Goal: Information Seeking & Learning: Learn about a topic

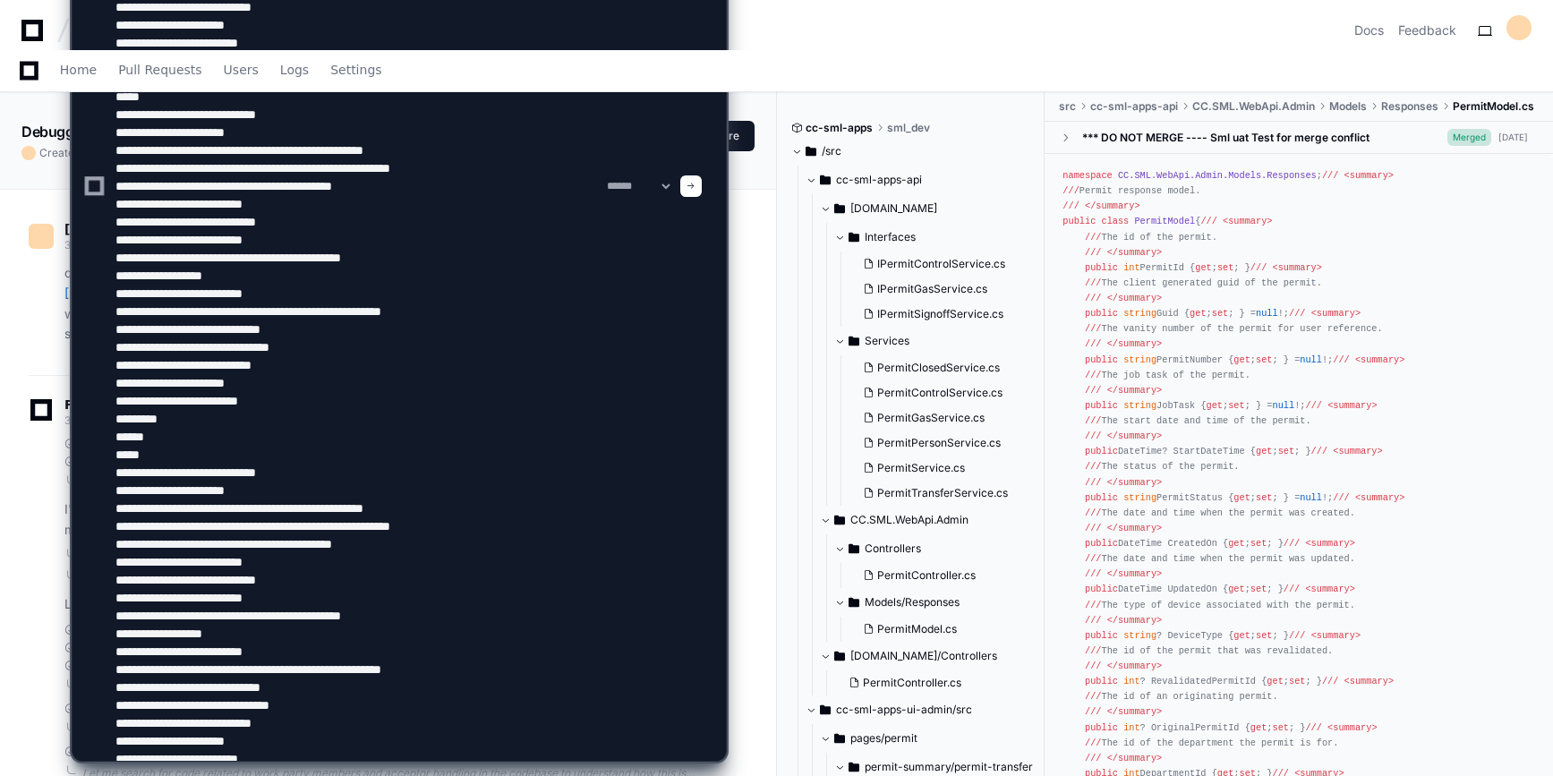
scroll to position [8462, 0]
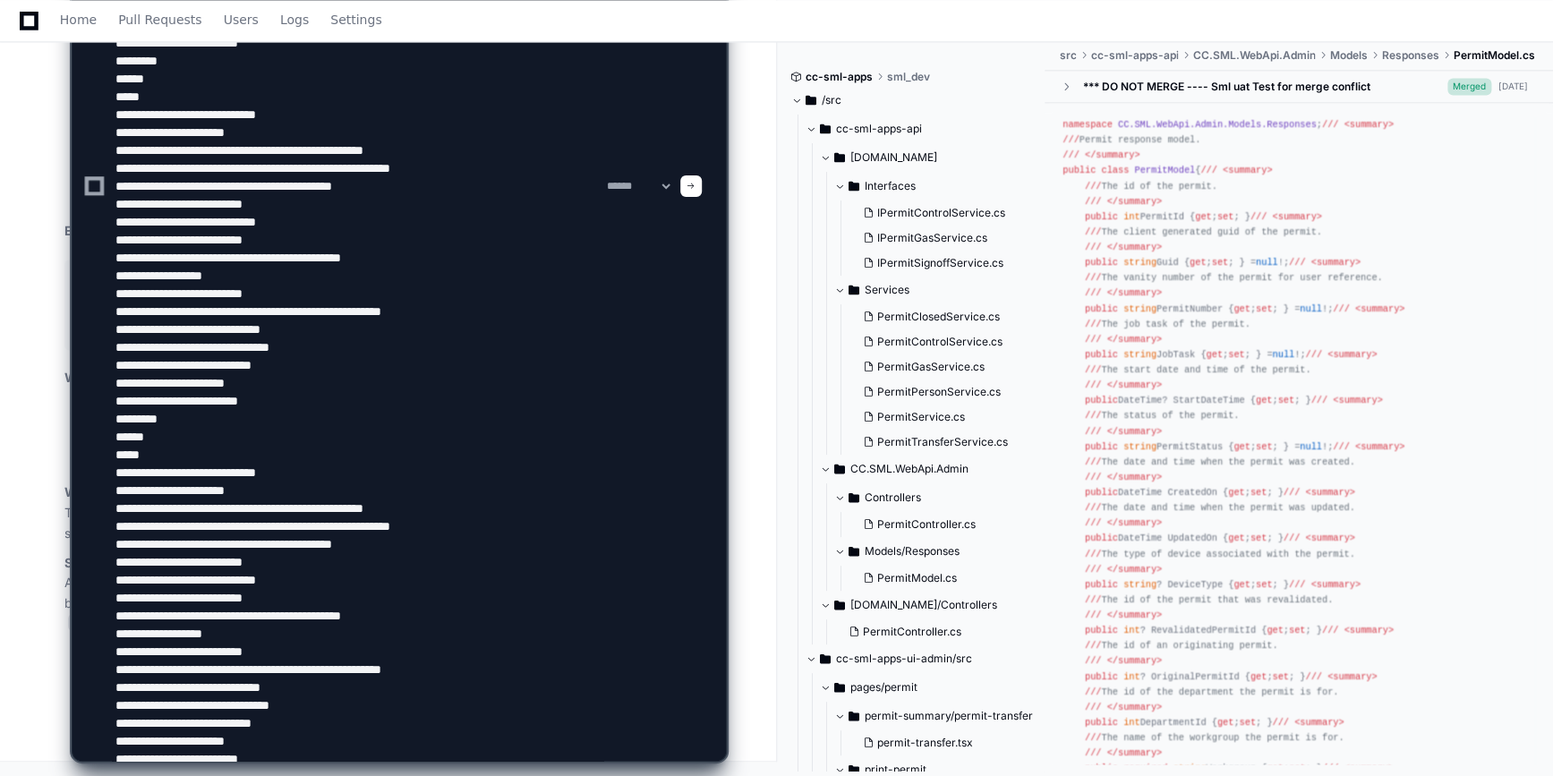
click at [330, 457] on textarea at bounding box center [357, 185] width 491 height 1149
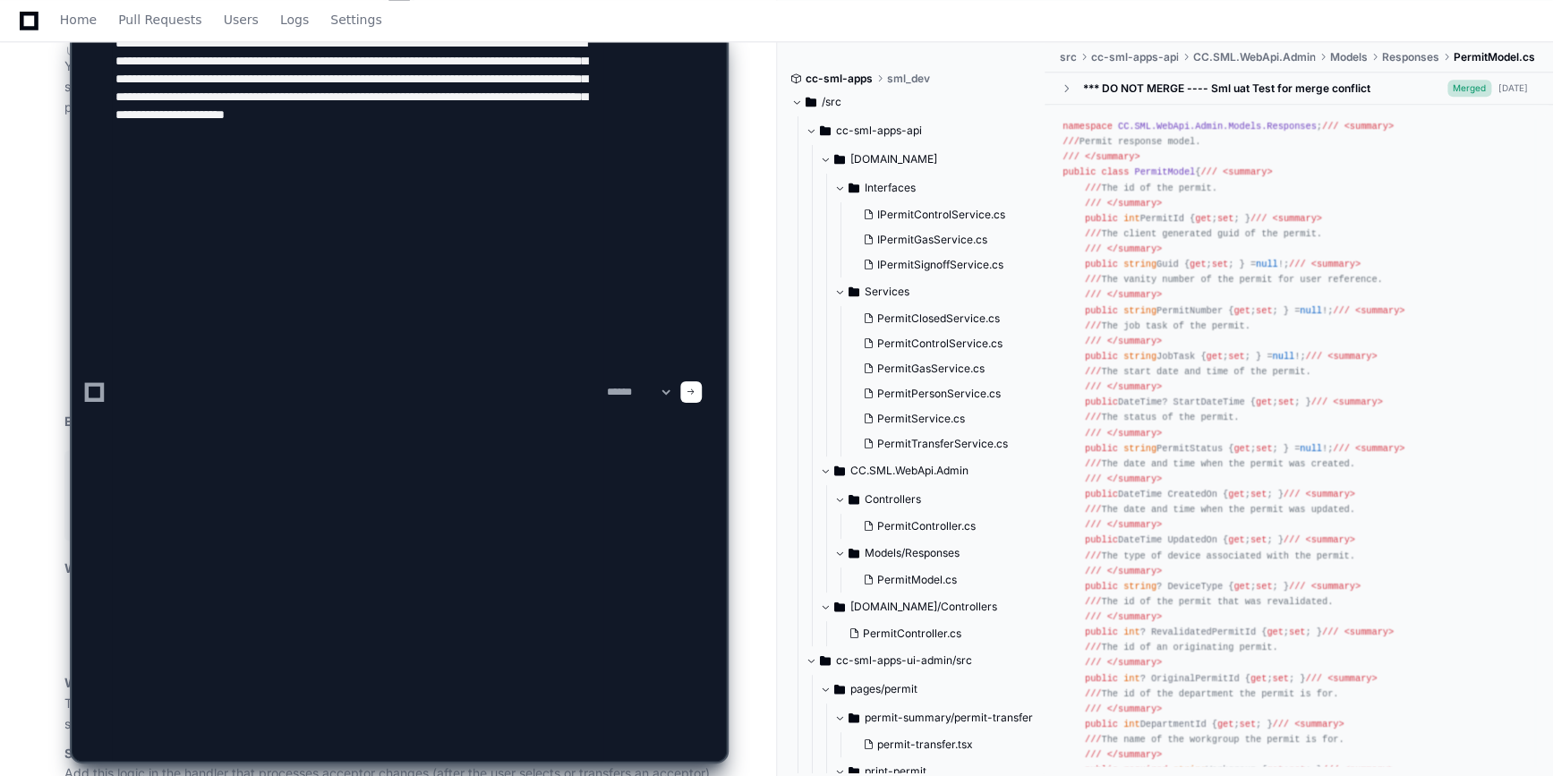
scroll to position [7729, 0]
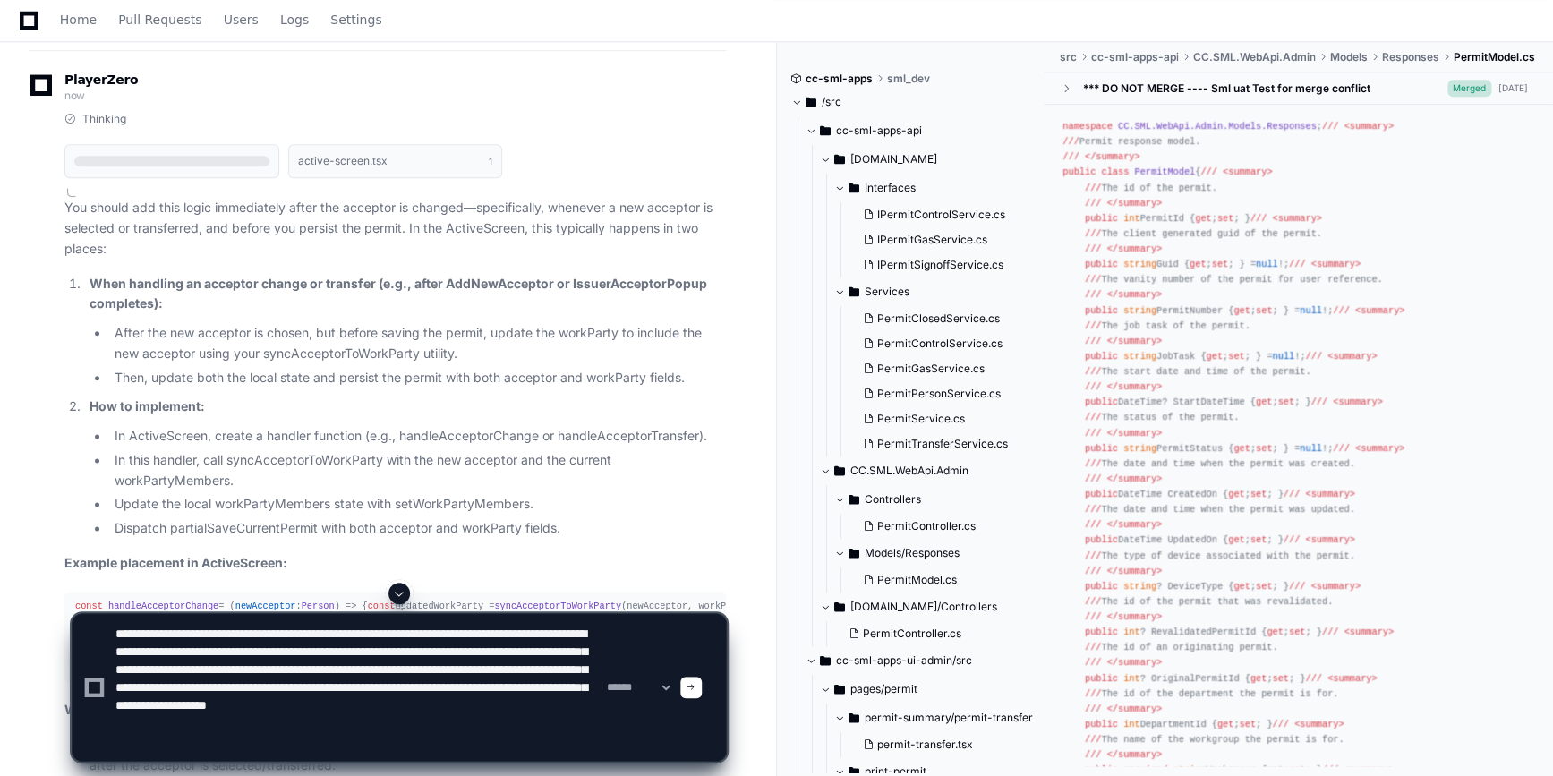
click at [240, 632] on textarea at bounding box center [357, 687] width 491 height 147
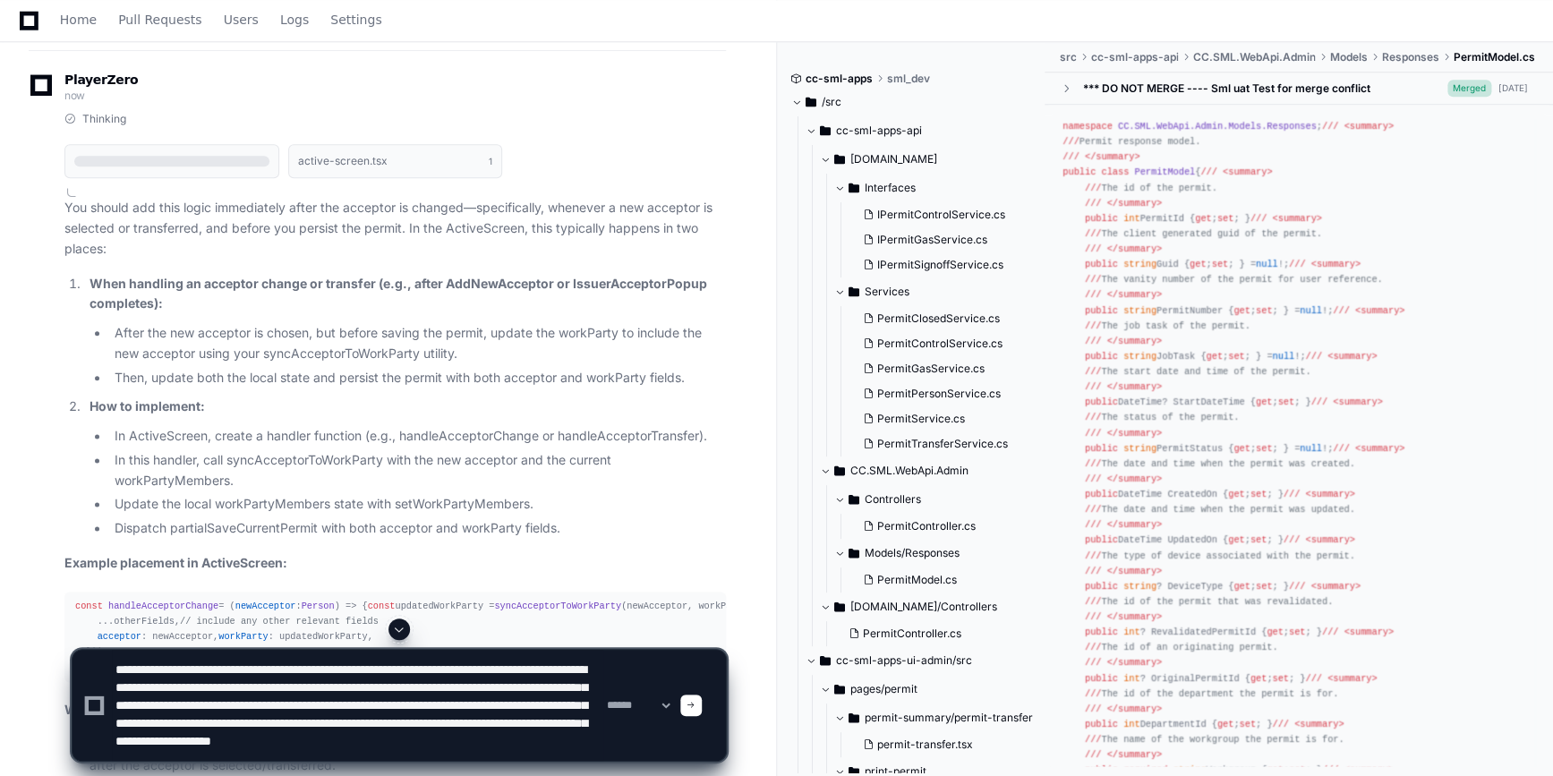
click at [236, 706] on textarea at bounding box center [357, 705] width 491 height 111
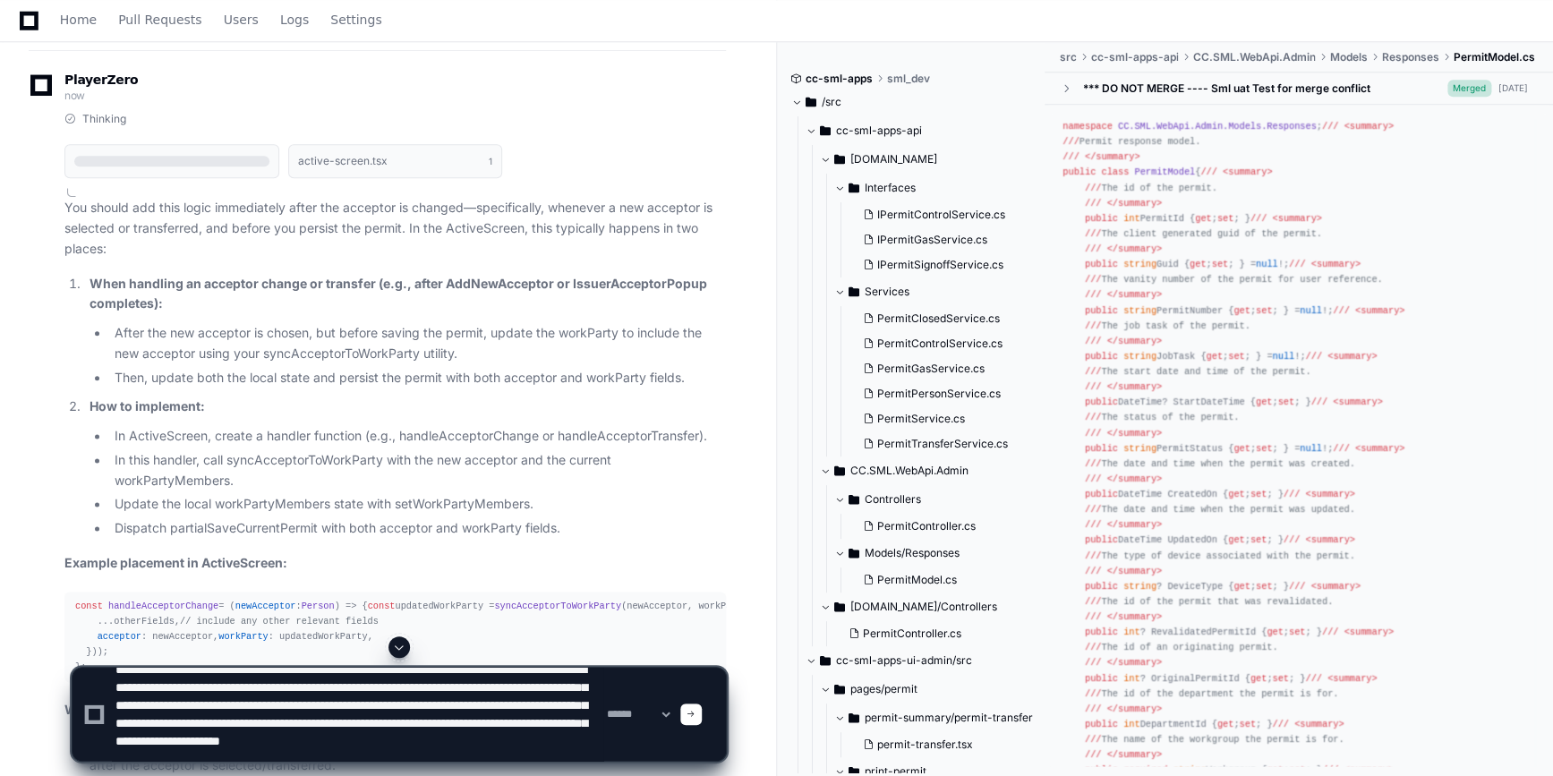
scroll to position [36, 0]
drag, startPoint x: 196, startPoint y: 708, endPoint x: 414, endPoint y: 743, distance: 220.3
click at [414, 743] on textarea at bounding box center [357, 714] width 491 height 93
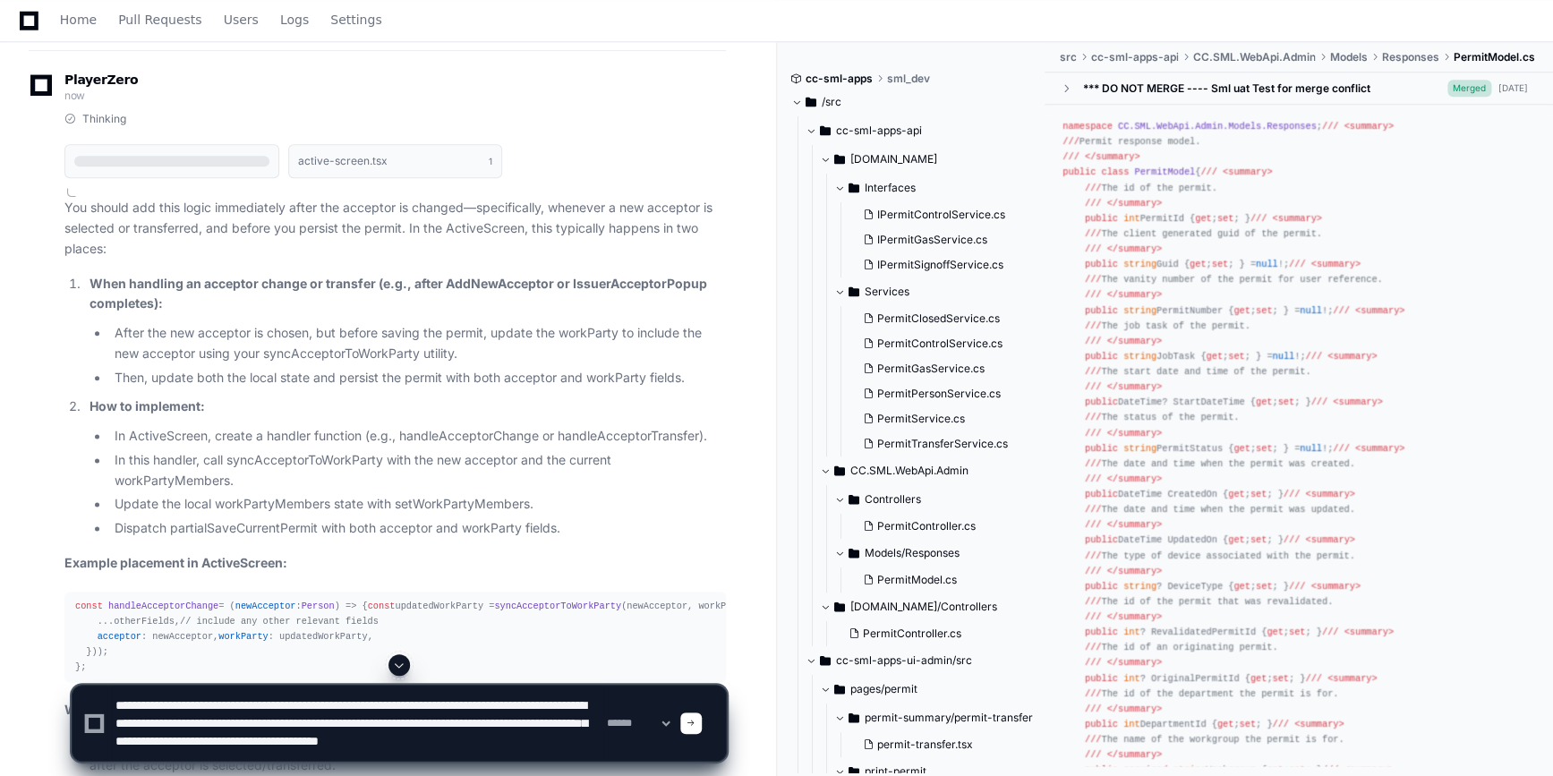
scroll to position [18, 0]
drag, startPoint x: 459, startPoint y: 735, endPoint x: 463, endPoint y: 757, distance: 22.7
click at [463, 757] on textarea at bounding box center [357, 723] width 491 height 75
drag, startPoint x: 545, startPoint y: 725, endPoint x: 551, endPoint y: 753, distance: 28.3
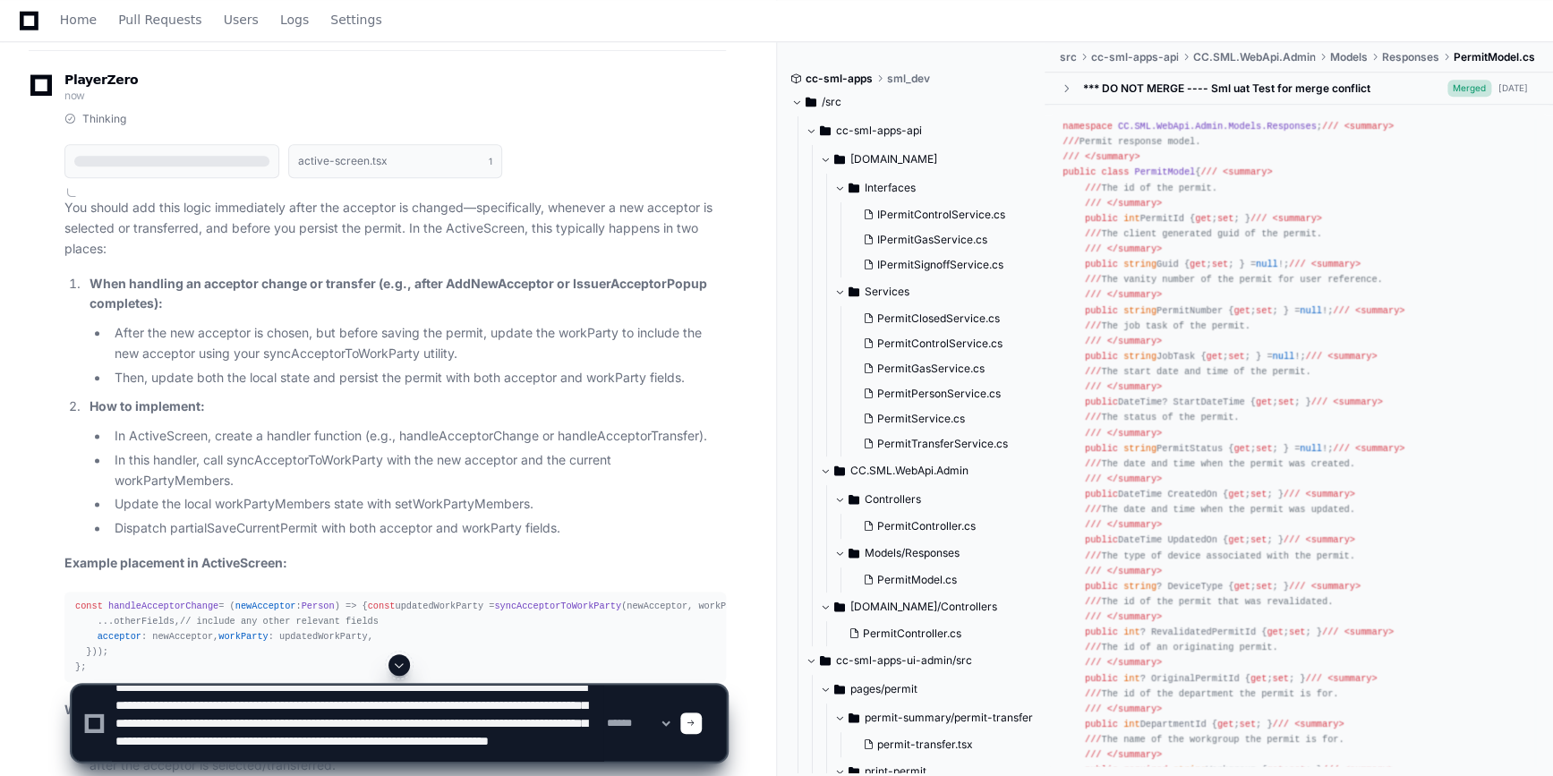
click at [551, 753] on textarea at bounding box center [357, 723] width 491 height 75
type textarea "**********"
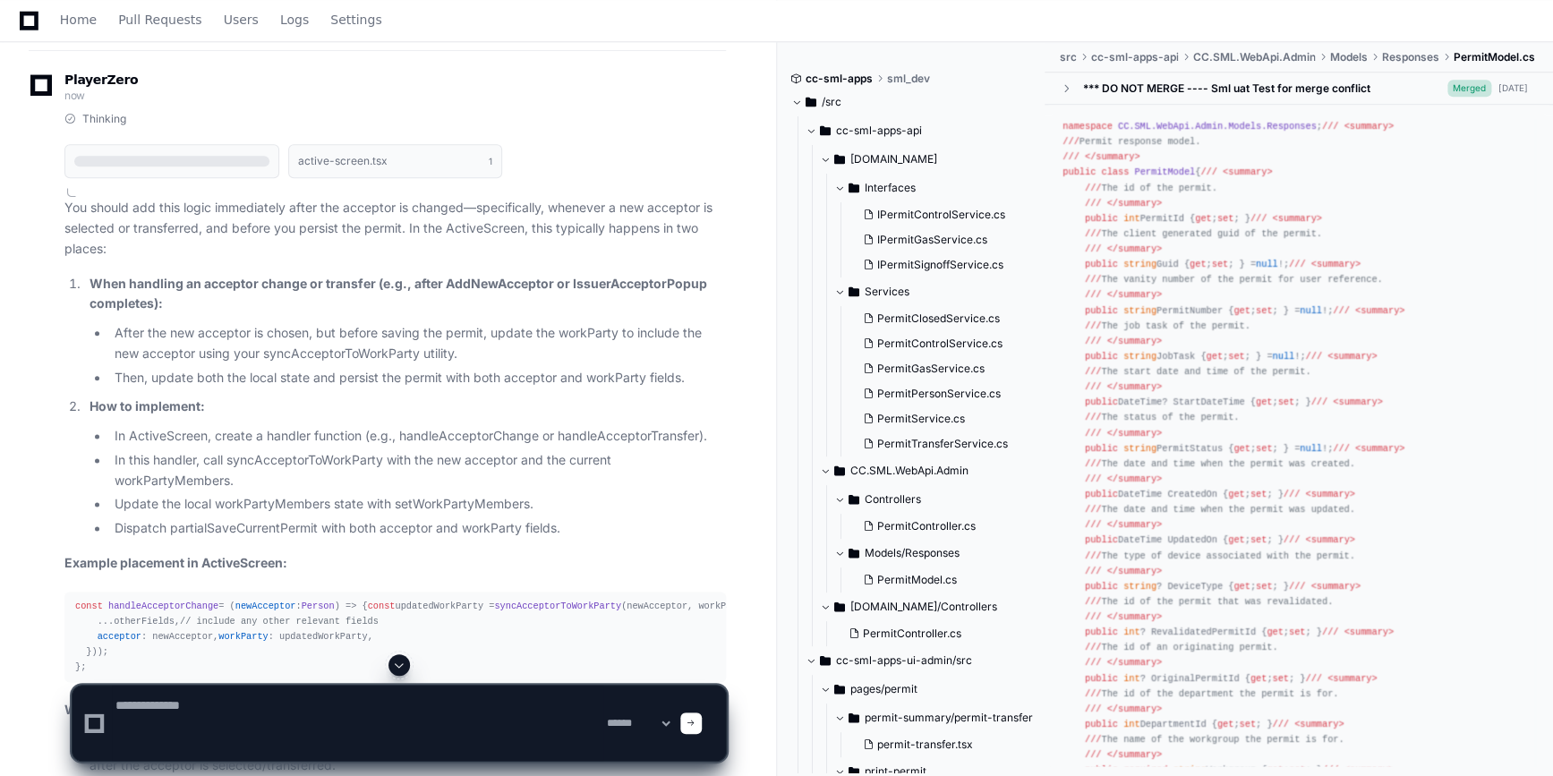
scroll to position [0, 0]
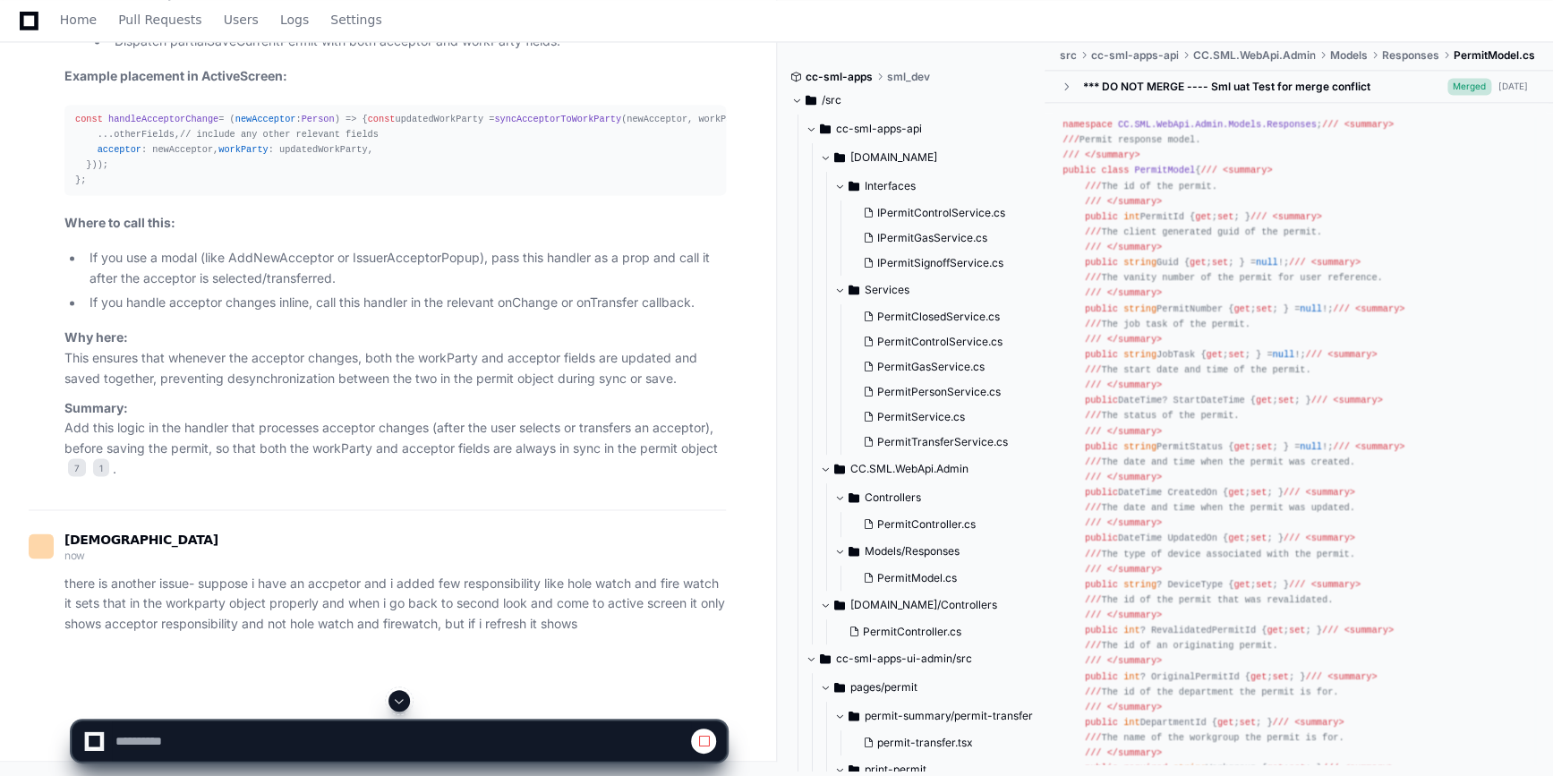
click at [402, 696] on span at bounding box center [399, 701] width 14 height 14
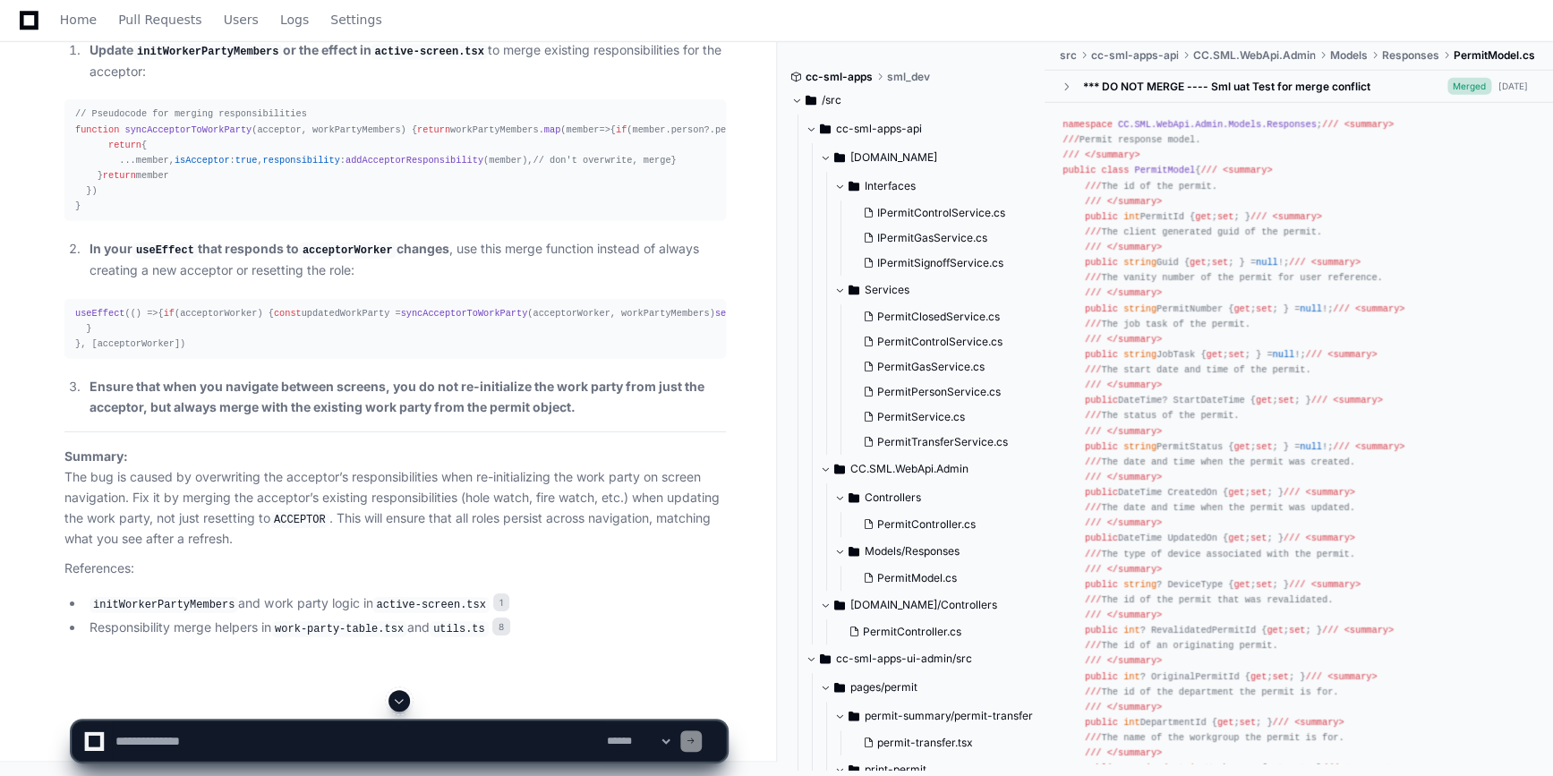
scroll to position [10488, 0]
click at [47, 622] on div "Thinking active-screen.tsx 1 utils.ts 8 This issue is caused by the logic in yo…" at bounding box center [377, 63] width 697 height 1152
click at [214, 748] on textarea at bounding box center [357, 741] width 491 height 39
type textarea "*"
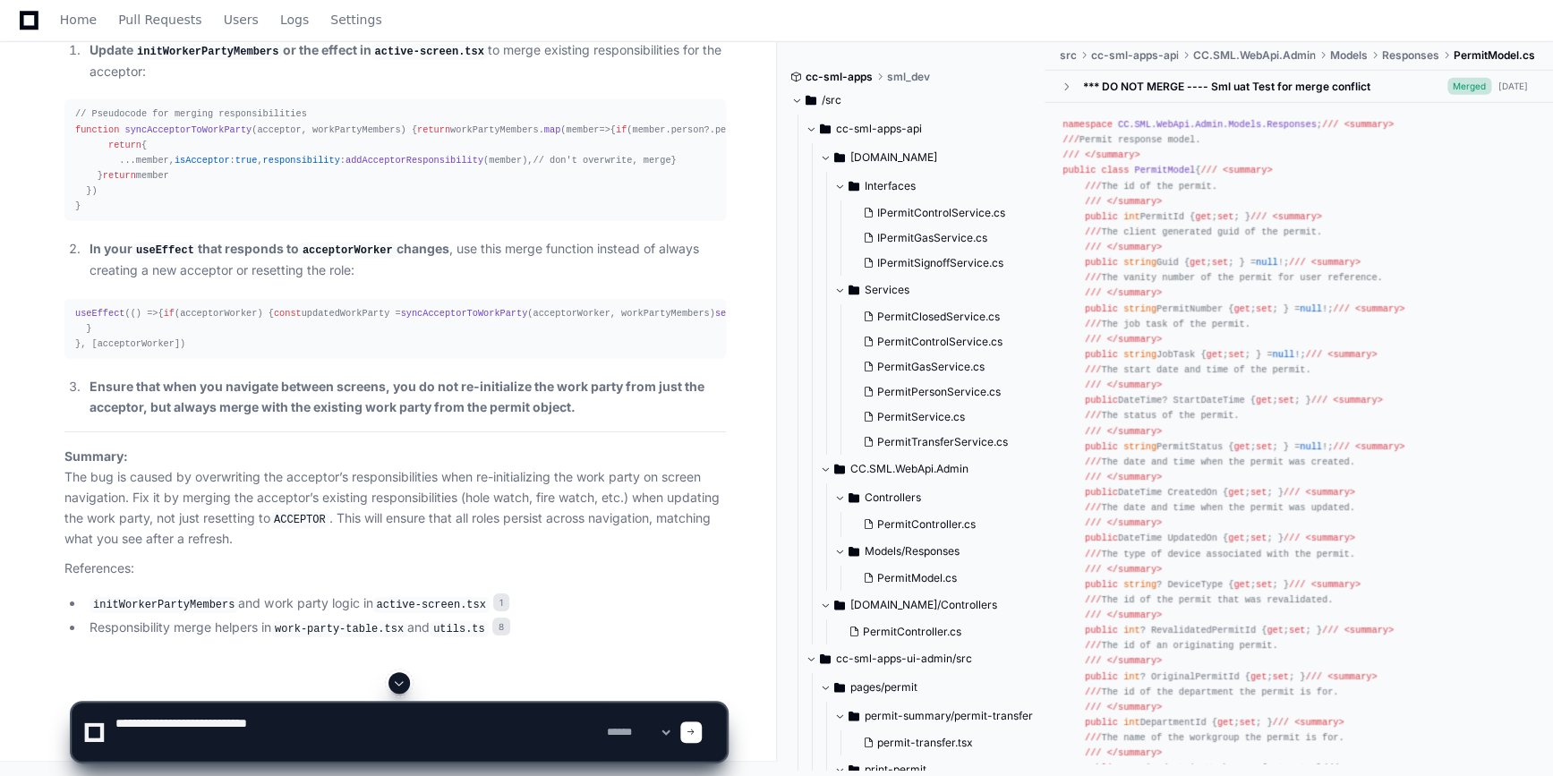
paste textarea "**********"
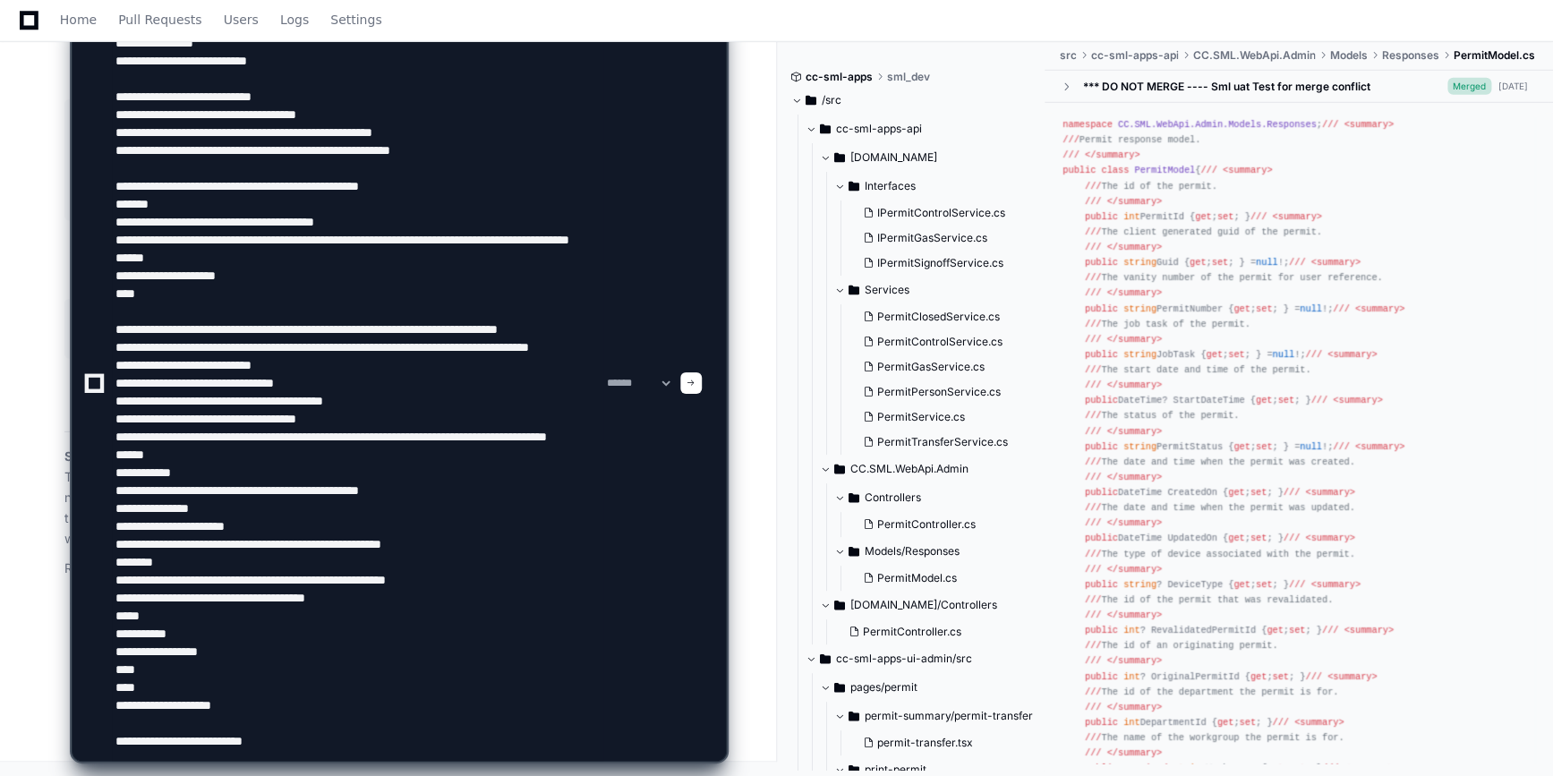
type textarea "**********"
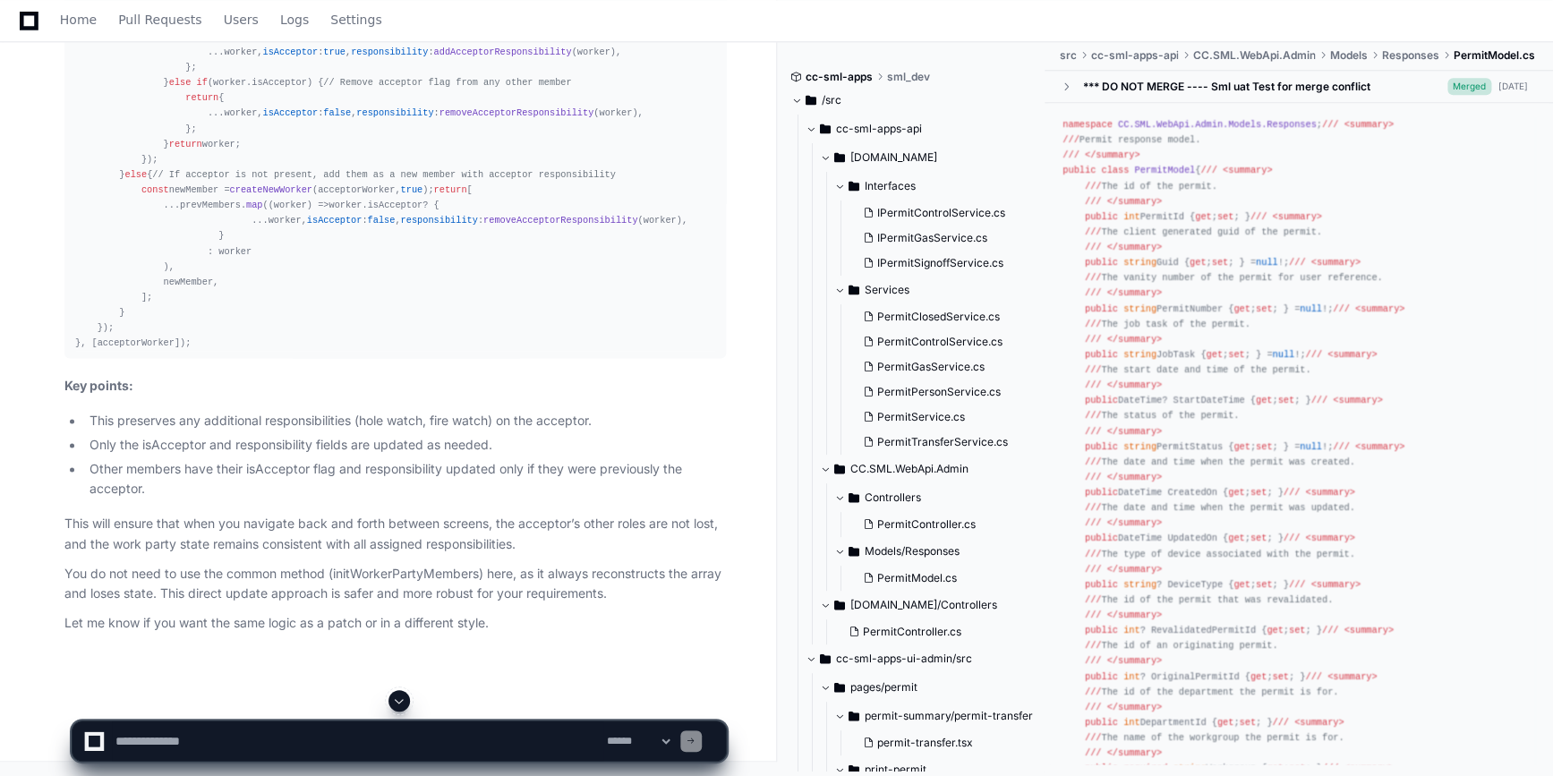
scroll to position [12503, 0]
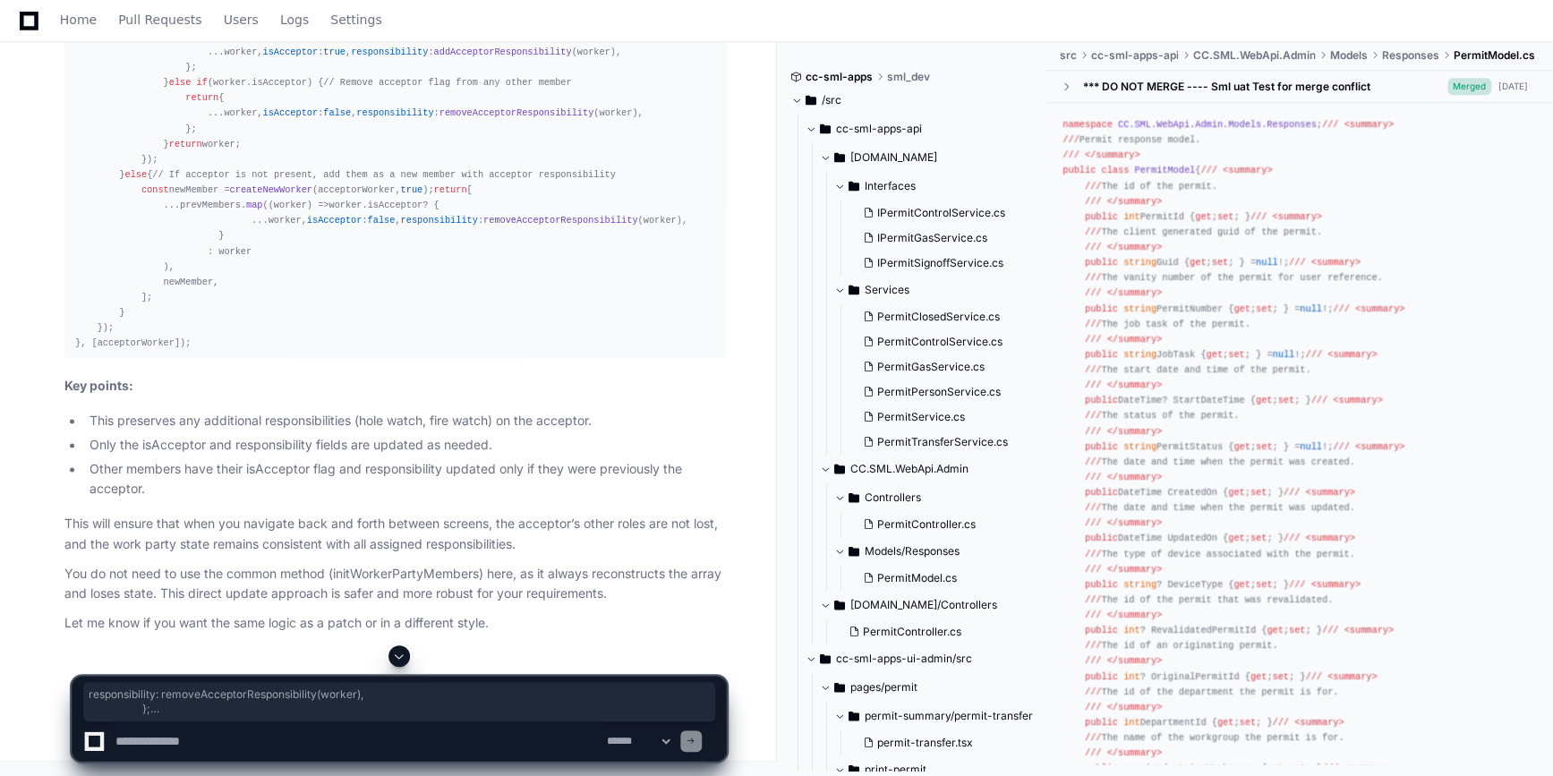
drag, startPoint x: 195, startPoint y: 611, endPoint x: 120, endPoint y: 276, distance: 343.2
click at [120, 276] on div "useEffect ( () => { if (!acceptorWorker) return ; setWorkPartyMembers ( ( prevM…" at bounding box center [395, 167] width 640 height 368
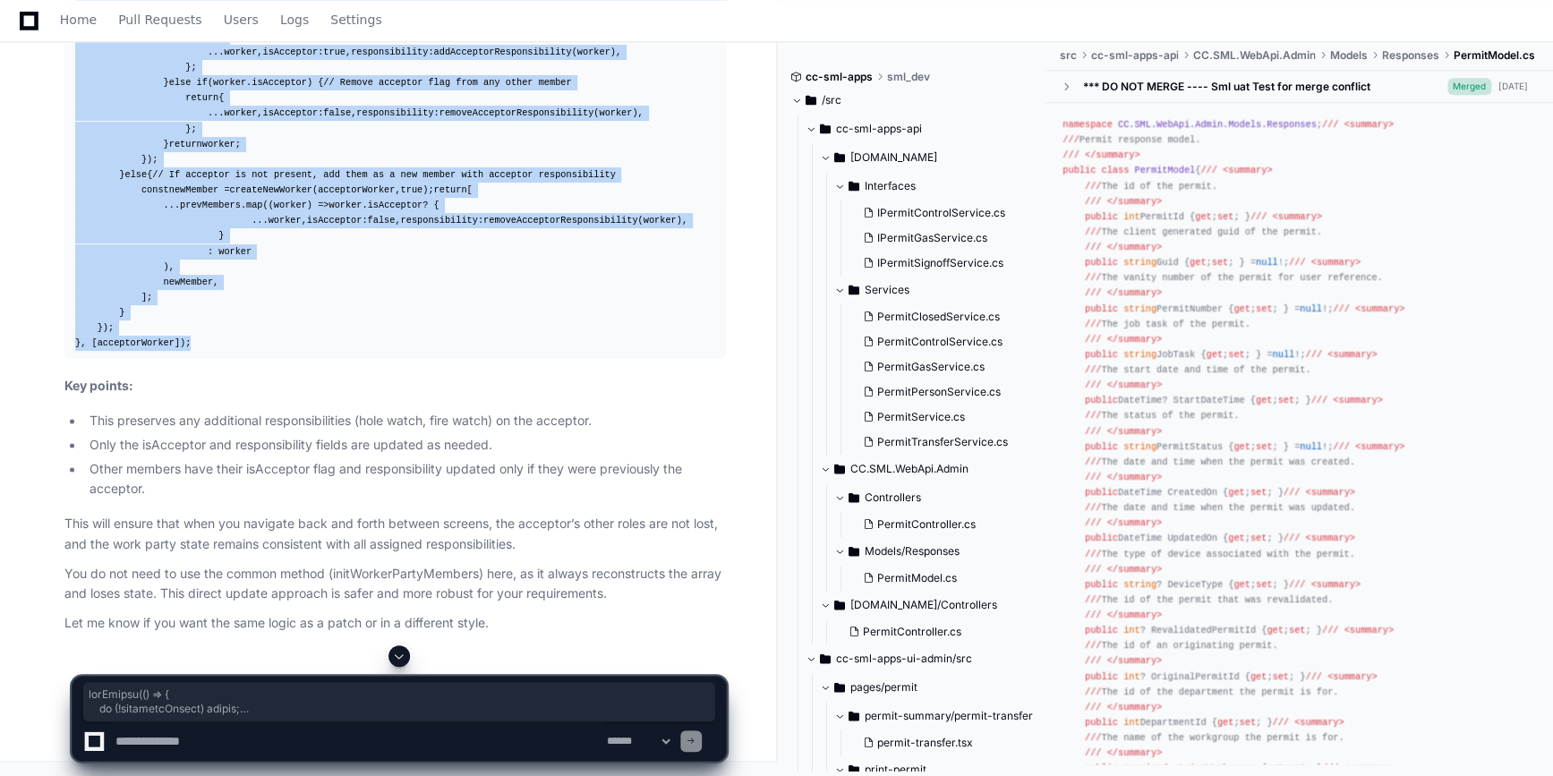
copy div "useEffect ( () => { if (!acceptorWorker) return ; setWorkPartyMembers ( ( prevM…"
click at [350, 351] on div "useEffect ( () => { if (!acceptorWorker) return ; setWorkPartyMembers ( ( prevM…" at bounding box center [395, 167] width 640 height 368
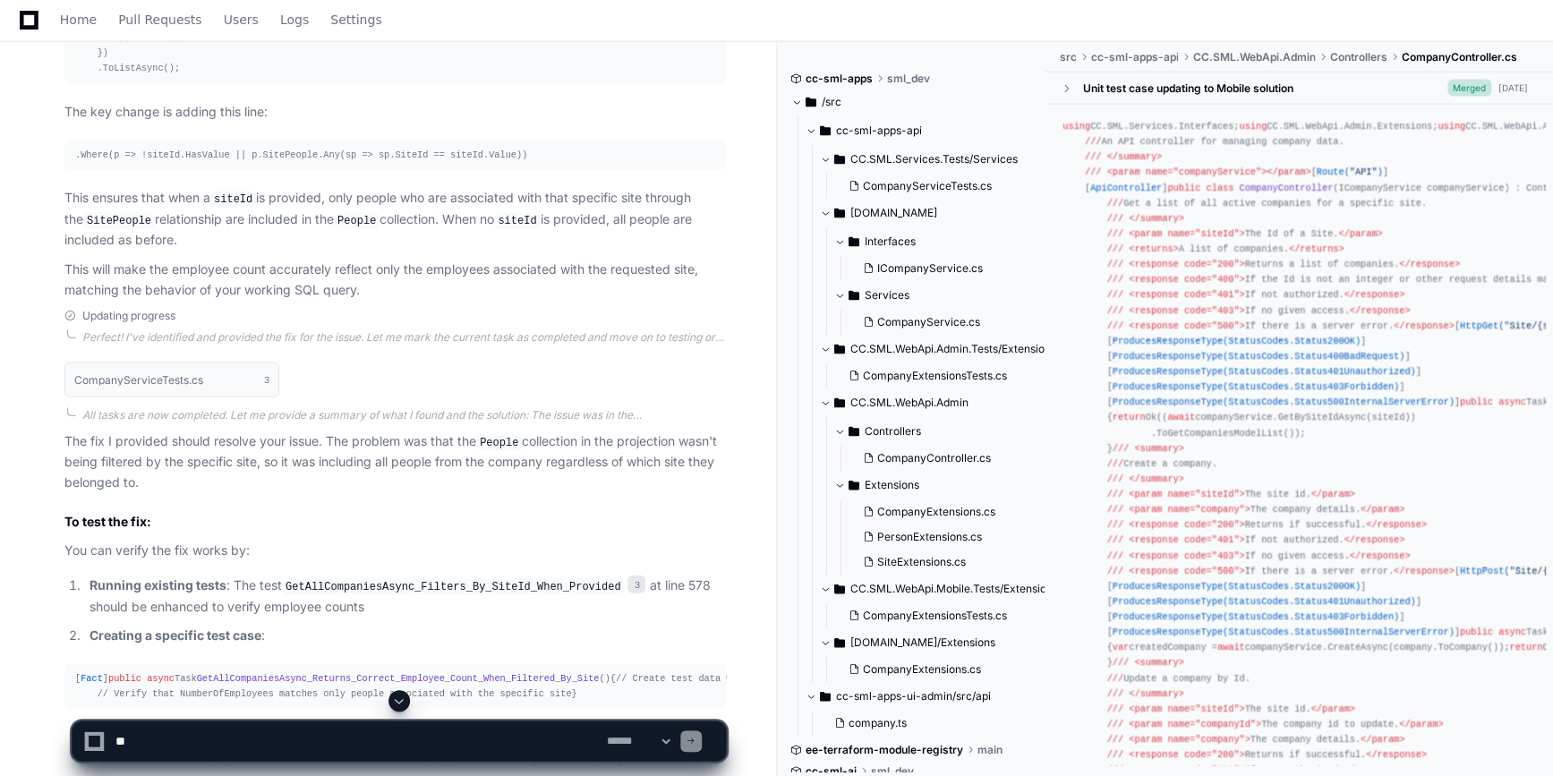
scroll to position [1706, 0]
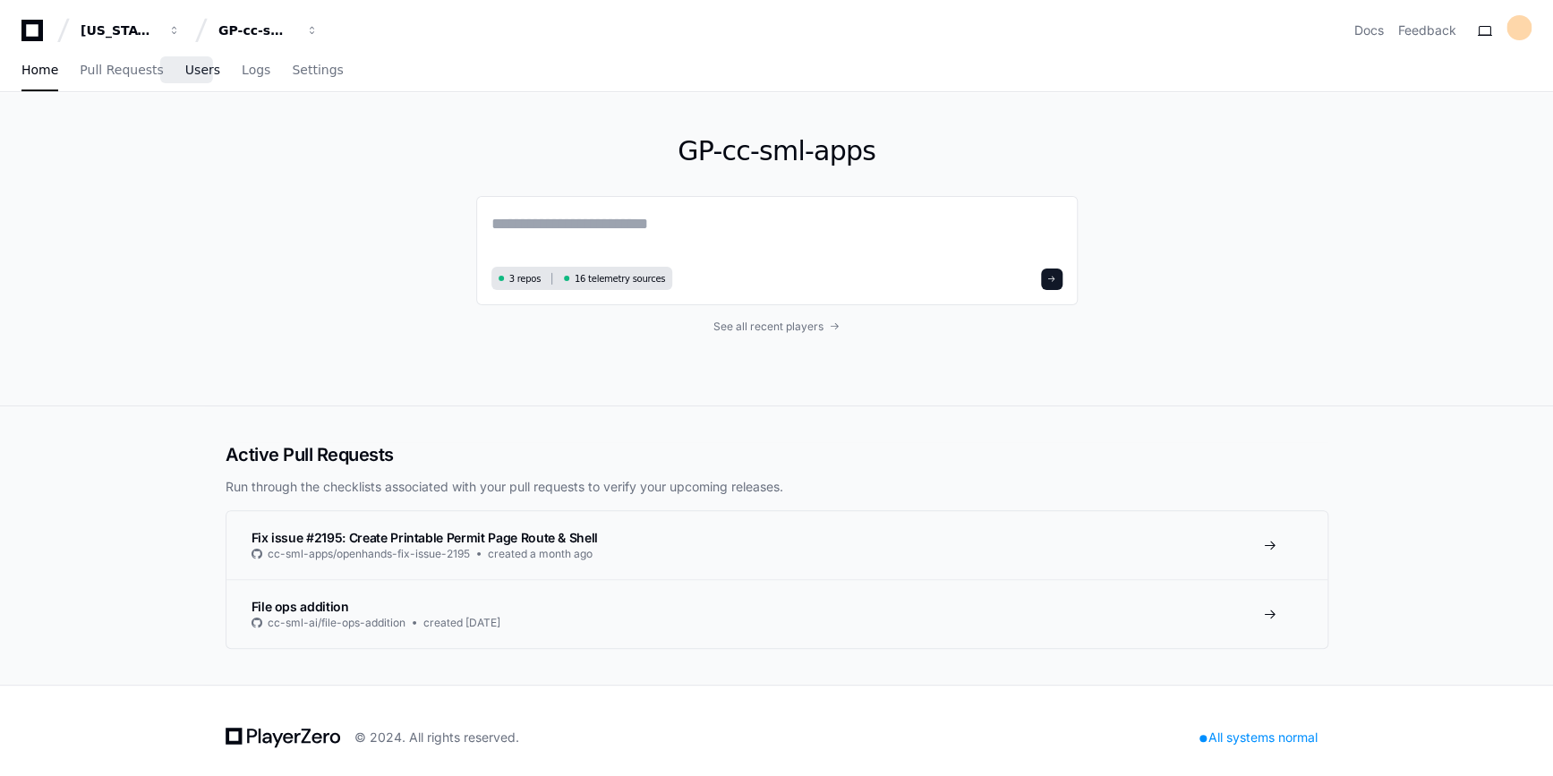
click at [193, 73] on span "Users" at bounding box center [202, 69] width 35 height 11
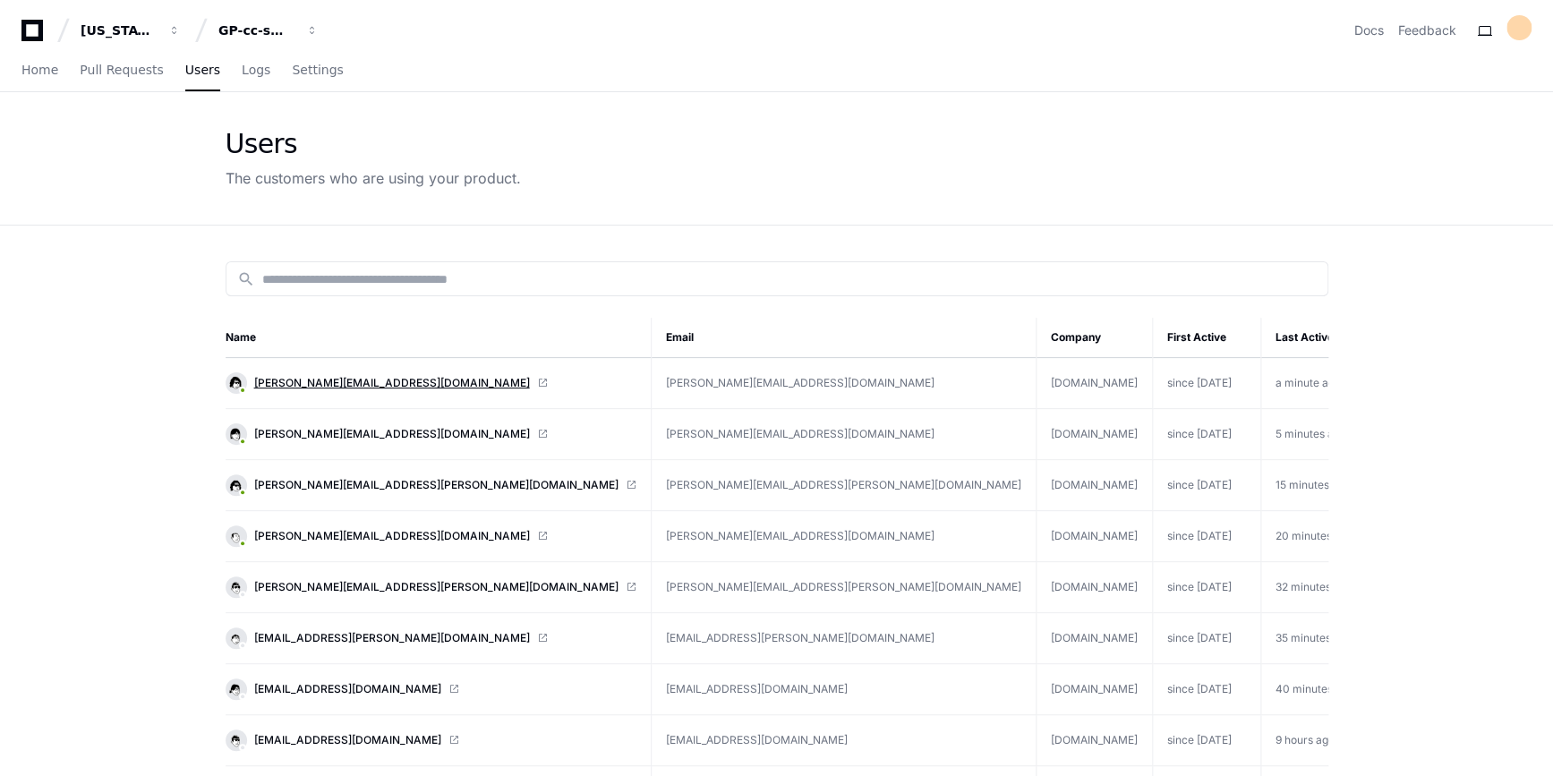
click at [341, 378] on span "[PERSON_NAME][EMAIL_ADDRESS][DOMAIN_NAME]" at bounding box center [392, 383] width 276 height 14
click at [332, 376] on span "[PERSON_NAME][EMAIL_ADDRESS][DOMAIN_NAME]" at bounding box center [392, 383] width 276 height 14
click at [45, 66] on span "Home" at bounding box center [39, 69] width 37 height 11
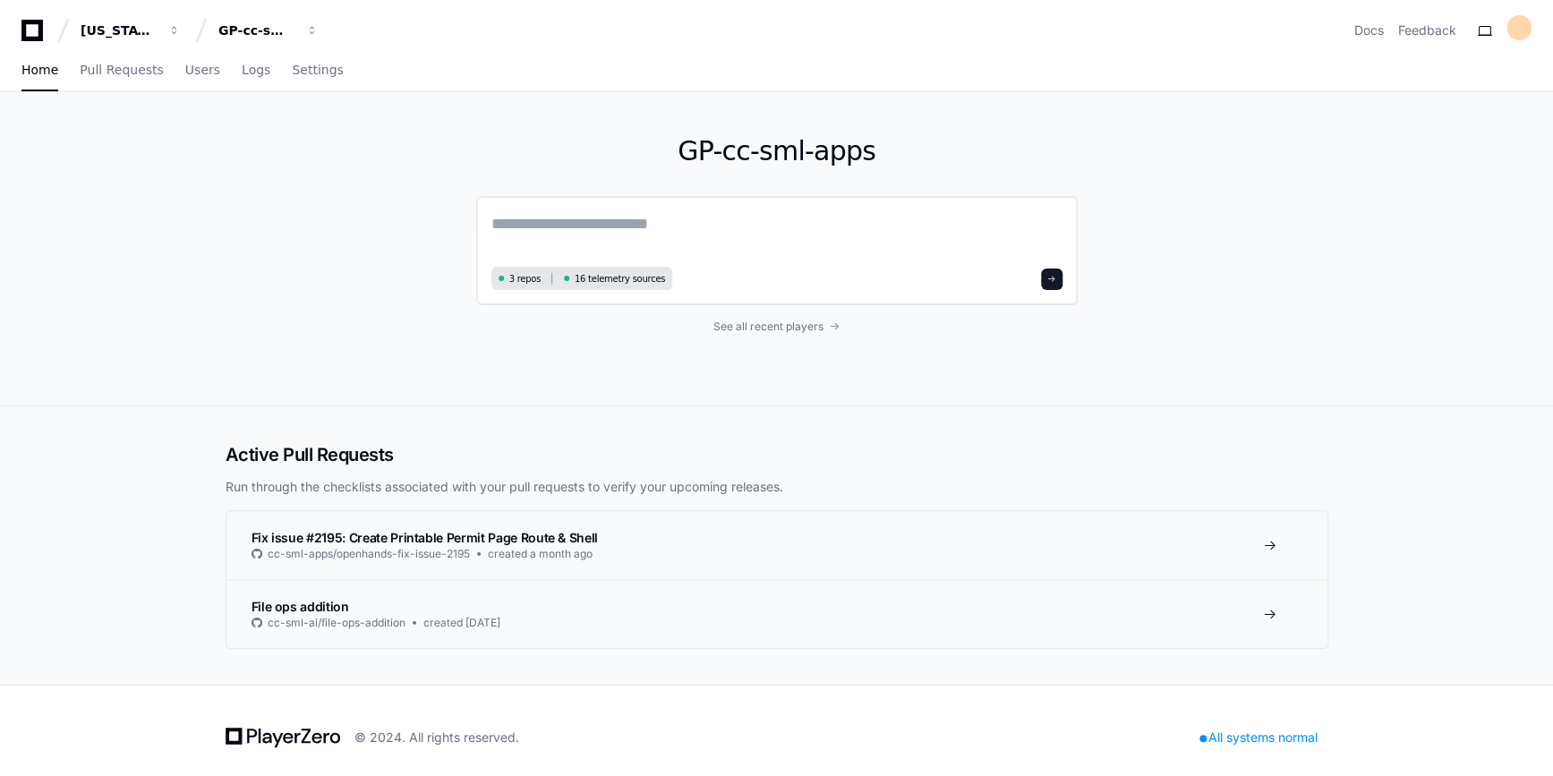
click at [609, 230] on textarea at bounding box center [776, 236] width 571 height 50
type textarea "*"
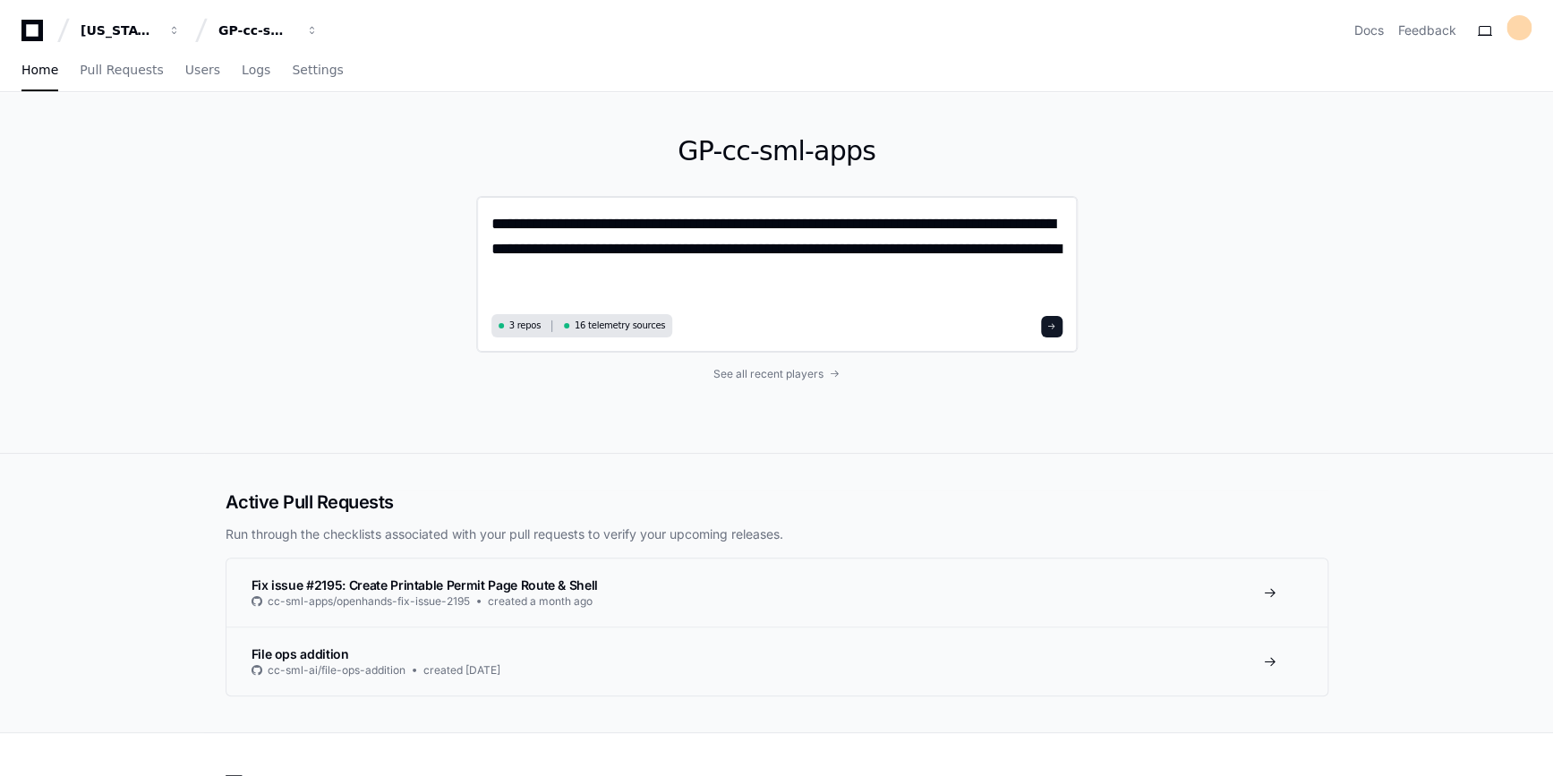
drag, startPoint x: 985, startPoint y: 244, endPoint x: 994, endPoint y: 297, distance: 53.6
click at [994, 297] on textarea "**********" at bounding box center [776, 260] width 571 height 98
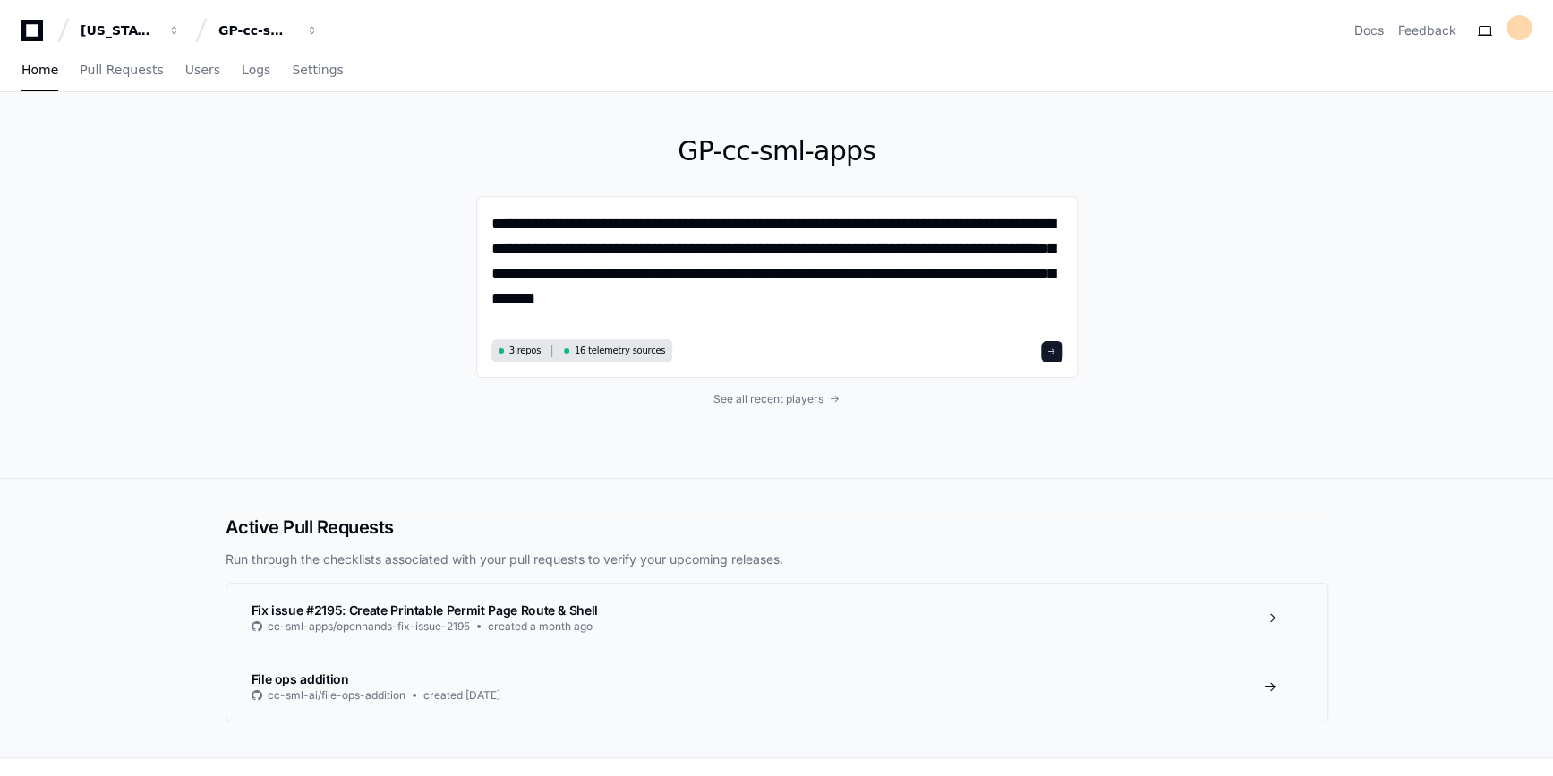
type textarea "**********"
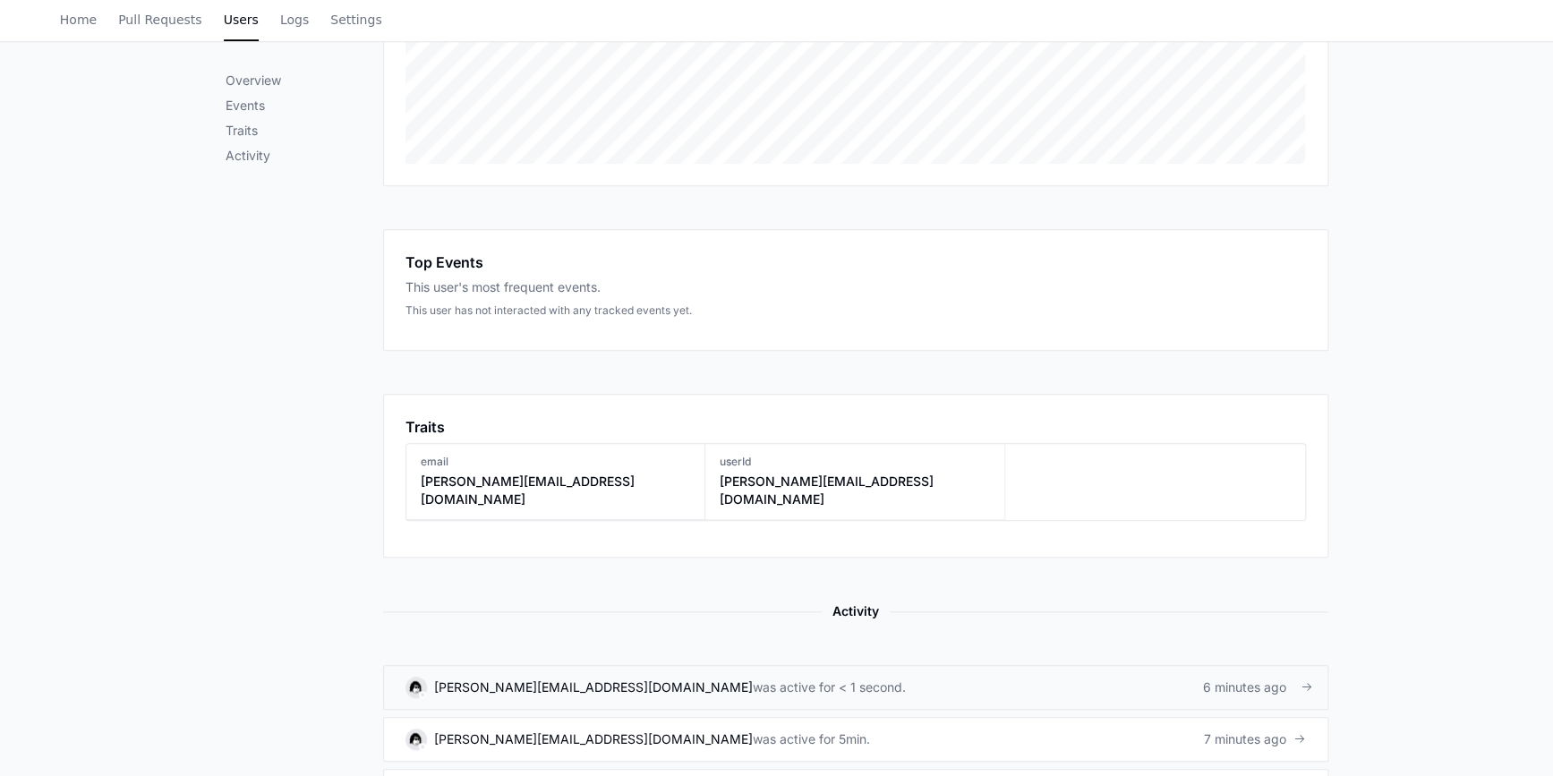
scroll to position [651, 0]
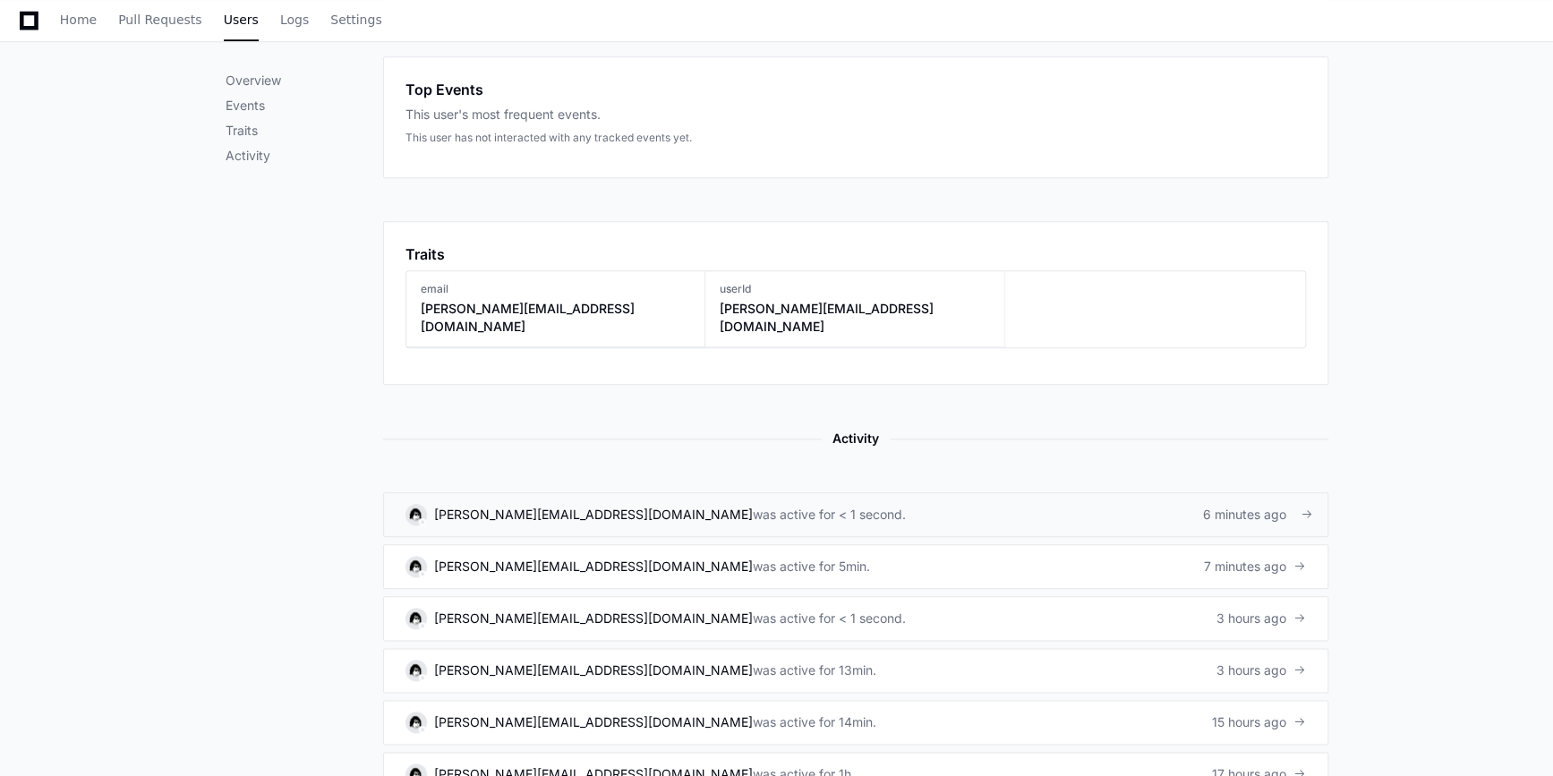
click at [556, 506] on div "[PERSON_NAME][EMAIL_ADDRESS][DOMAIN_NAME]" at bounding box center [593, 515] width 319 height 18
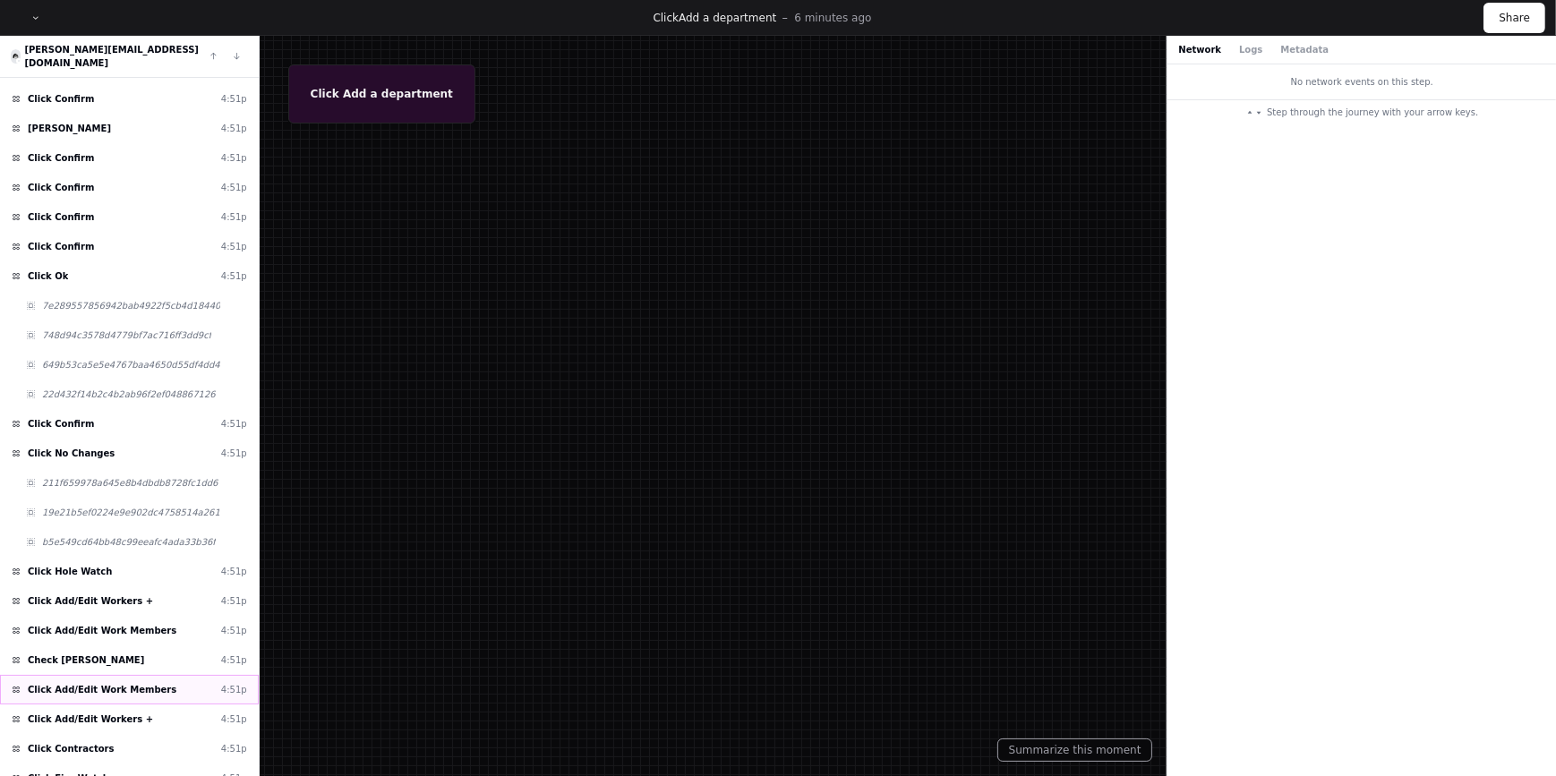
scroll to position [2018, 0]
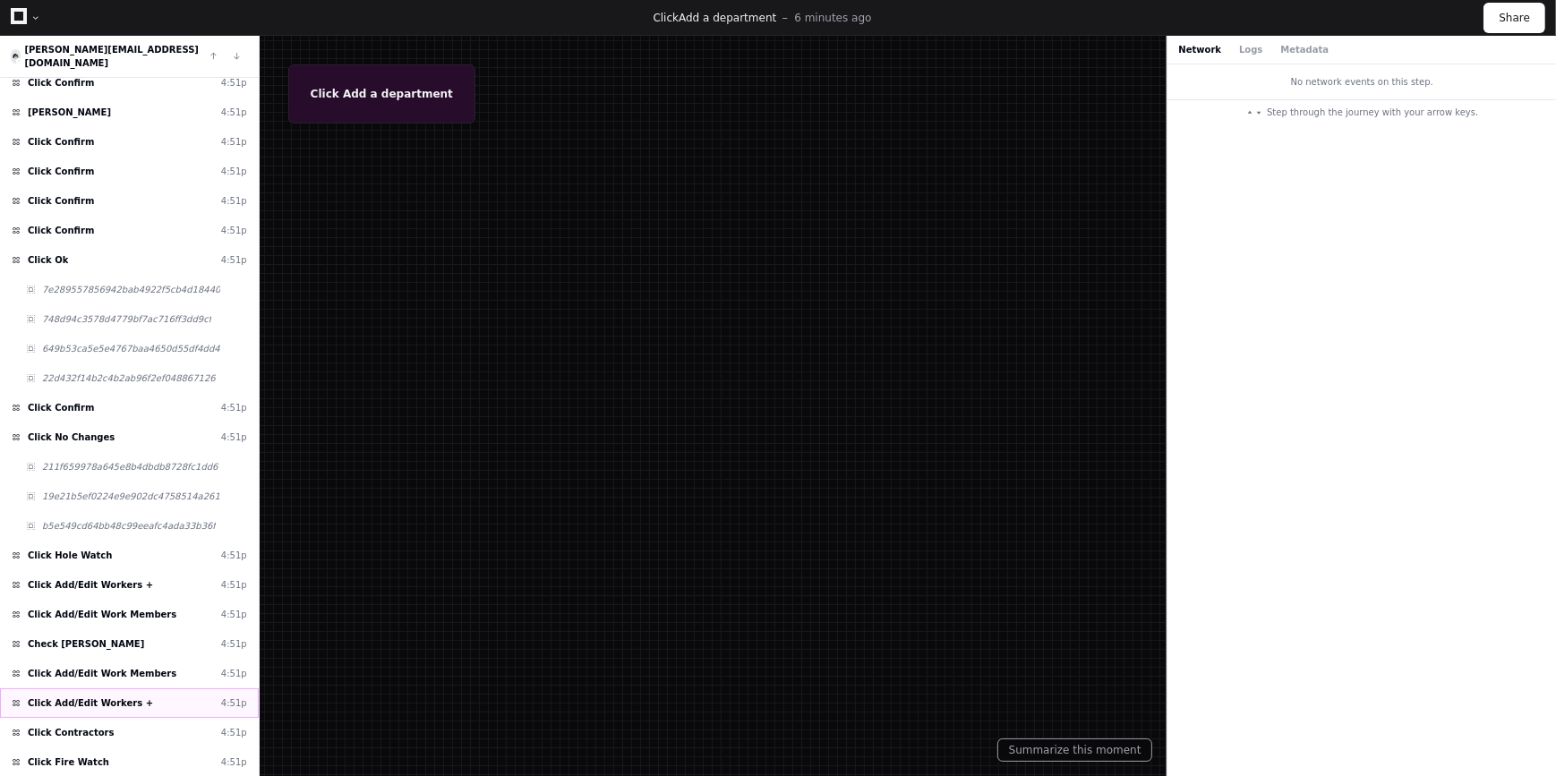
click at [119, 688] on div "Click Add/Edit Workers + 4:51p" at bounding box center [129, 703] width 259 height 30
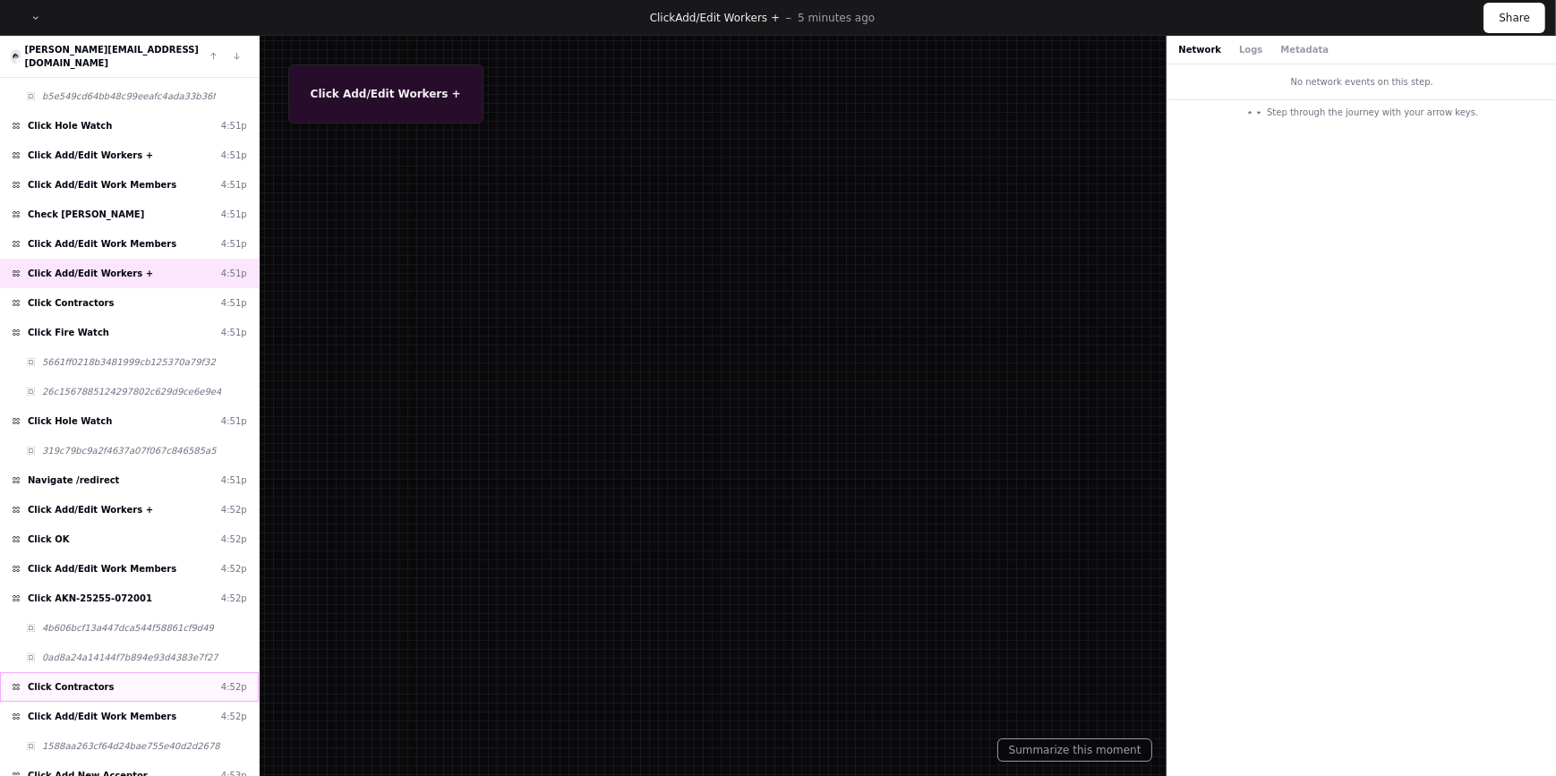
scroll to position [2458, 0]
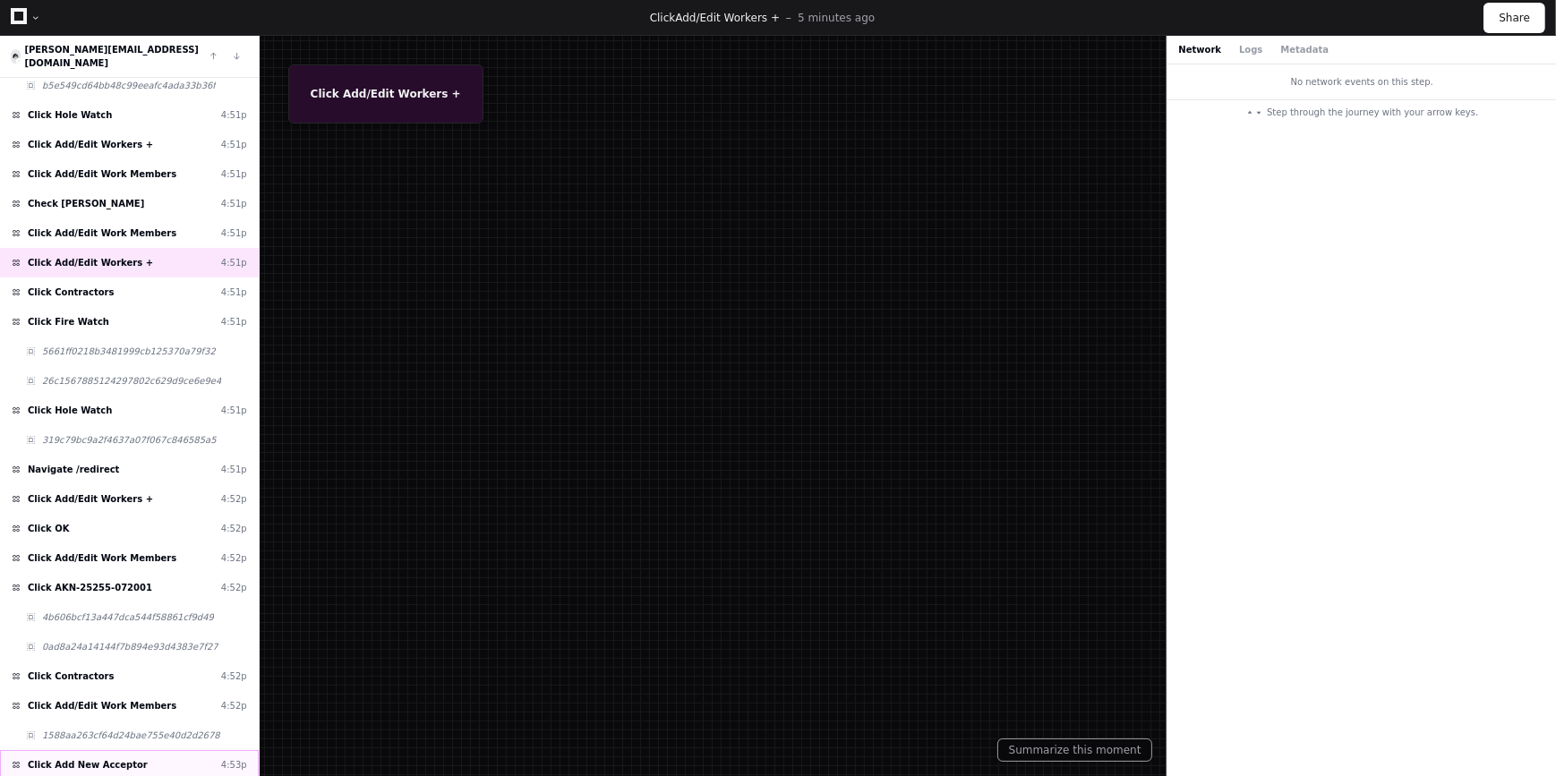
click at [79, 750] on div "Click Add New Acceptor 4:53p" at bounding box center [129, 765] width 259 height 30
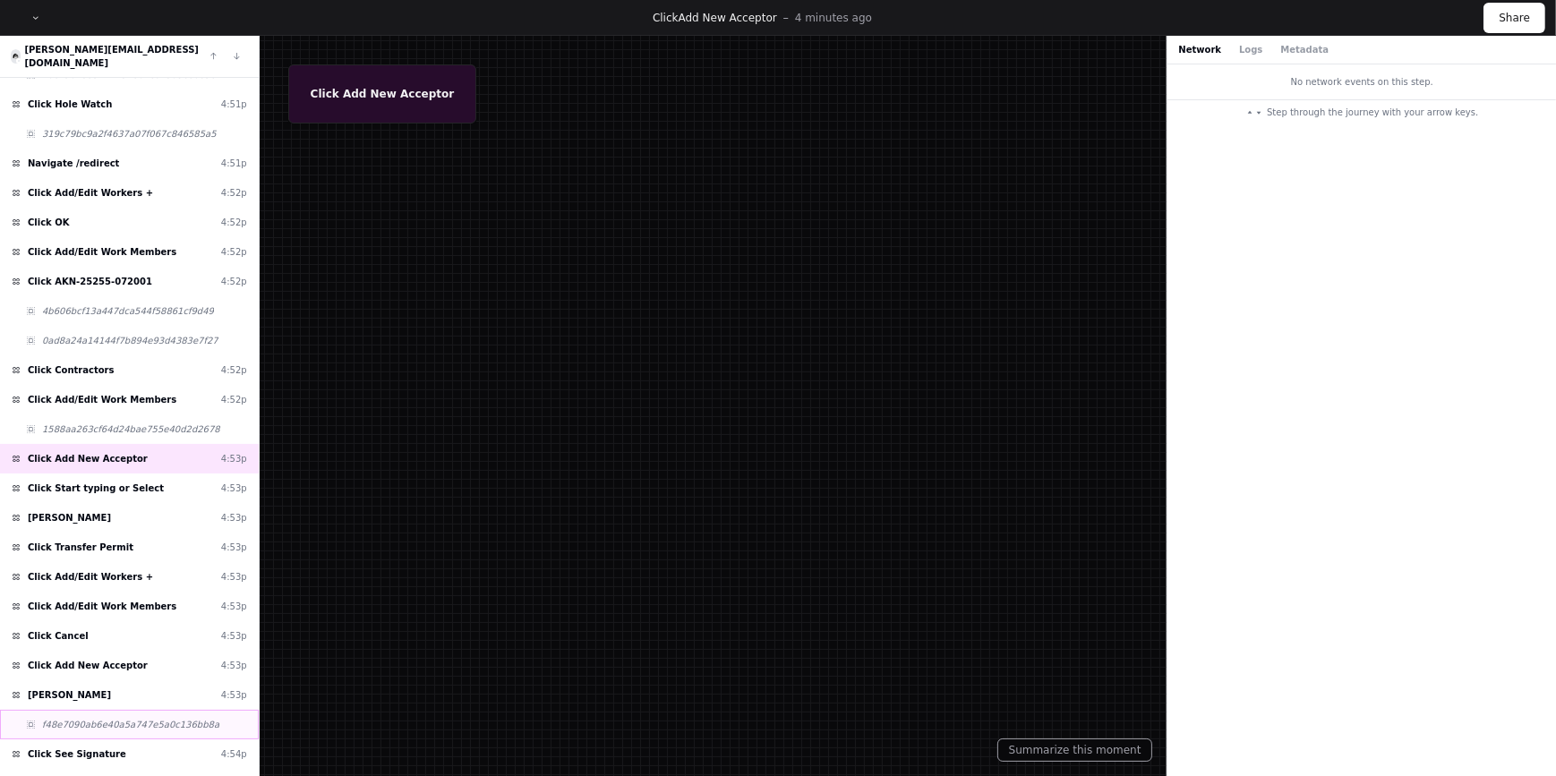
scroll to position [2784, 0]
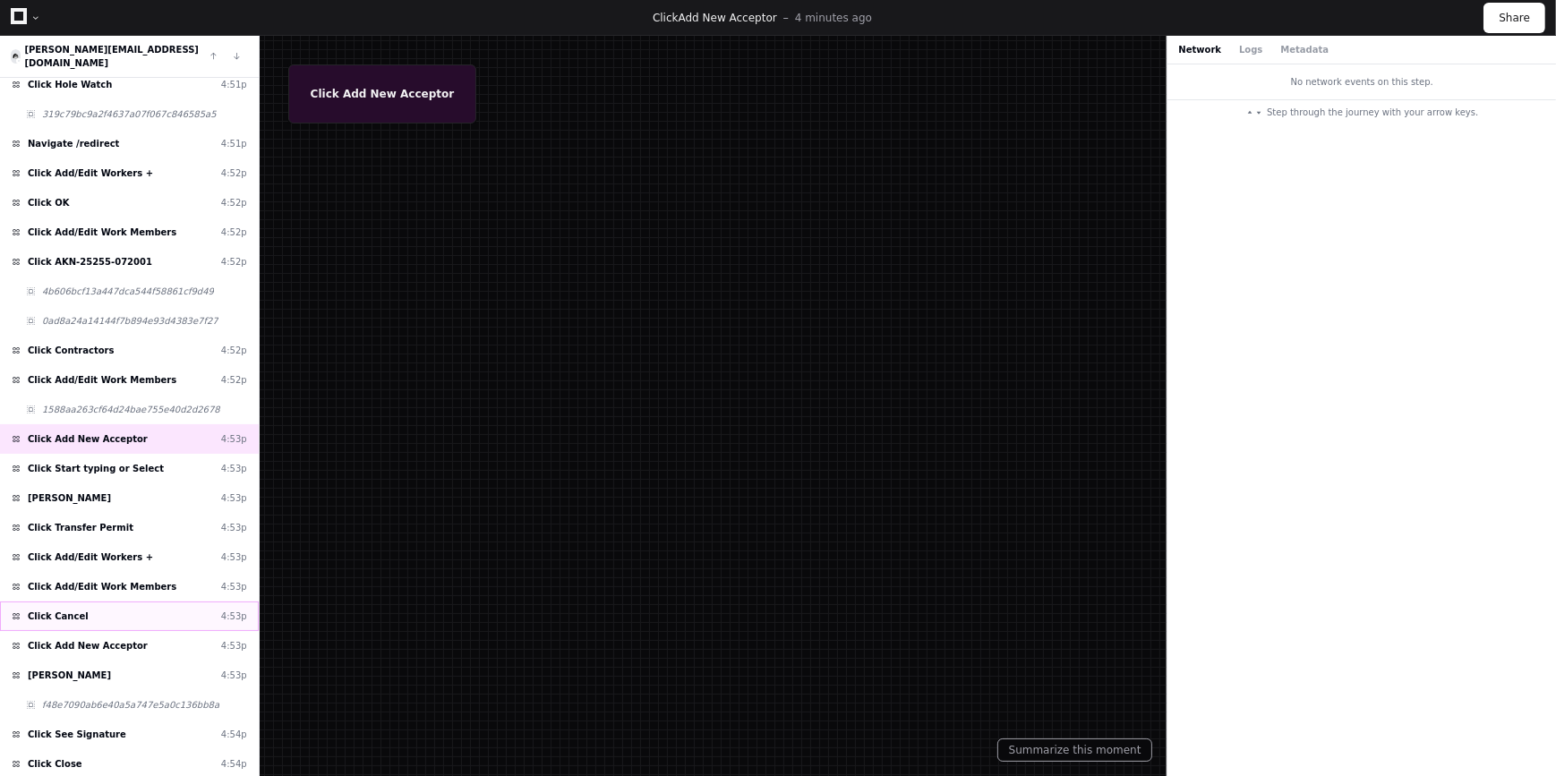
click at [126, 602] on div "Click Cancel 4:53p" at bounding box center [129, 617] width 259 height 30
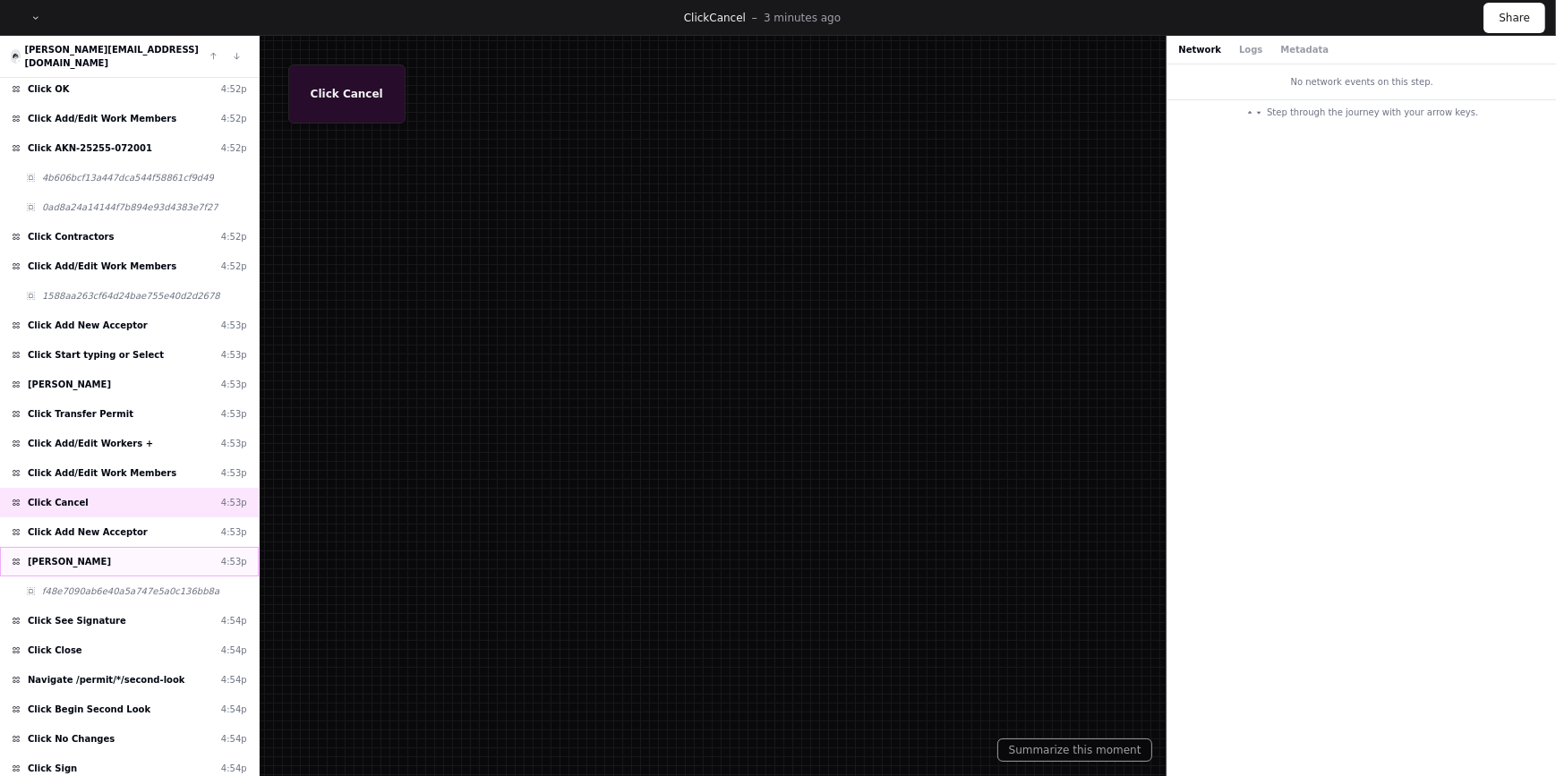
scroll to position [2900, 0]
click at [103, 671] on span "Navigate /permit/*/second-look" at bounding box center [106, 677] width 157 height 13
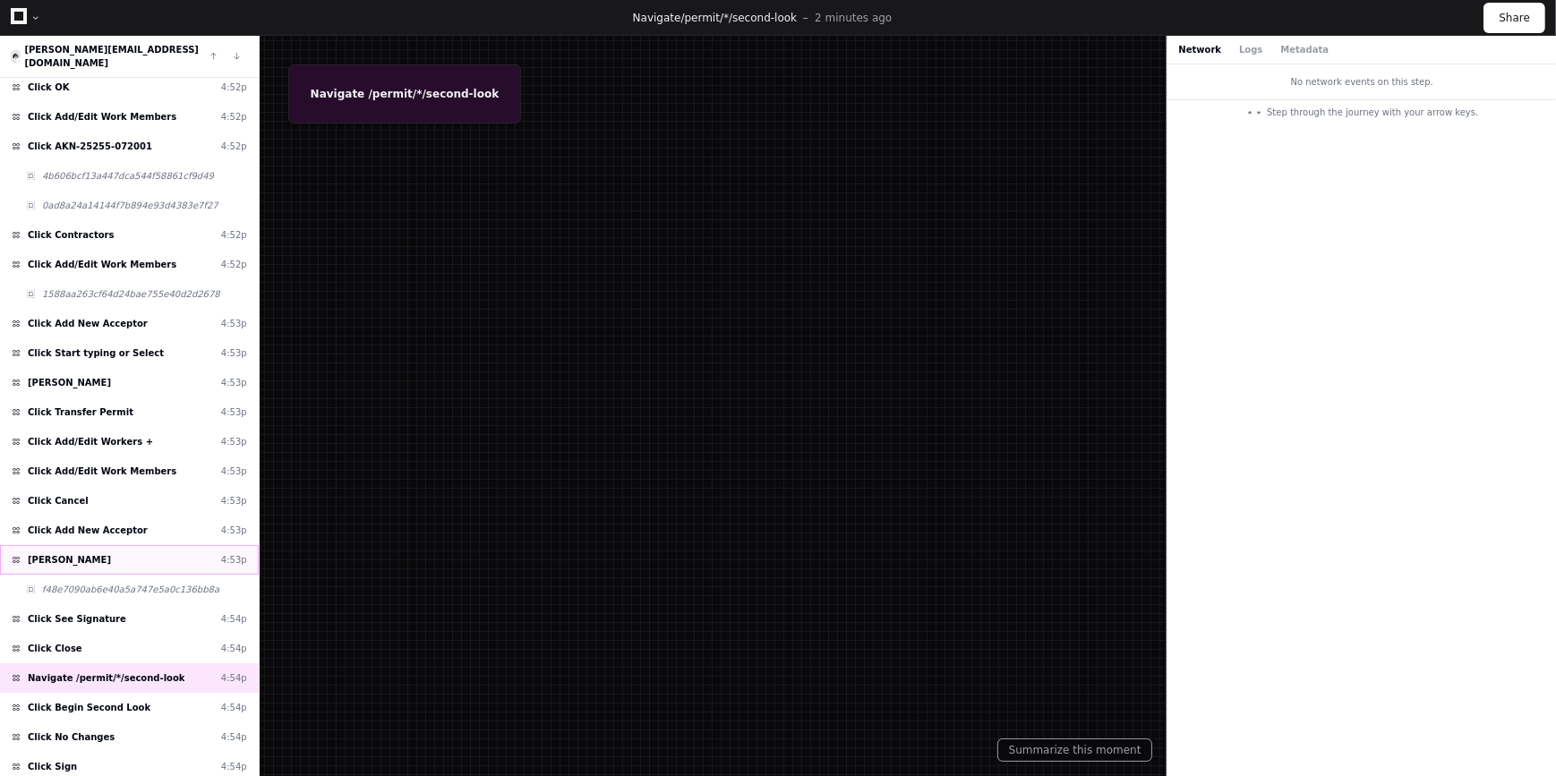
click at [90, 553] on span "Click Putney, Matthew" at bounding box center [69, 559] width 83 height 13
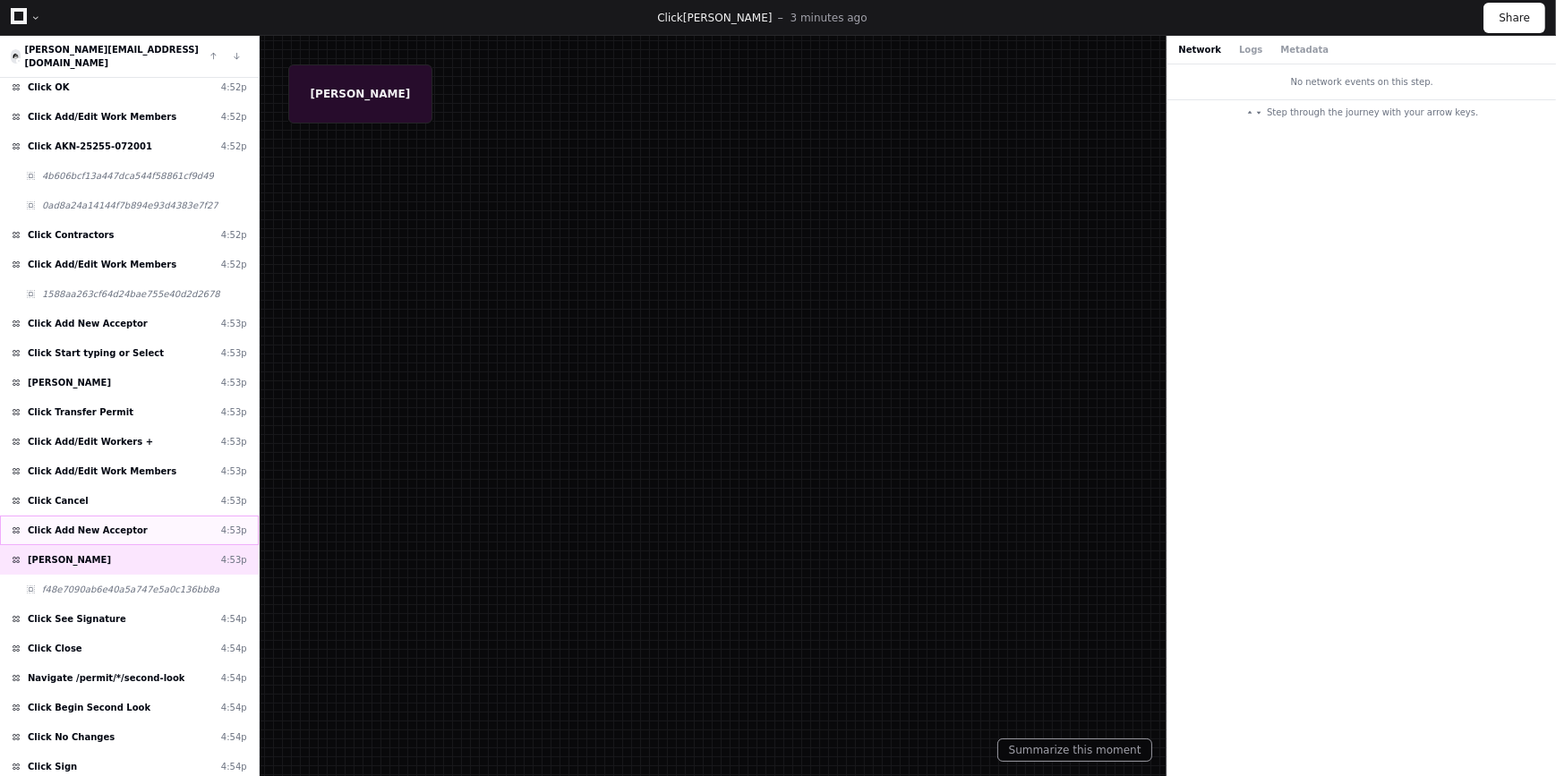
click at [98, 524] on span "Click Add New Acceptor" at bounding box center [88, 530] width 120 height 13
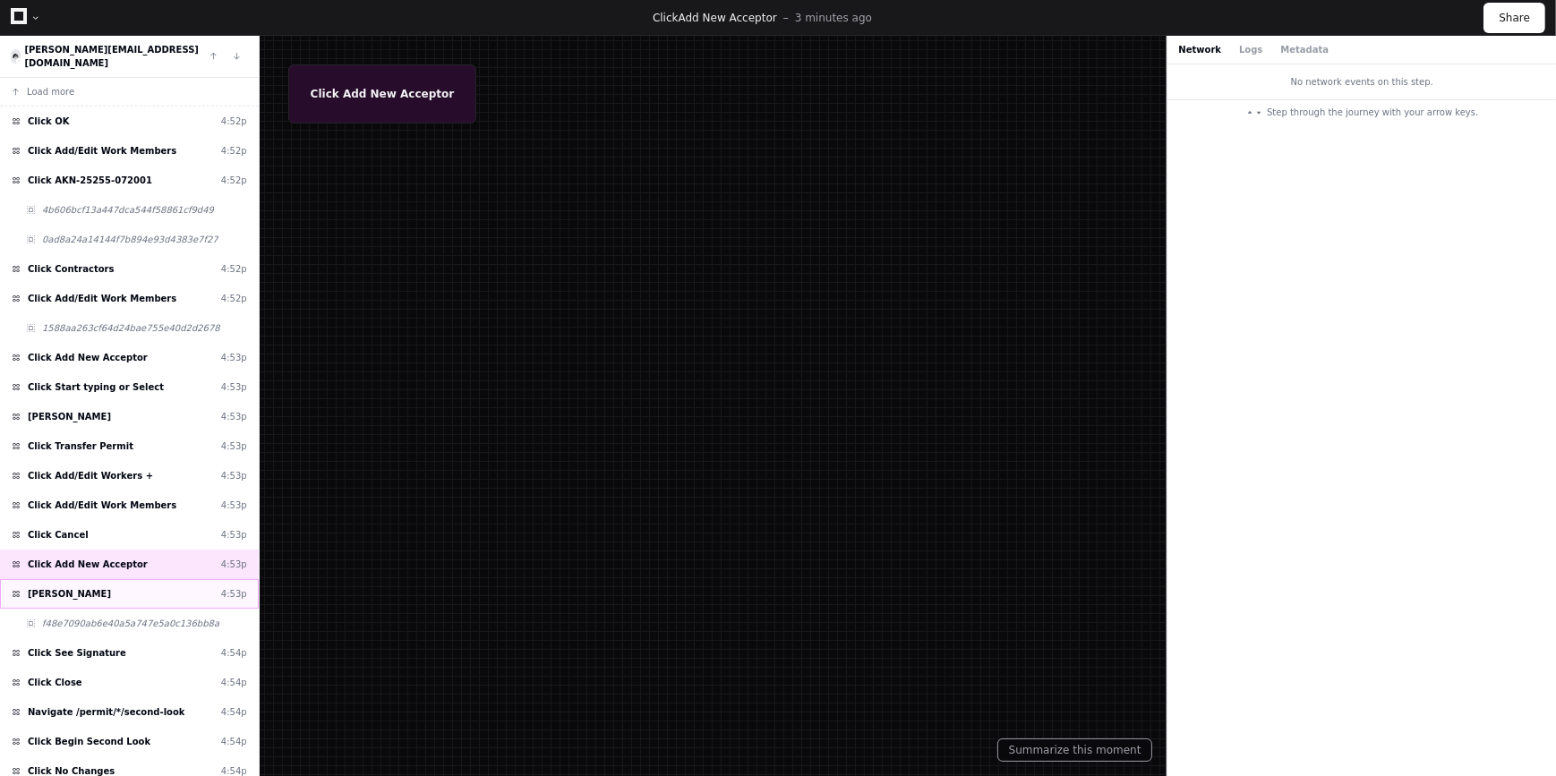
click at [141, 579] on div "[PERSON_NAME] 4:53p" at bounding box center [129, 594] width 259 height 30
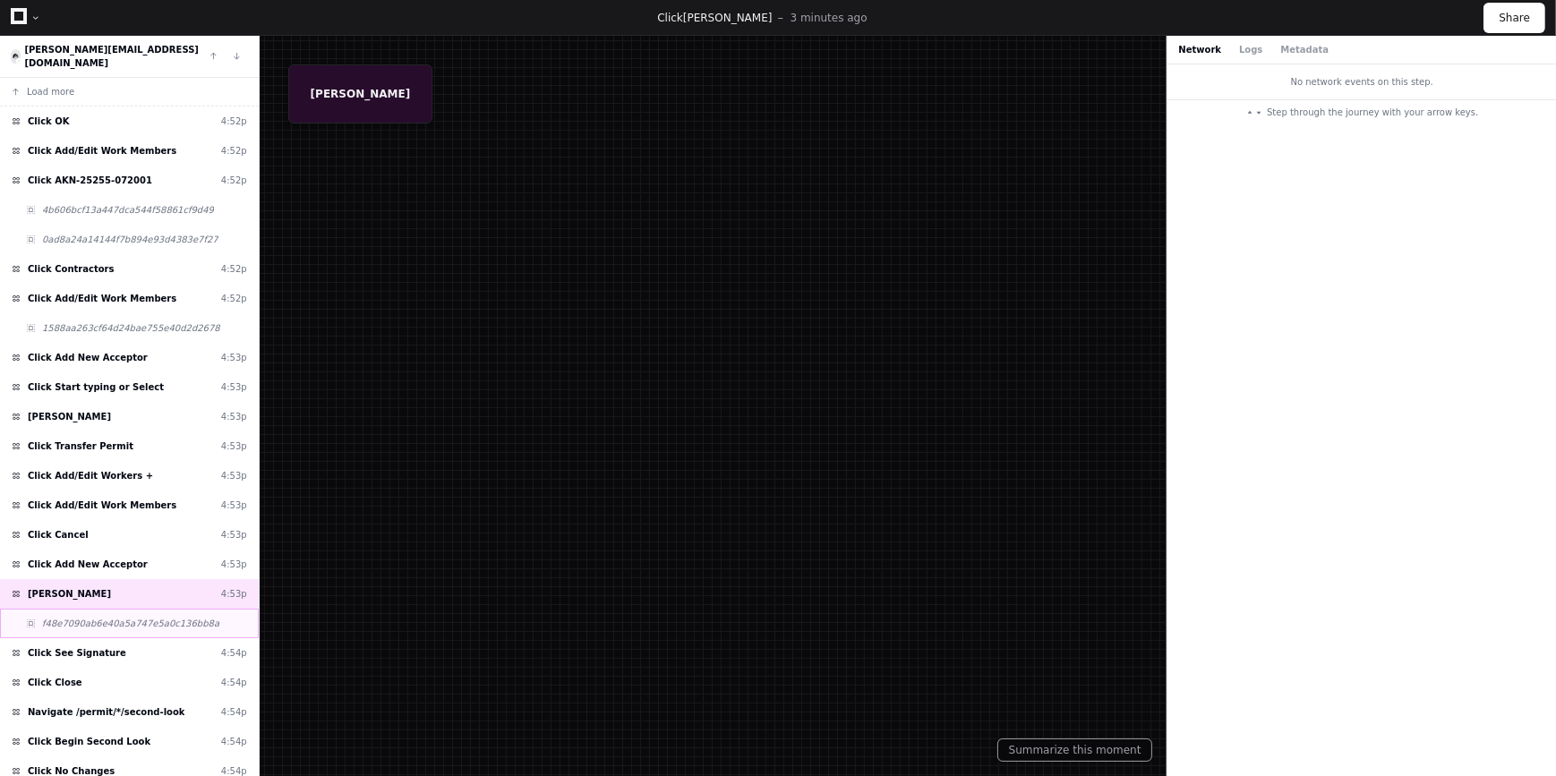
click at [124, 617] on span "f48e7090ab6e40a5a747e5a0c136bb8a" at bounding box center [130, 623] width 177 height 13
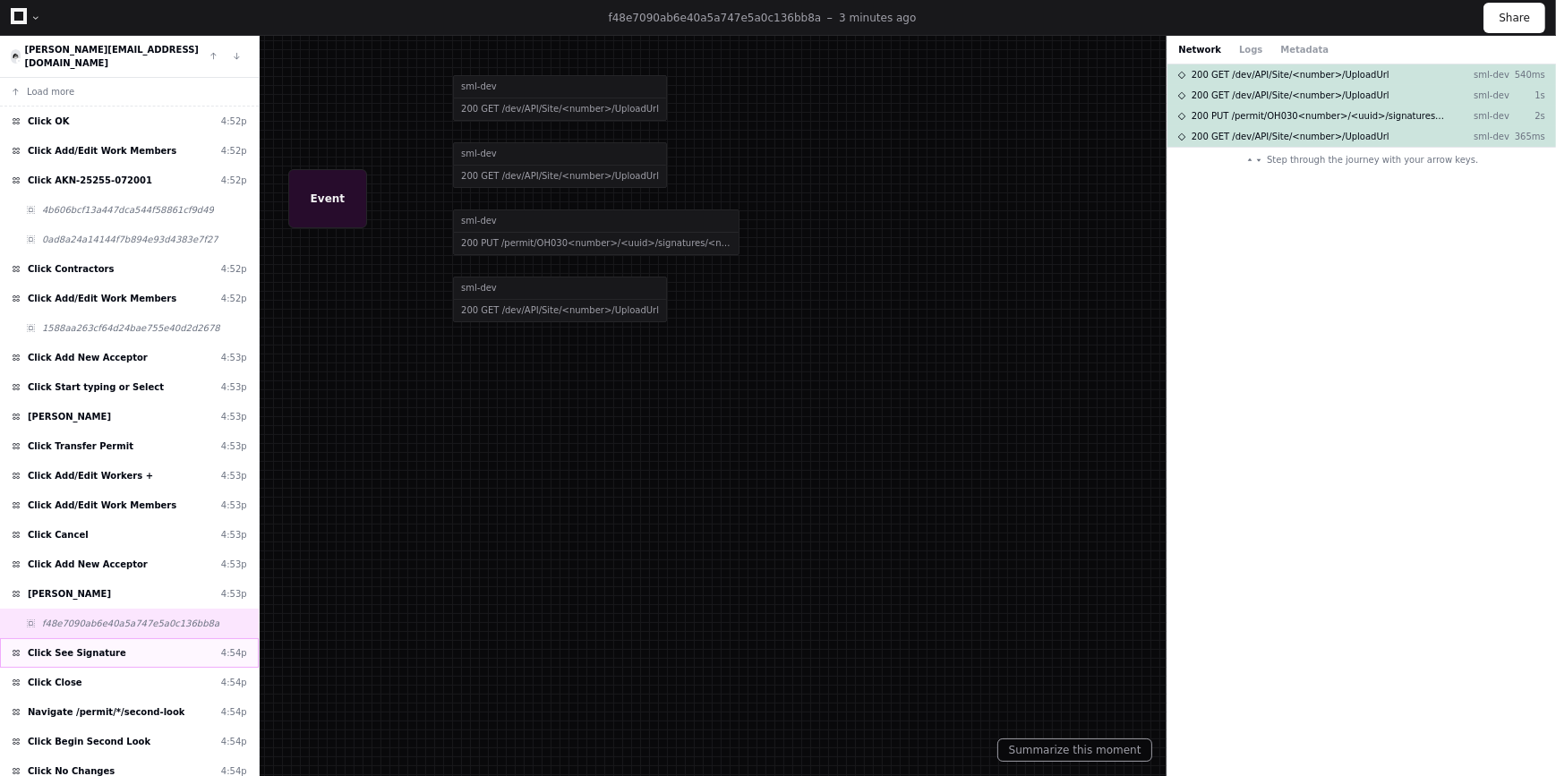
click at [117, 644] on div "Click See Signature 4:54p" at bounding box center [129, 653] width 259 height 30
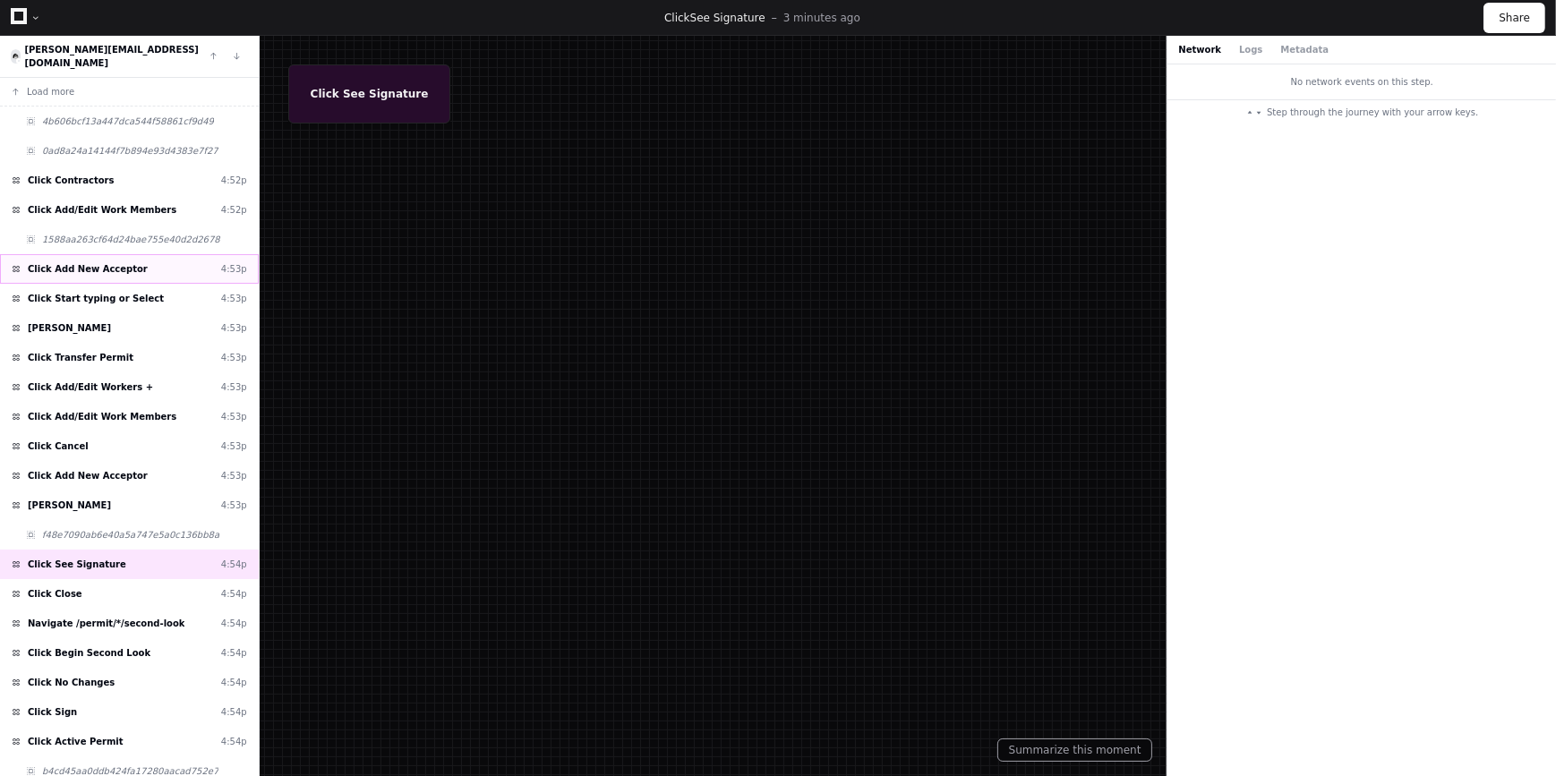
click at [107, 266] on div "Click Add New Acceptor 4:53p" at bounding box center [129, 269] width 259 height 30
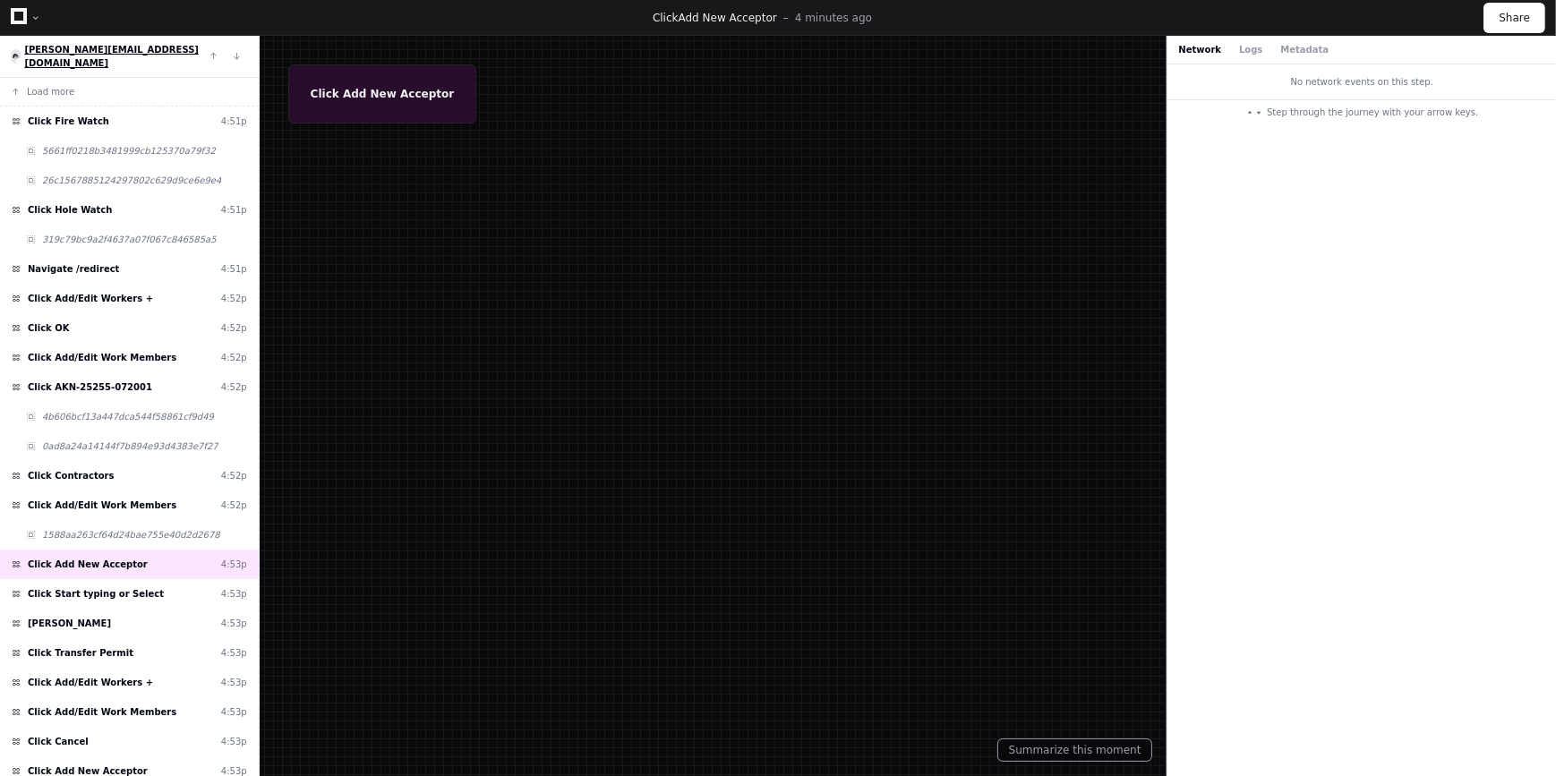
click at [71, 51] on span "[PERSON_NAME][EMAIL_ADDRESS][DOMAIN_NAME]" at bounding box center [111, 56] width 175 height 23
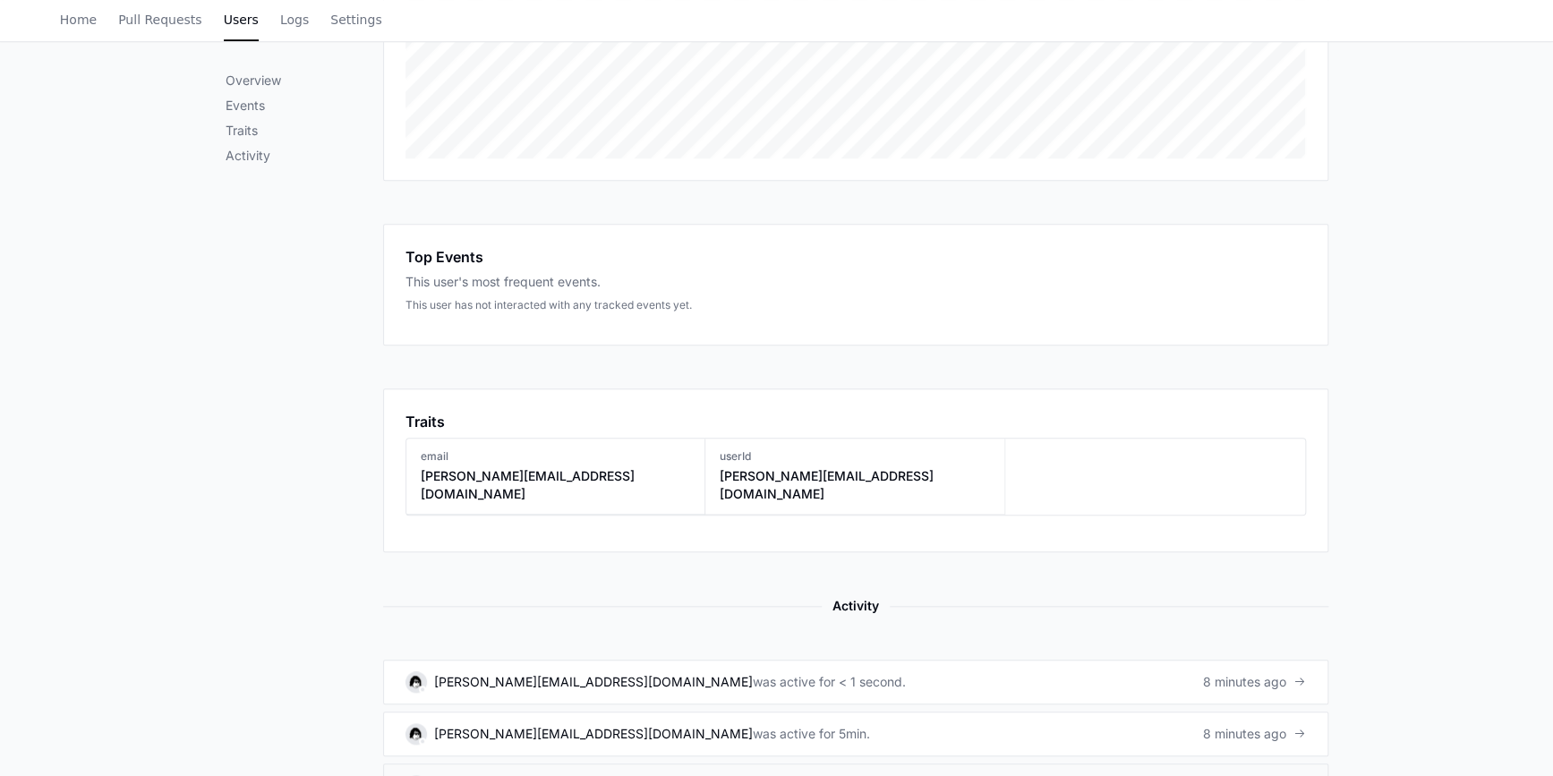
scroll to position [569, 0]
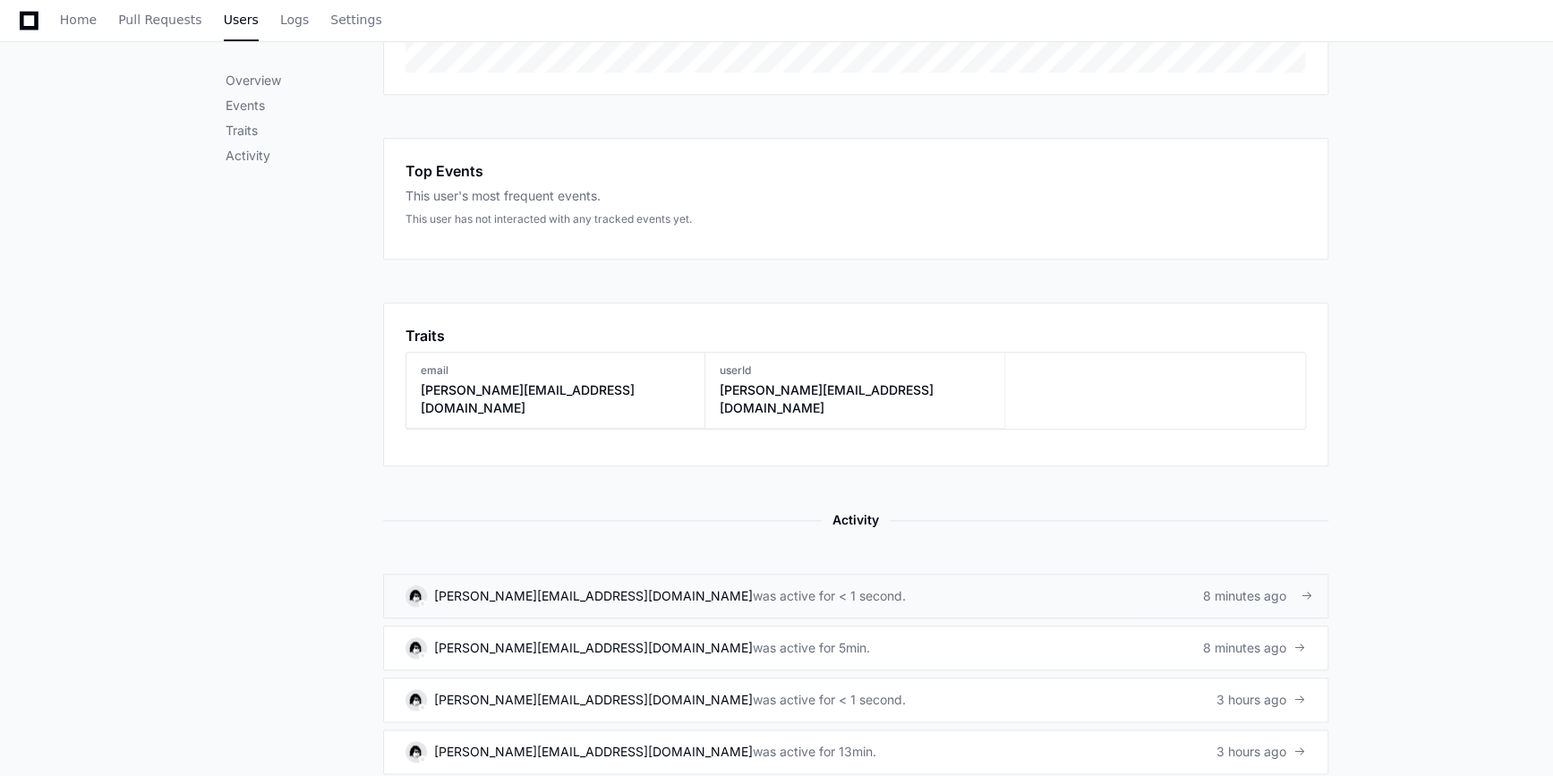
click at [527, 585] on div "suruchi@kochcc.com was active for < 1 second." at bounding box center [656, 595] width 500 height 21
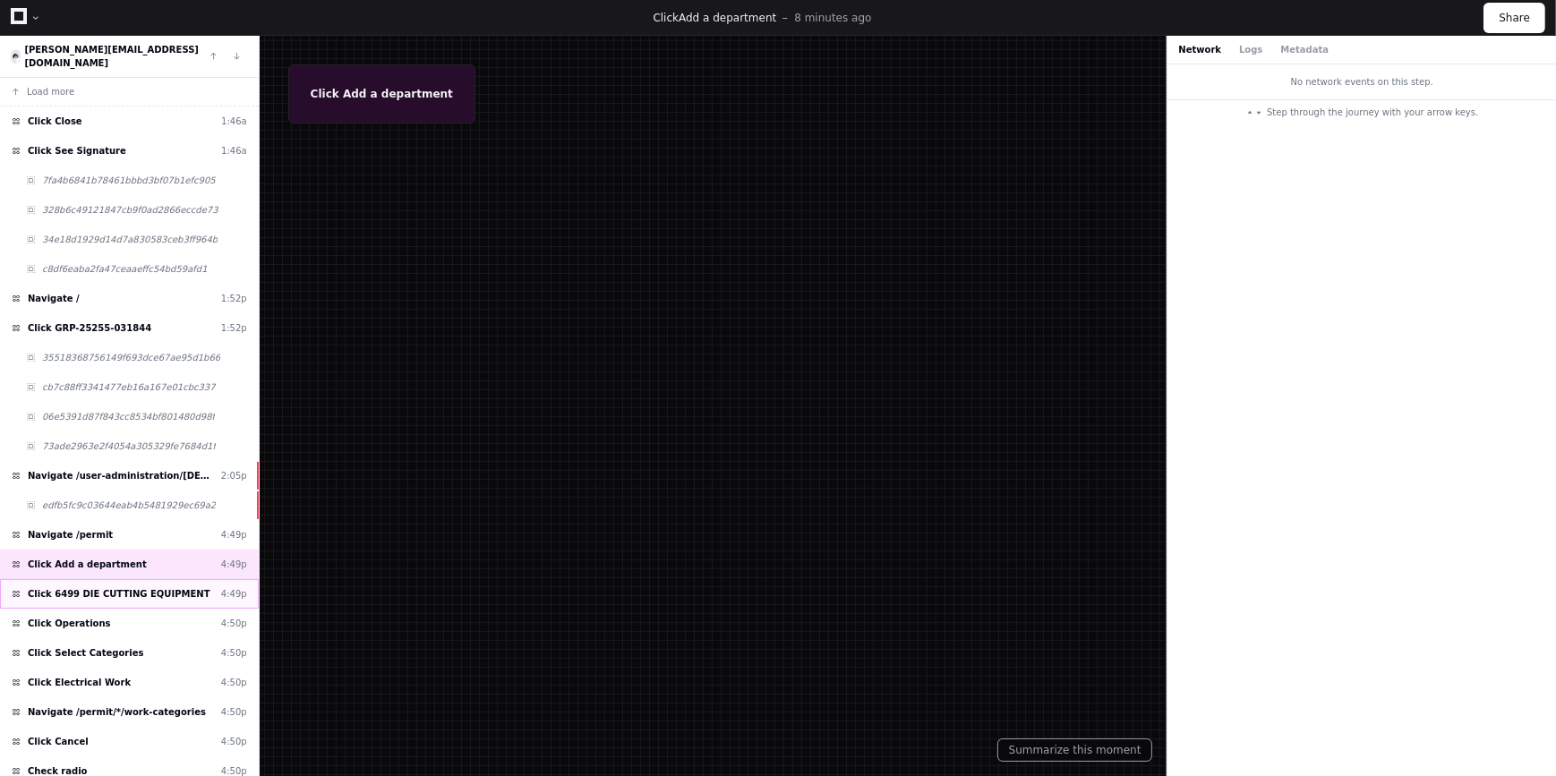
click at [101, 591] on div "Click 6499 DIE CUTTING EQUIPMENT 4:49p" at bounding box center [129, 594] width 259 height 30
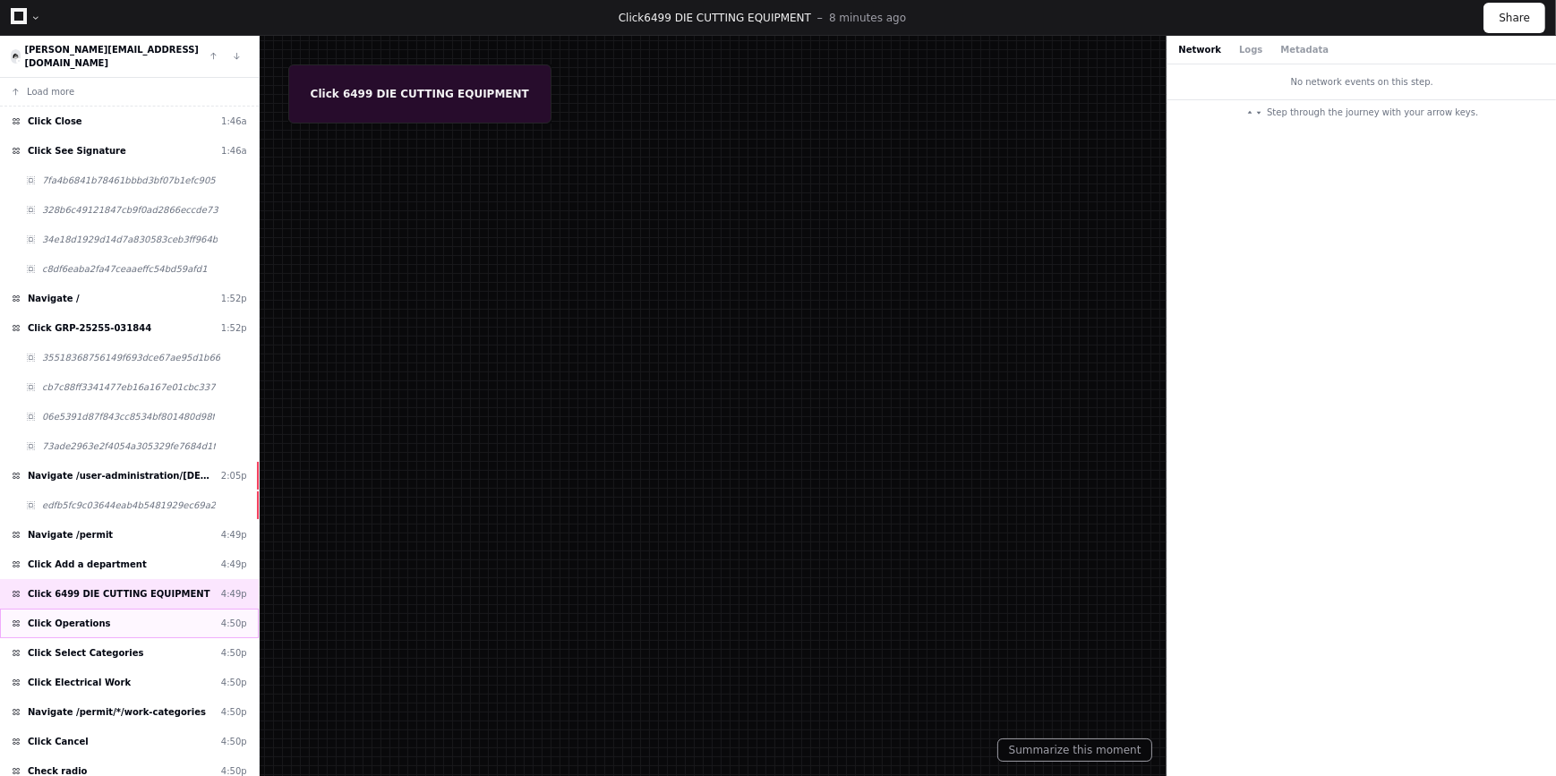
click at [90, 617] on span "Click Operations" at bounding box center [69, 623] width 83 height 13
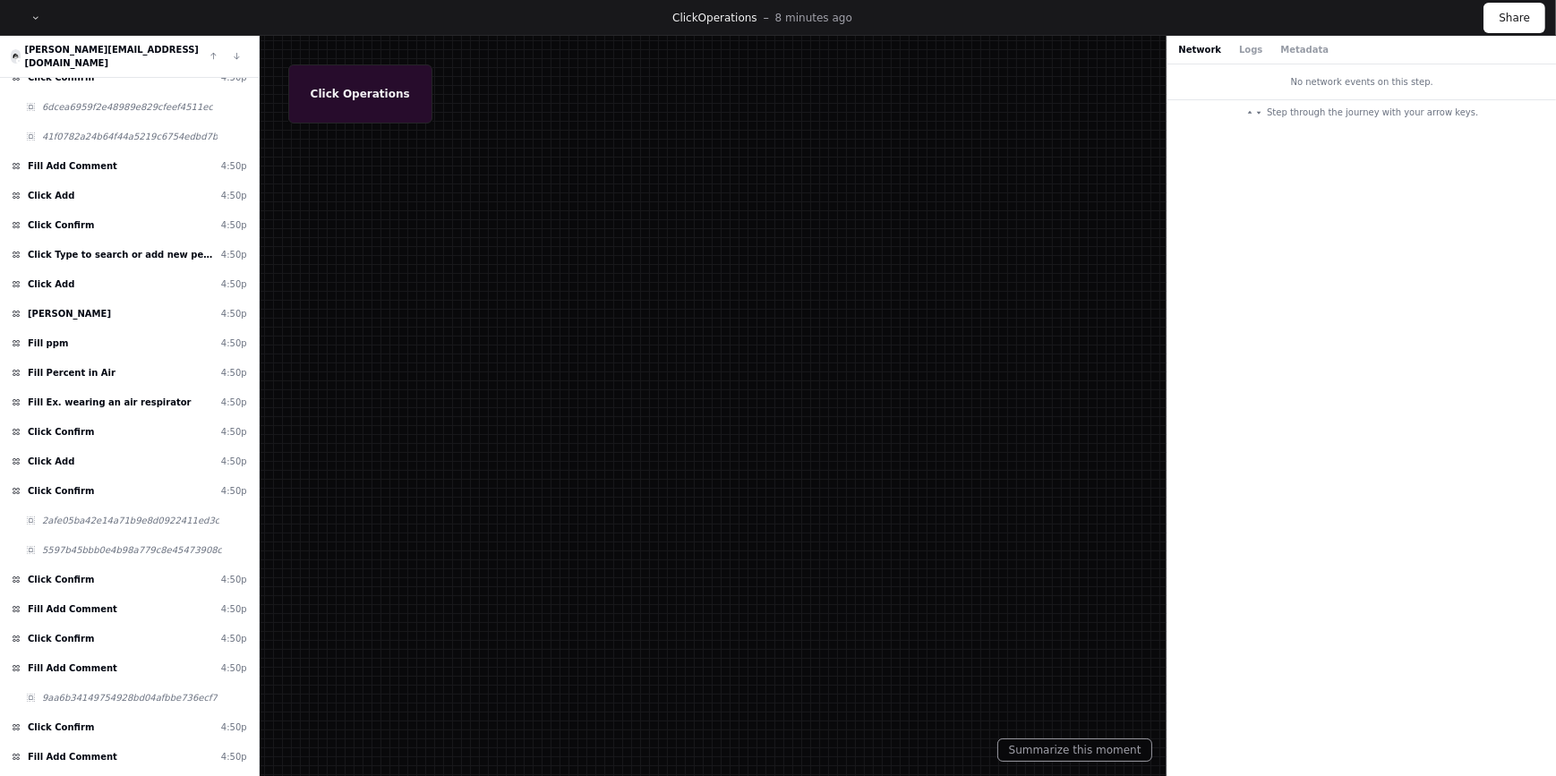
scroll to position [1576, 0]
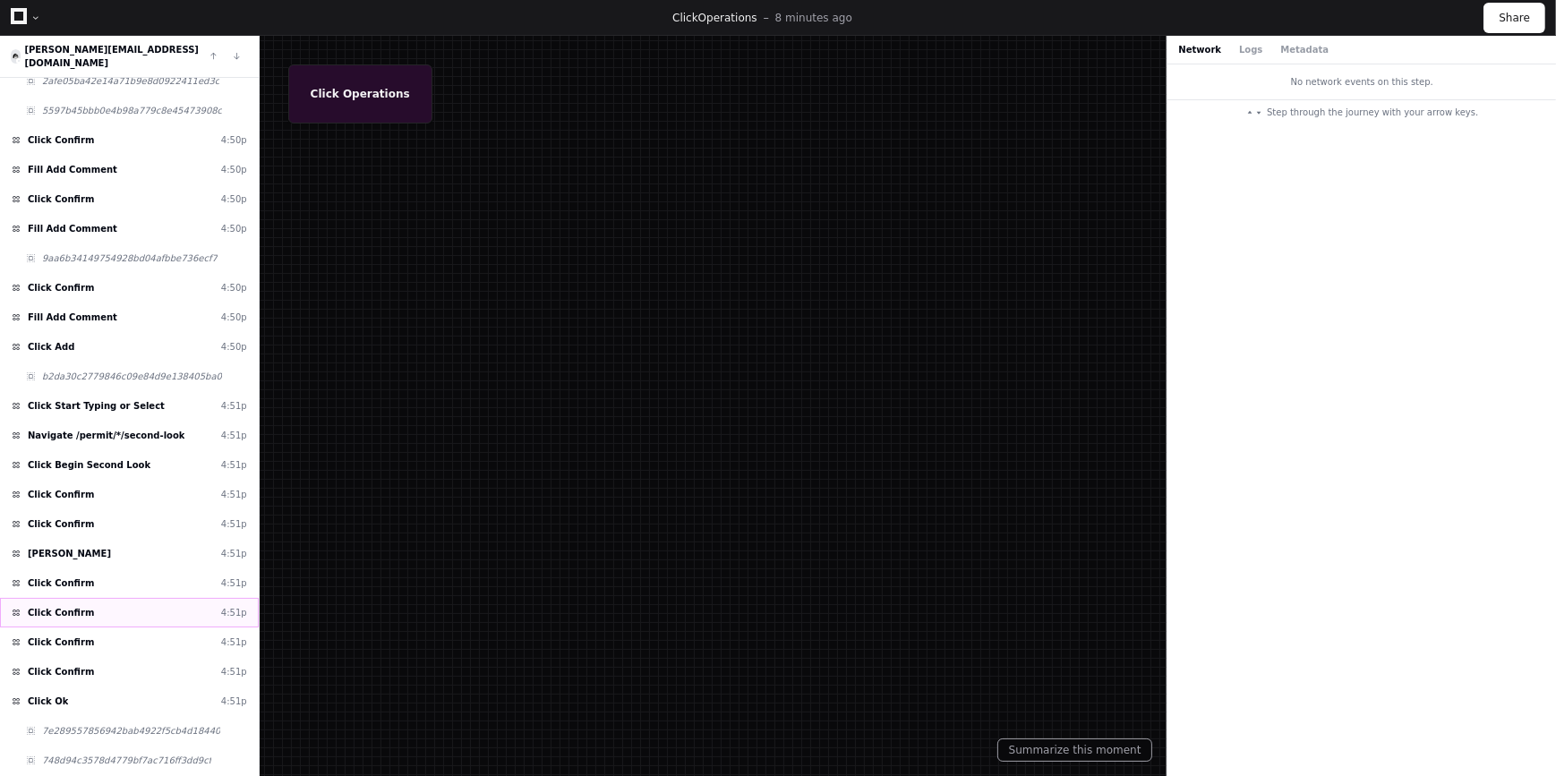
click at [121, 598] on div "Click Confirm 4:51p" at bounding box center [129, 613] width 259 height 30
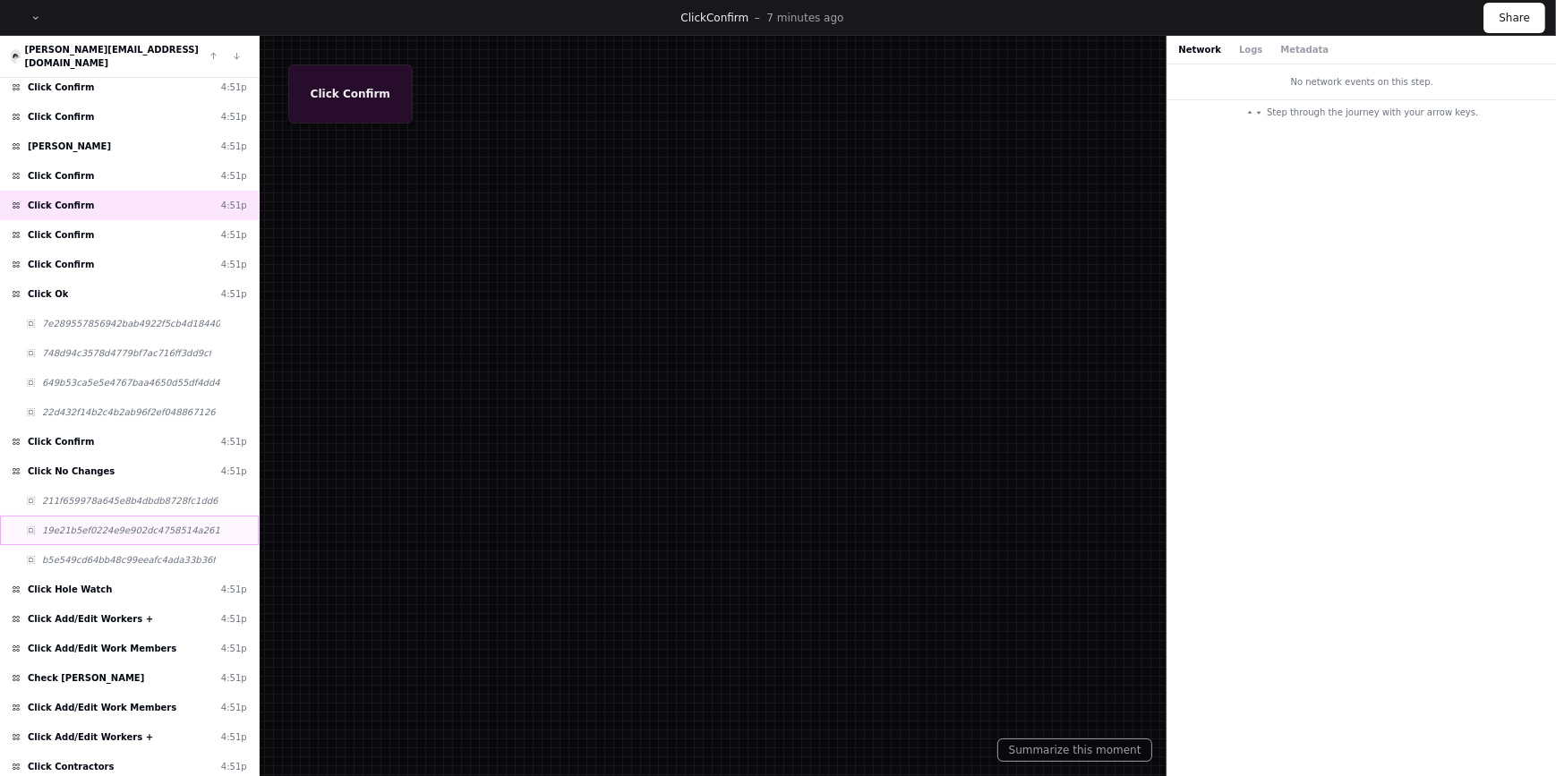
scroll to position [2018, 0]
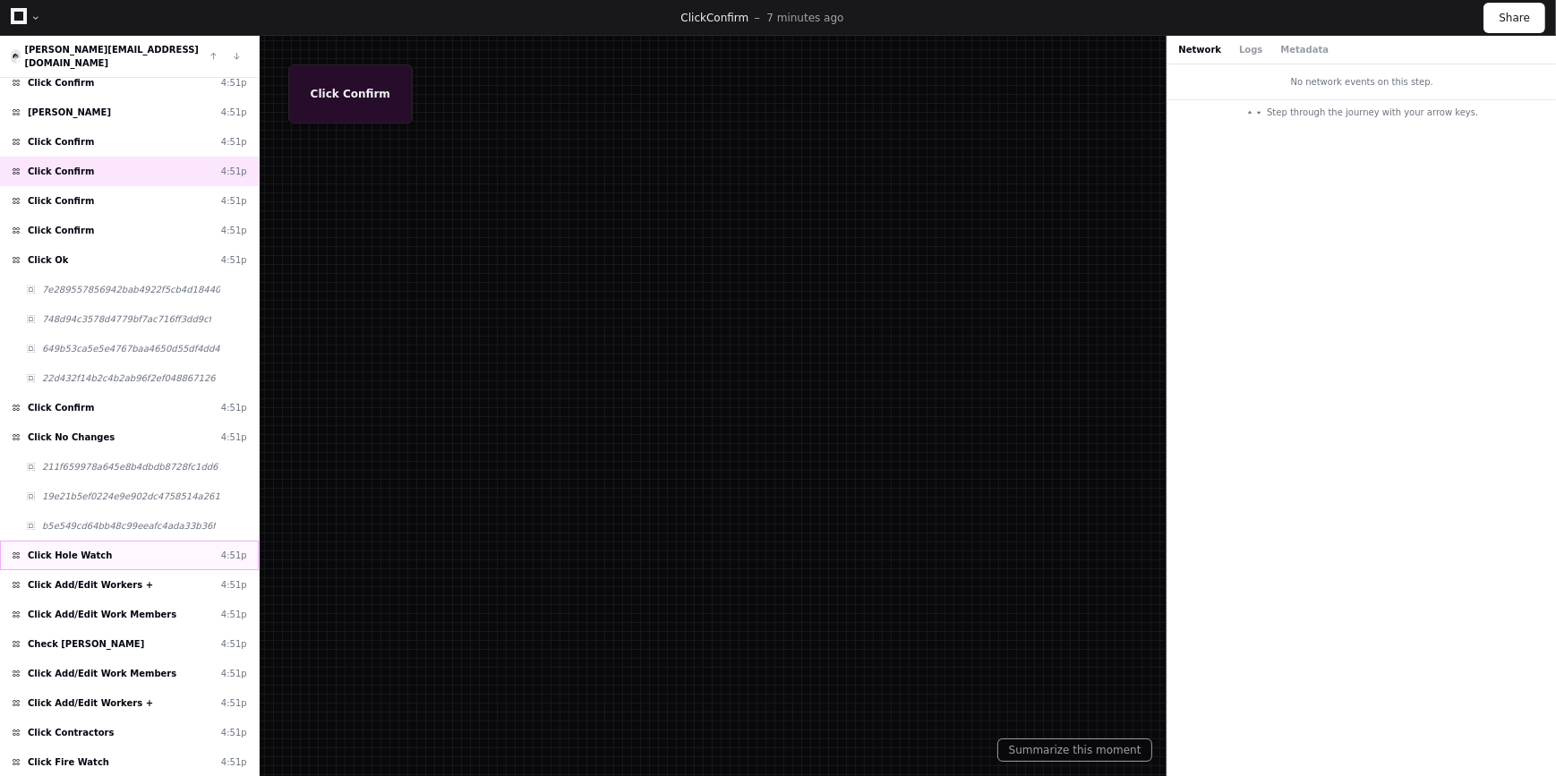
click at [107, 541] on div "Click Hole Watch 4:51p" at bounding box center [129, 556] width 259 height 30
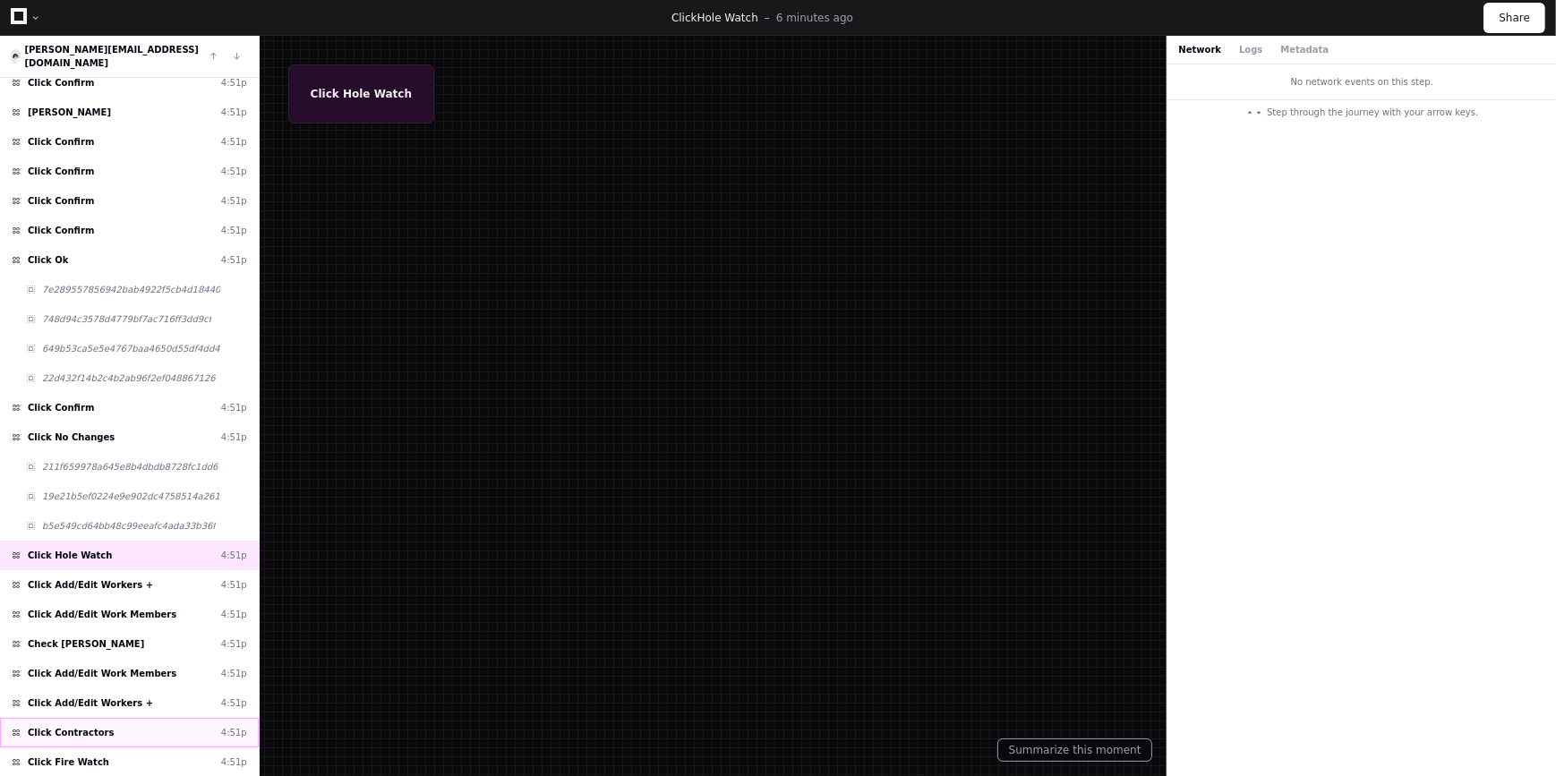
click at [119, 718] on div "Click Contractors 4:51p" at bounding box center [129, 733] width 259 height 30
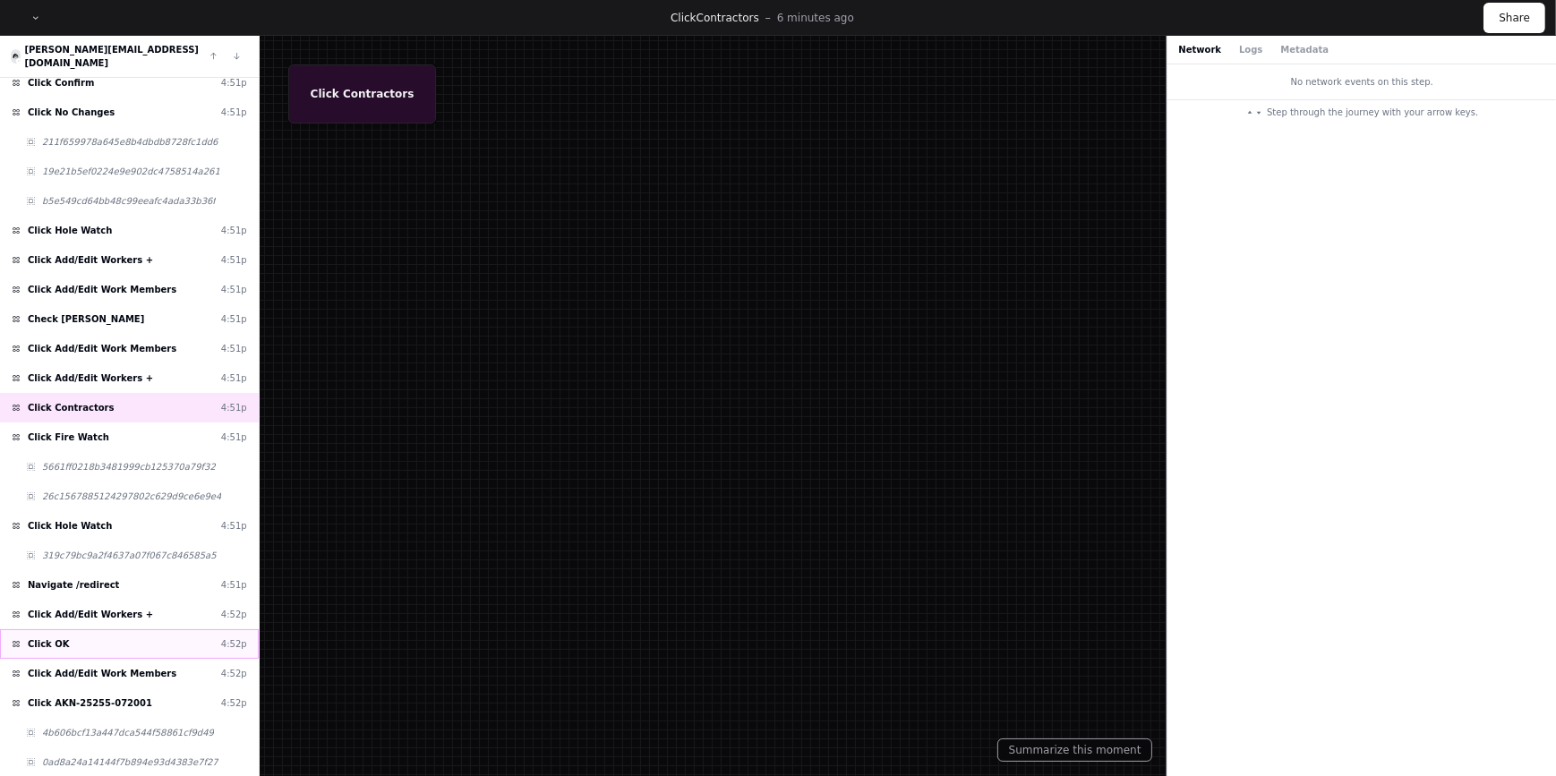
scroll to position [2344, 0]
click at [124, 666] on span "Click Add/Edit Work Members" at bounding box center [102, 672] width 149 height 13
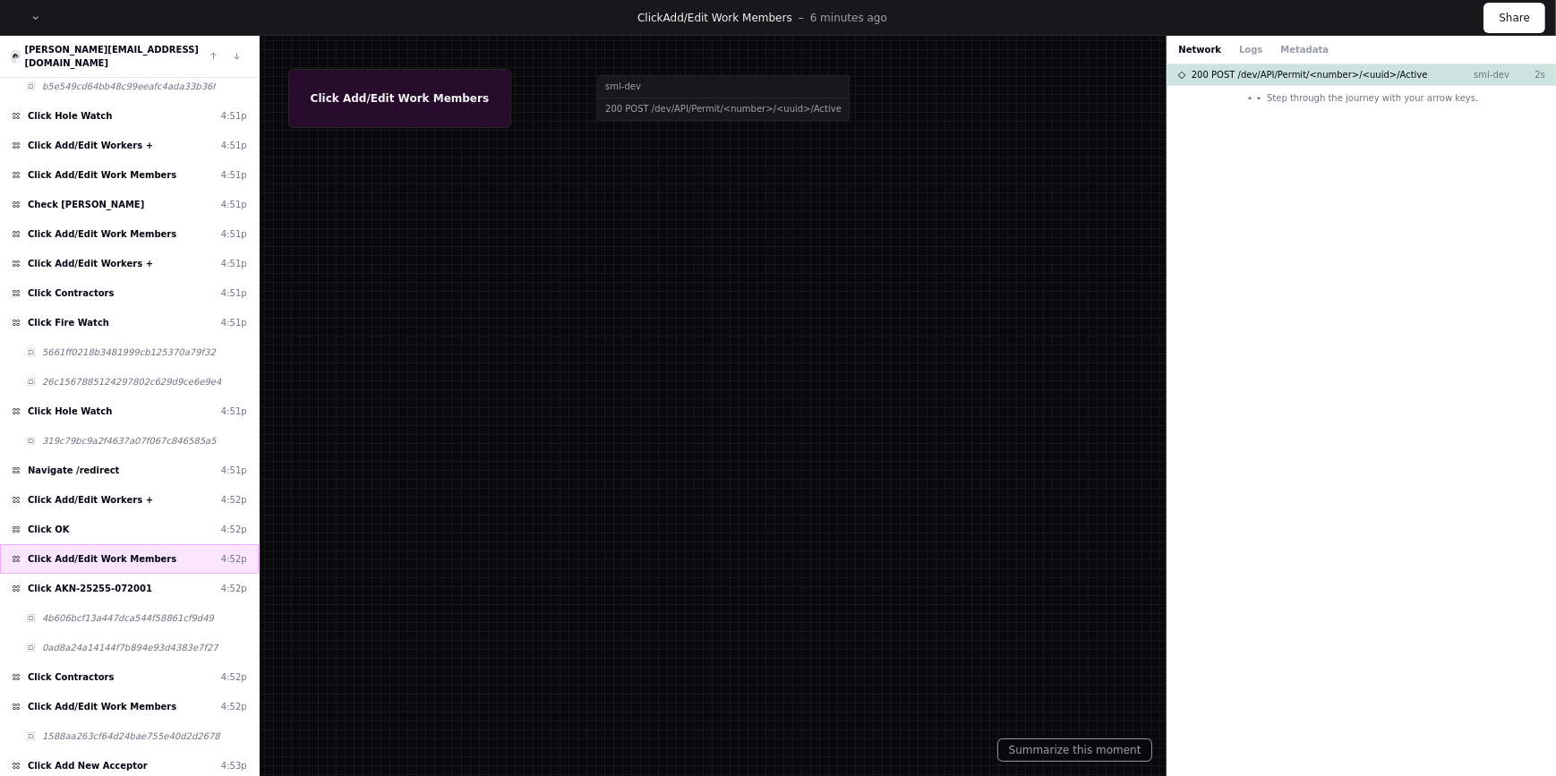
scroll to position [2458, 0]
click at [81, 670] on span "Click Contractors" at bounding box center [71, 676] width 87 height 13
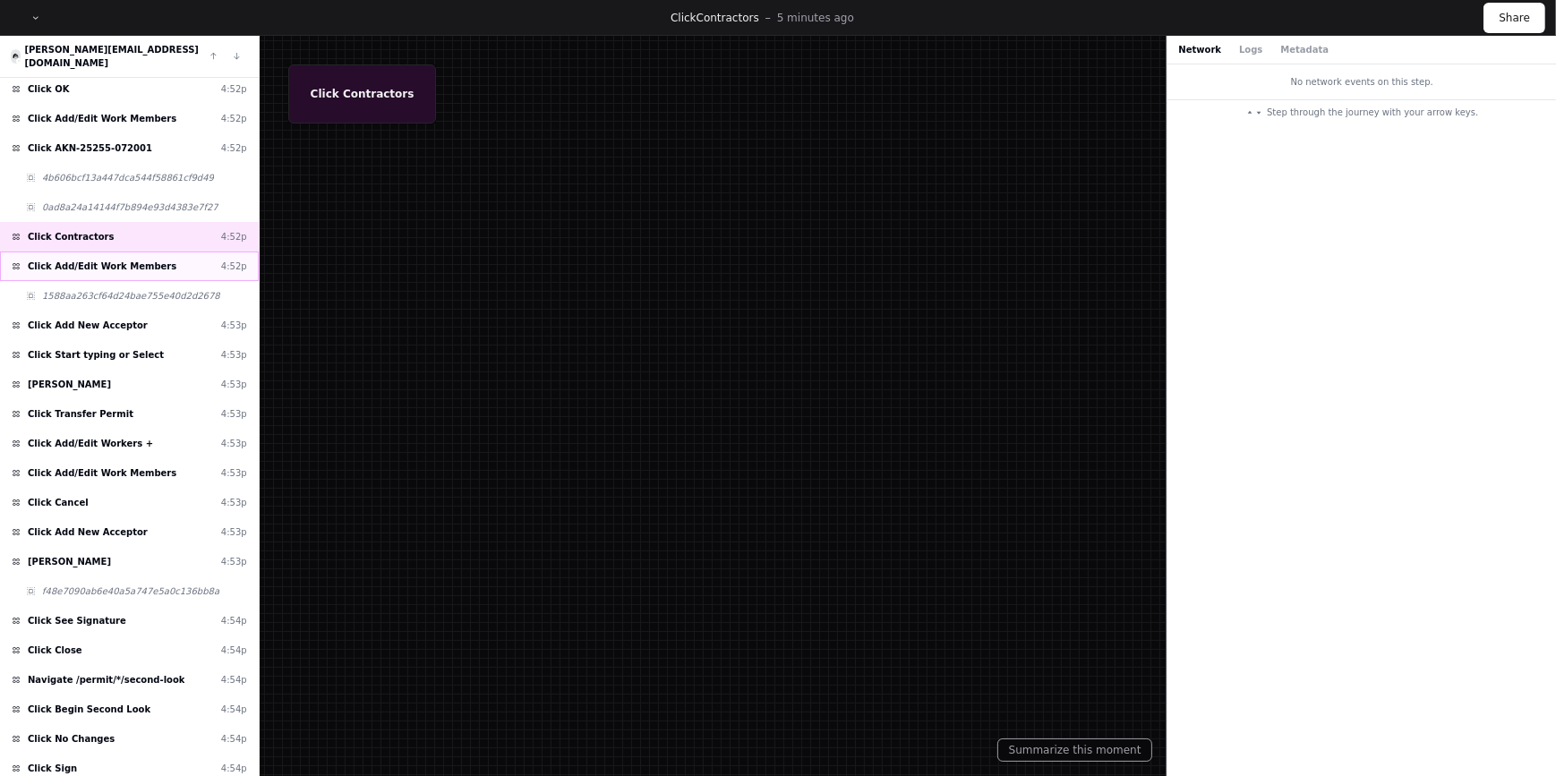
scroll to position [2900, 0]
click at [99, 524] on span "Click Add New Acceptor" at bounding box center [88, 530] width 120 height 13
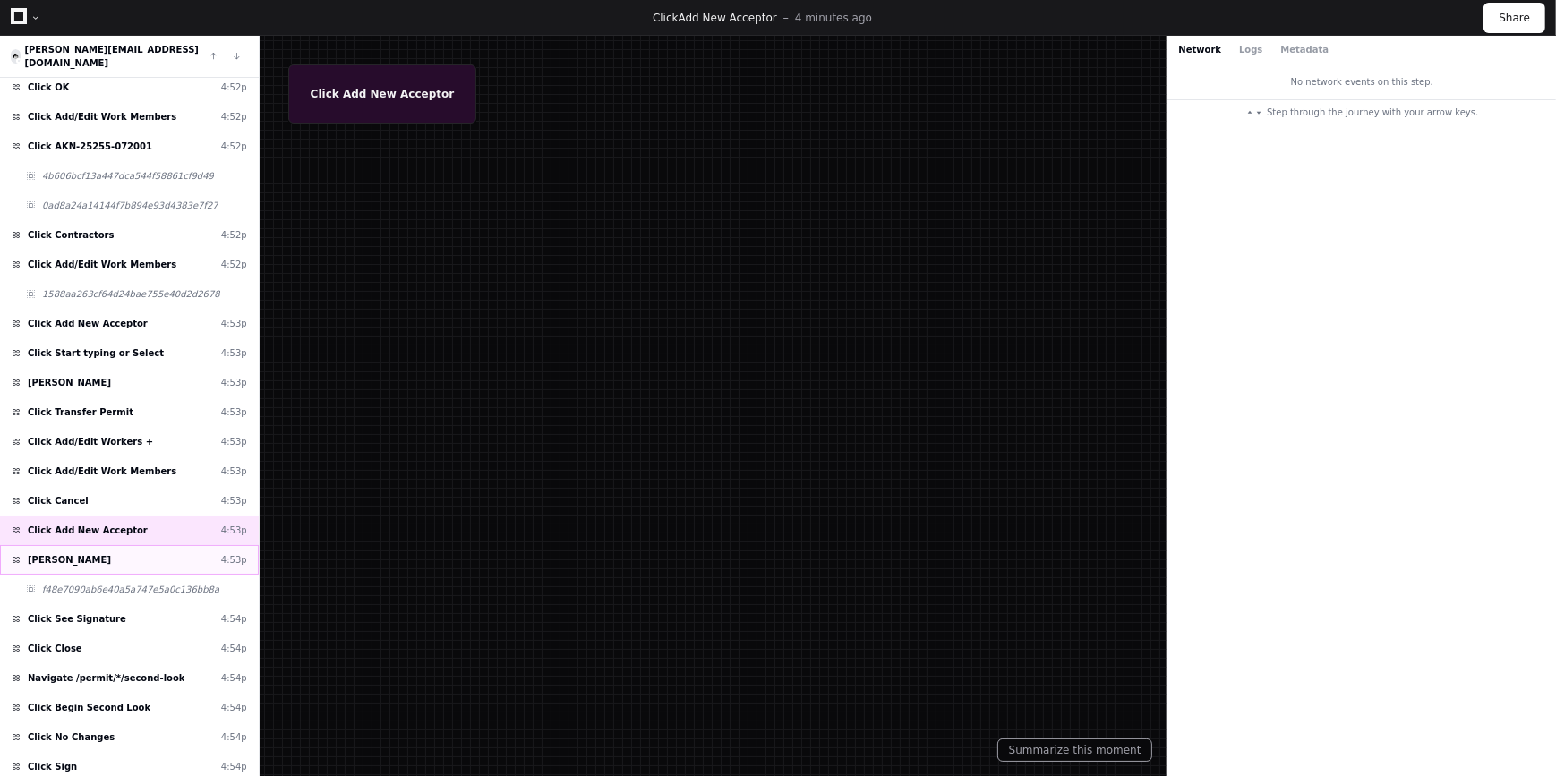
click at [100, 553] on span "[PERSON_NAME]" at bounding box center [69, 559] width 83 height 13
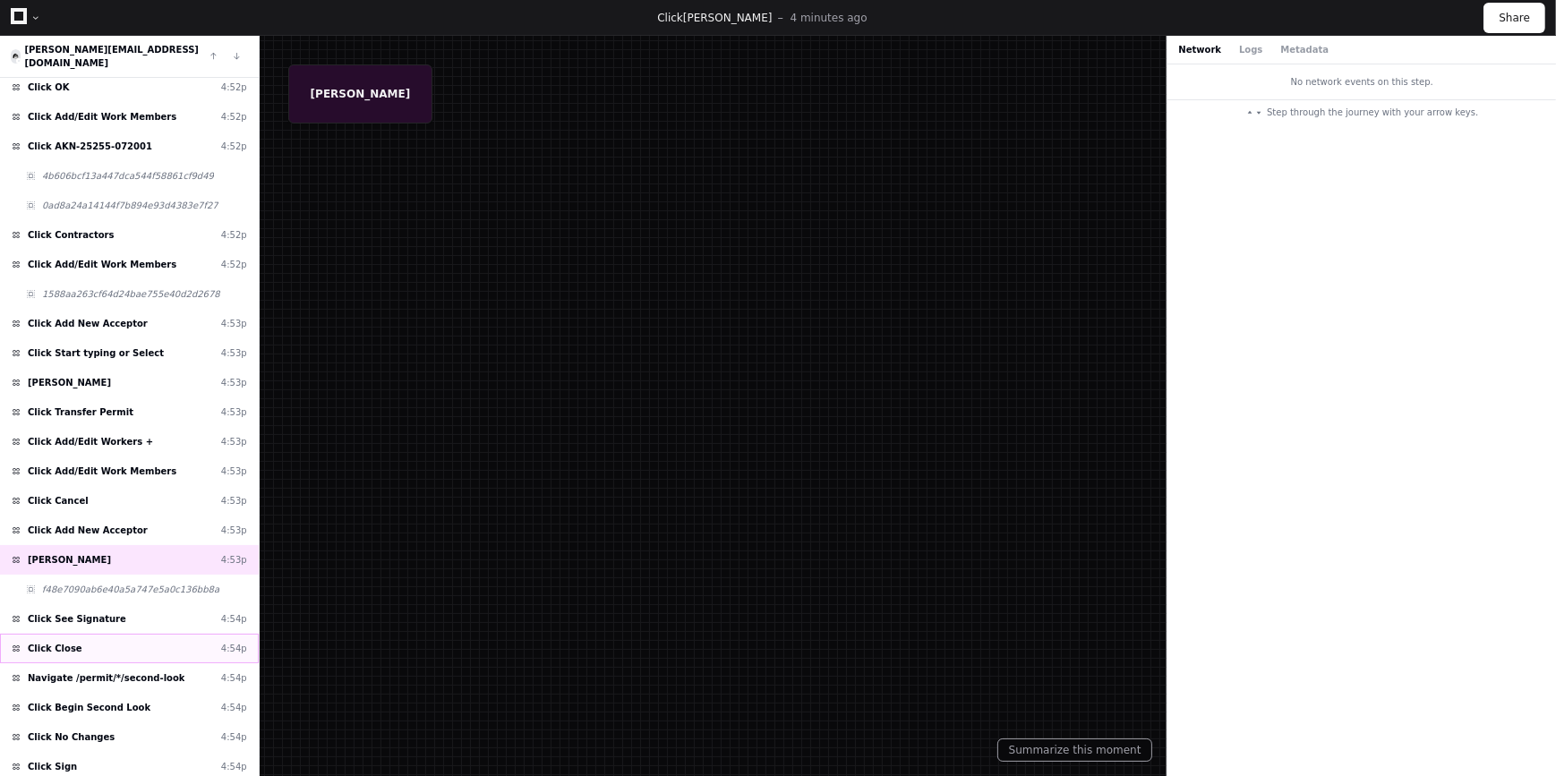
click at [112, 634] on div "Click Close 4:54p" at bounding box center [129, 649] width 259 height 30
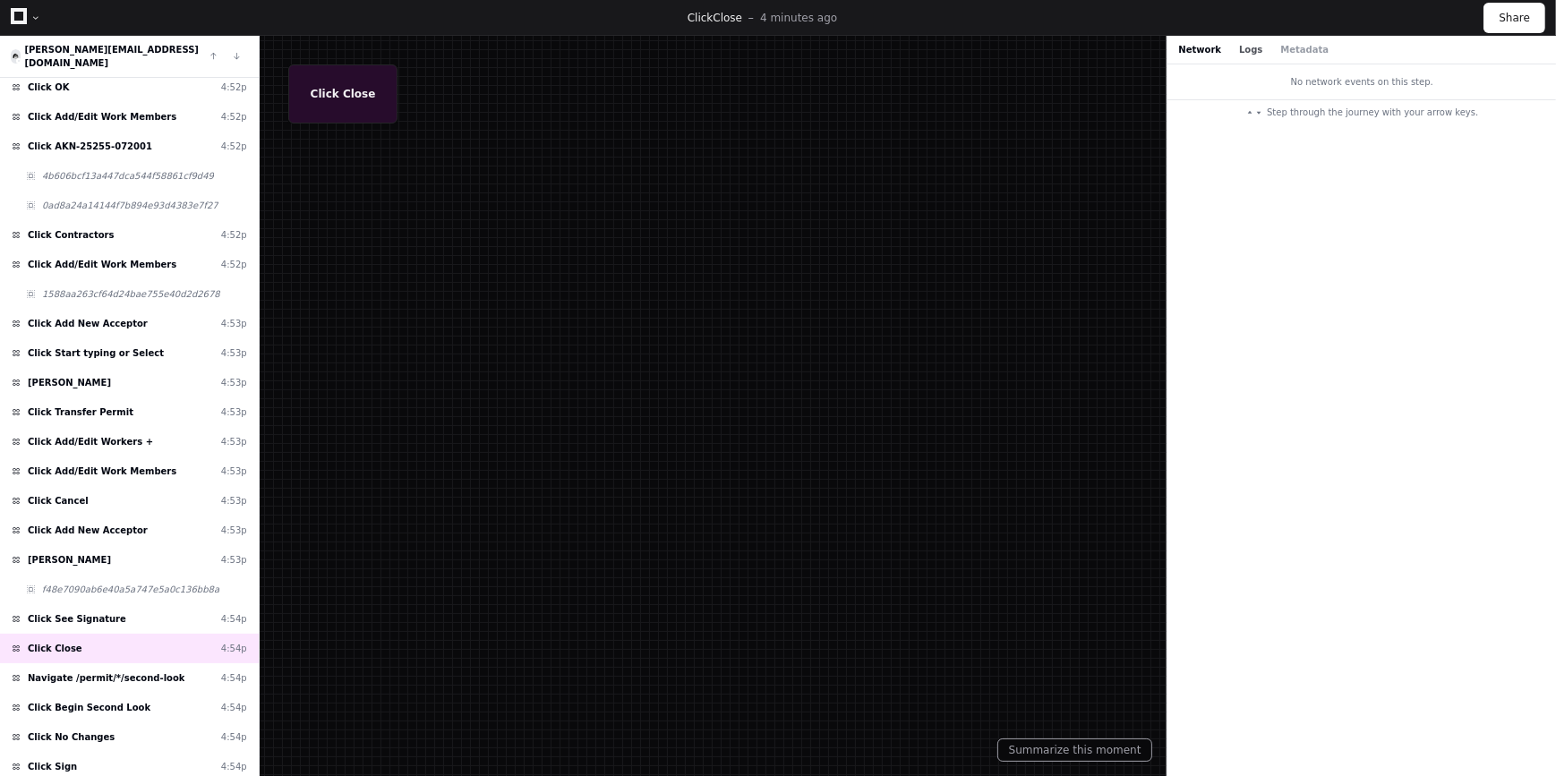
click at [1239, 48] on button "Logs" at bounding box center [1250, 49] width 23 height 13
click at [1280, 49] on button "Metadata" at bounding box center [1304, 49] width 48 height 13
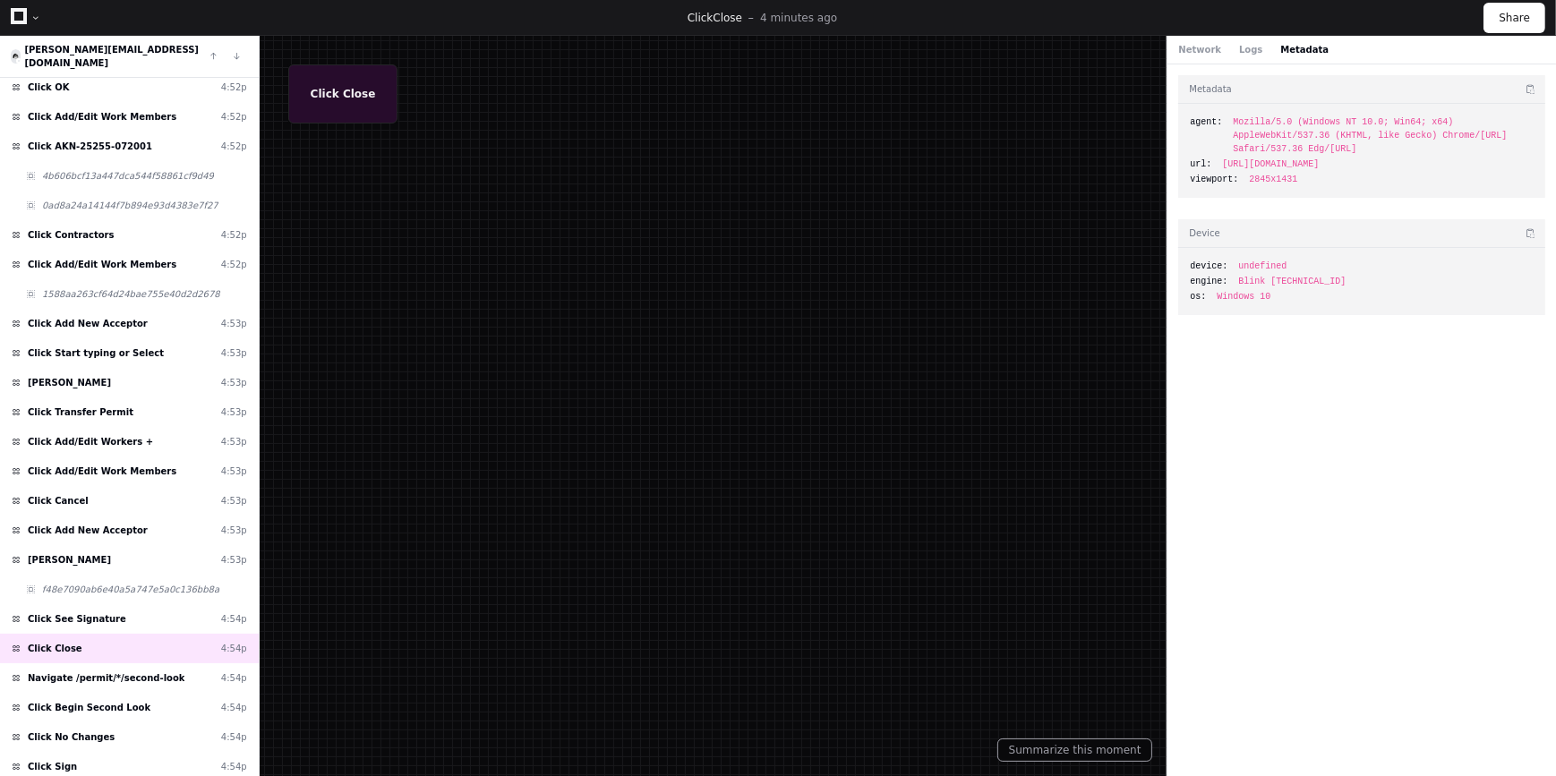
click at [1228, 53] on div "Network Logs Metadata" at bounding box center [1253, 49] width 150 height 13
click at [63, 583] on span "f48e7090ab6e40a5a747e5a0c136bb8a" at bounding box center [130, 589] width 177 height 13
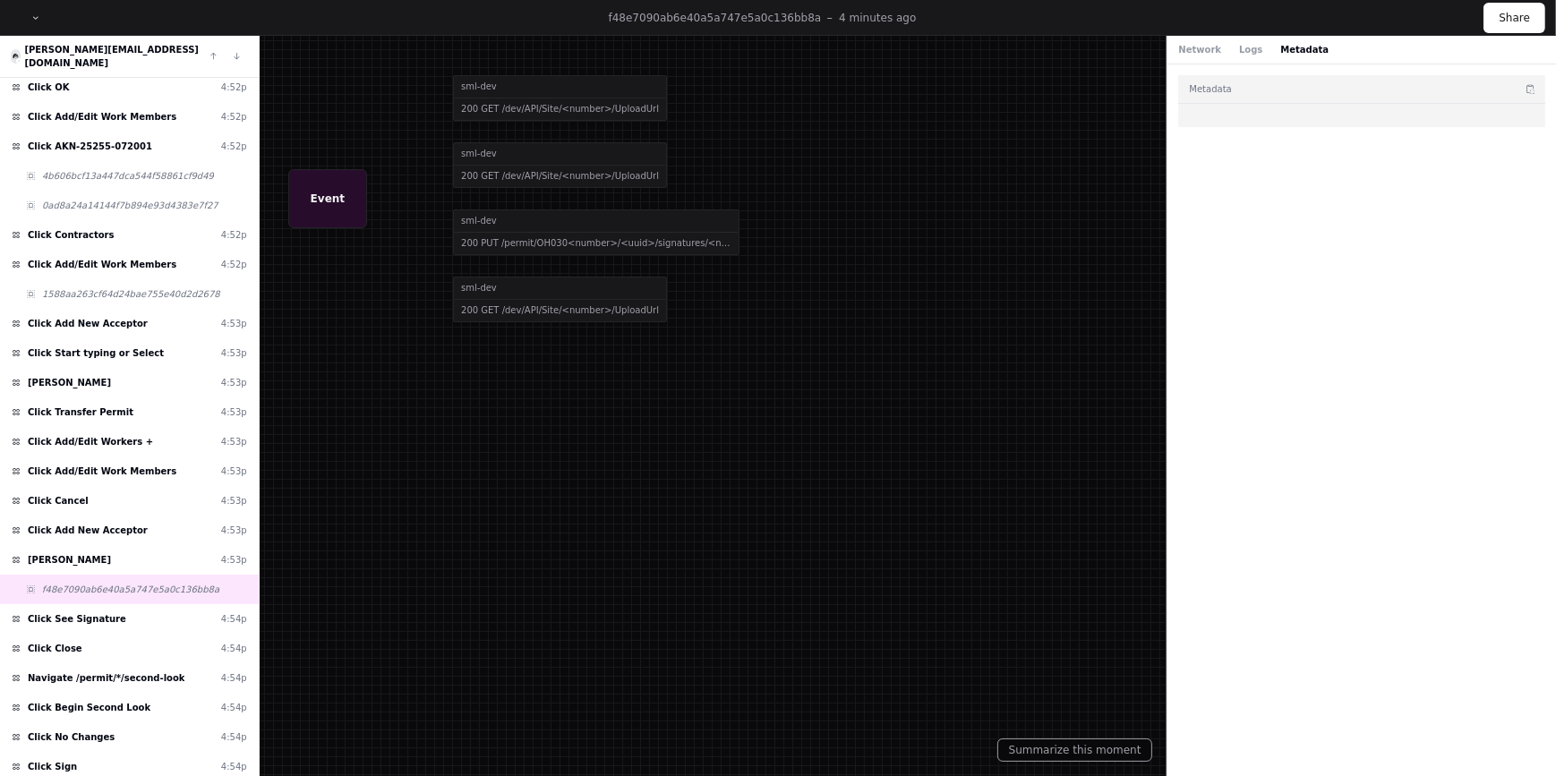
click at [1258, 53] on div "Network Logs Metadata" at bounding box center [1253, 49] width 150 height 13
click at [1246, 49] on button "Logs" at bounding box center [1250, 49] width 23 height 13
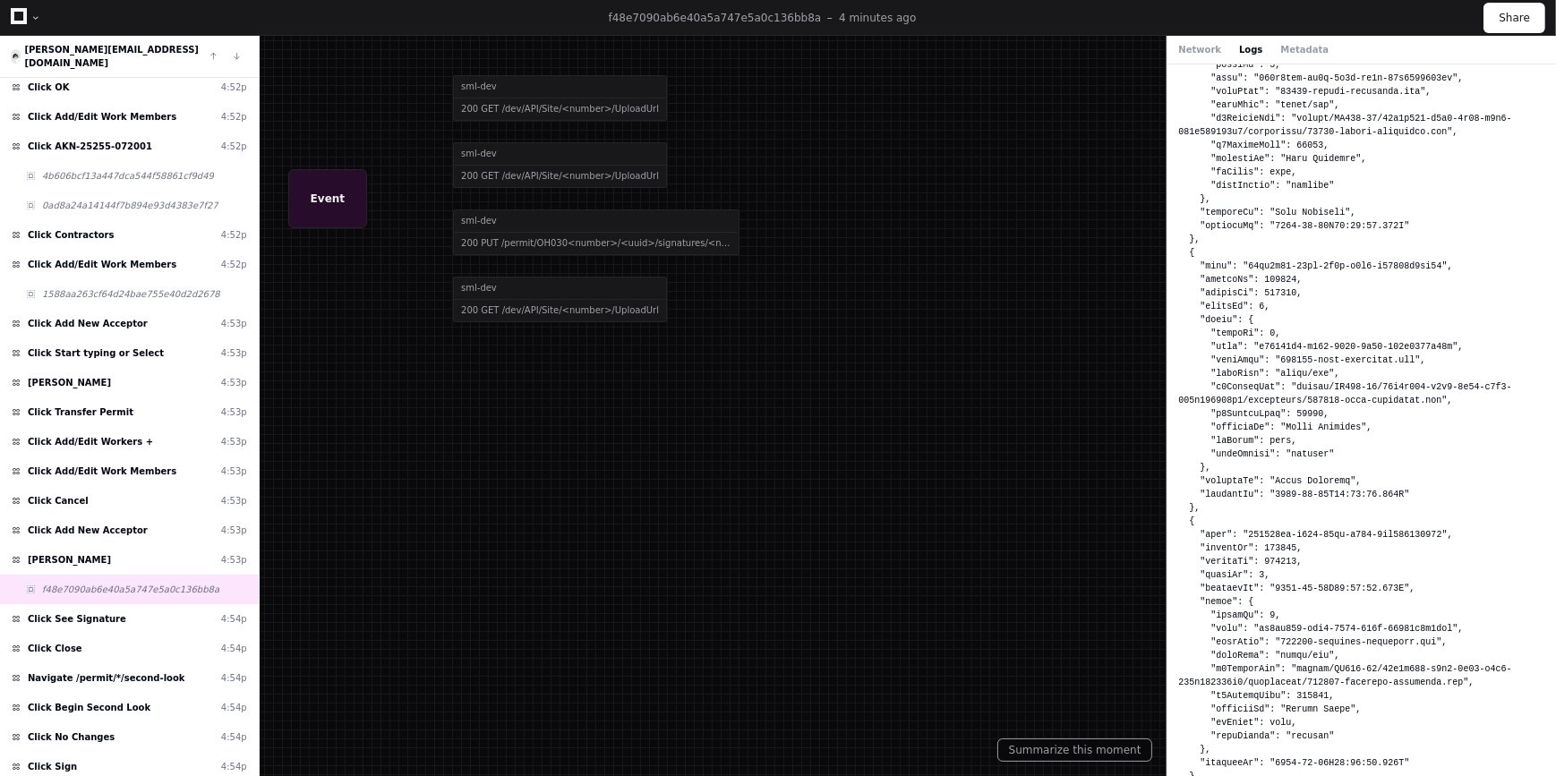
scroll to position [782, 0]
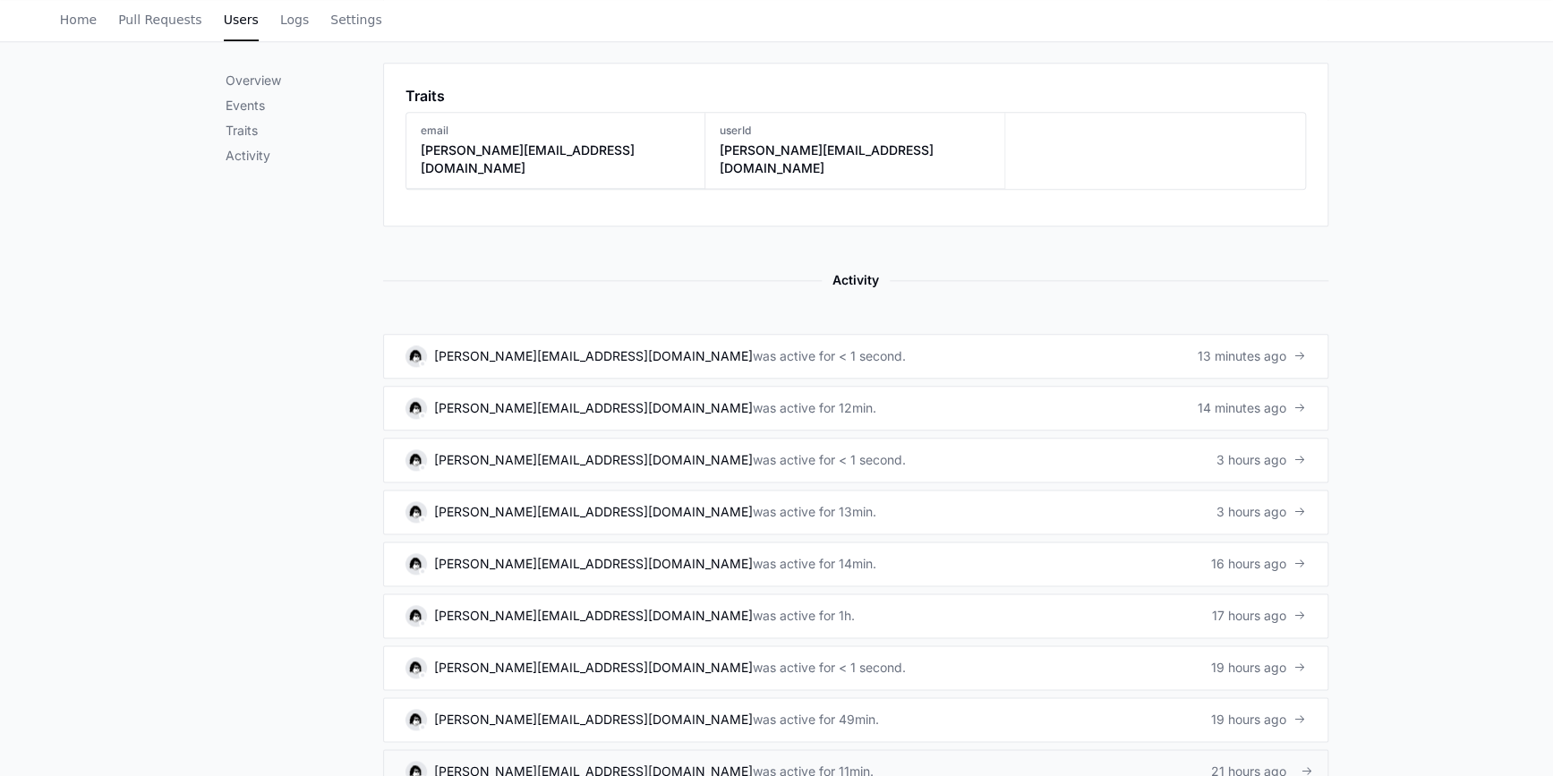
scroll to position [895, 0]
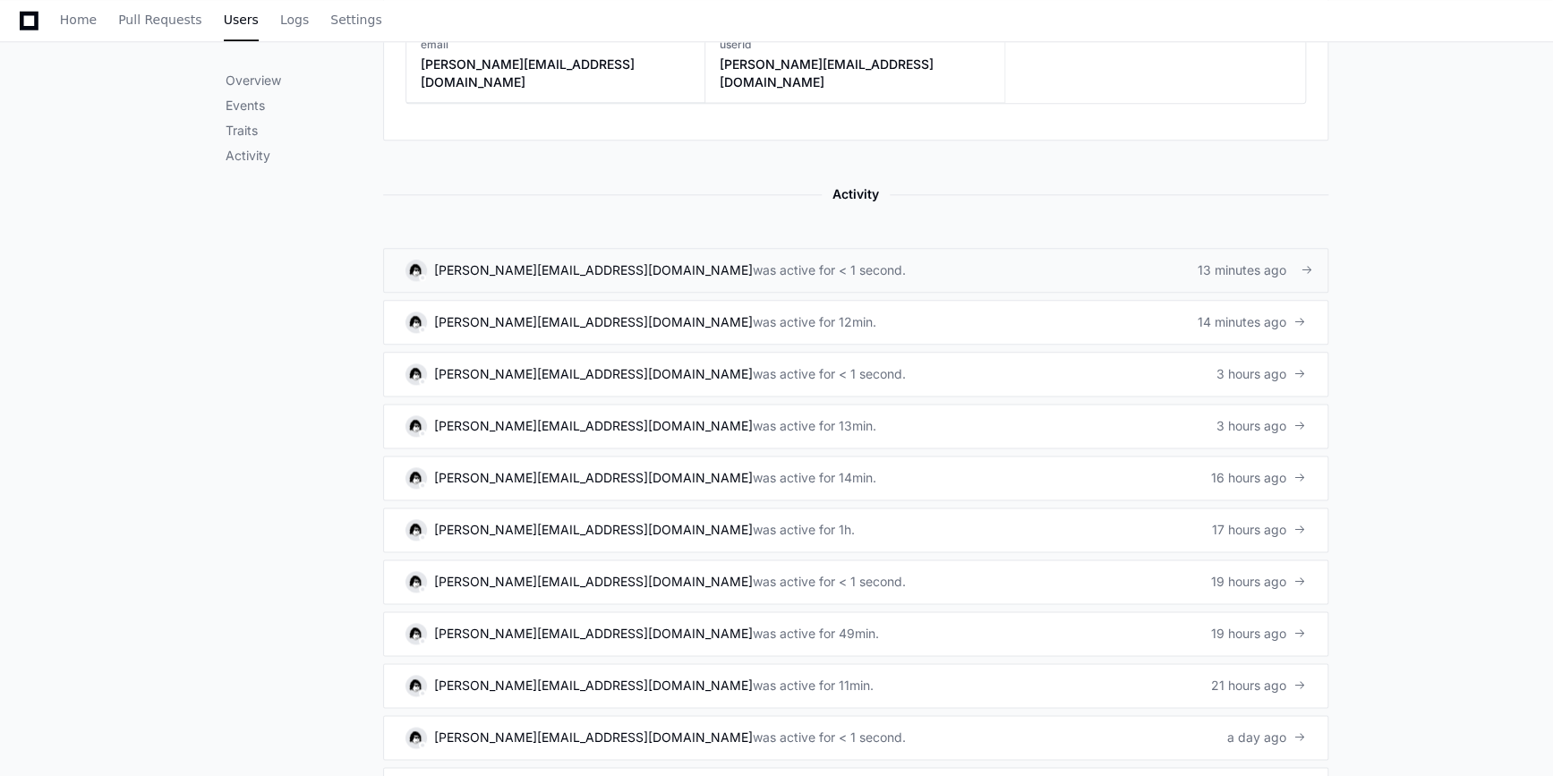
click at [499, 261] on div "[PERSON_NAME][EMAIL_ADDRESS][DOMAIN_NAME]" at bounding box center [593, 270] width 319 height 18
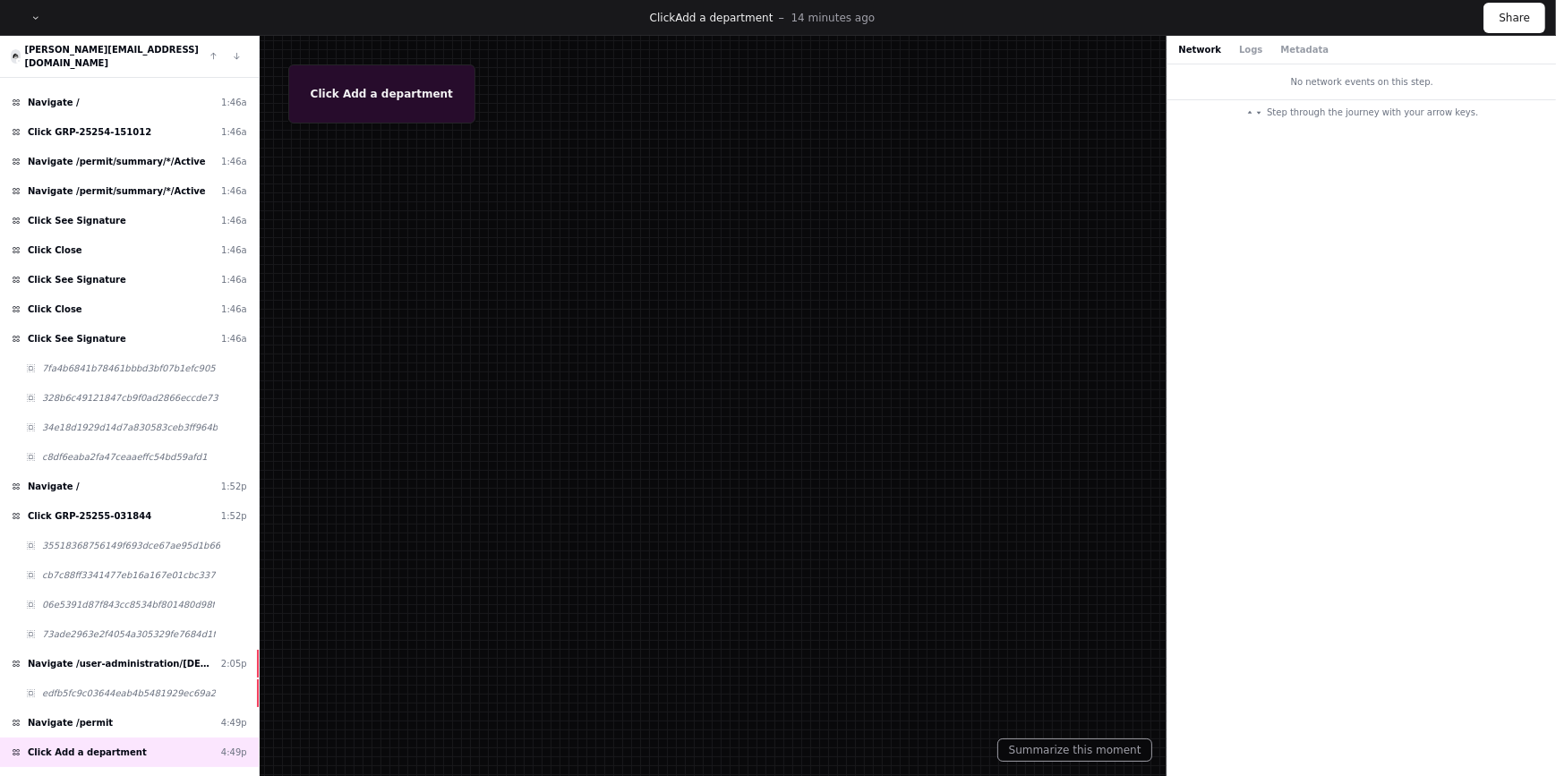
scroll to position [696, 0]
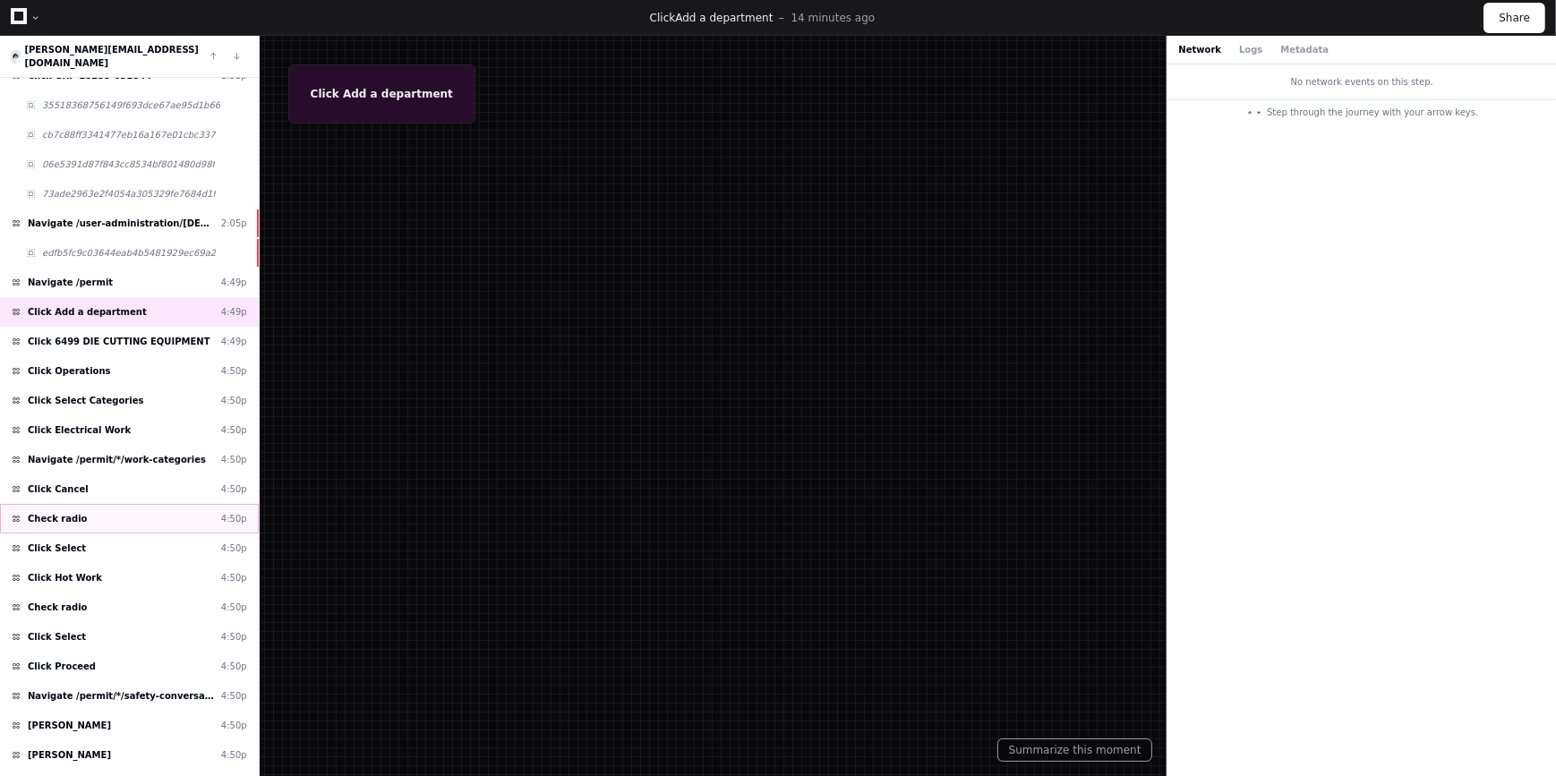
click at [57, 512] on span "Check radio" at bounding box center [57, 518] width 59 height 13
